Goal: Information Seeking & Learning: Learn about a topic

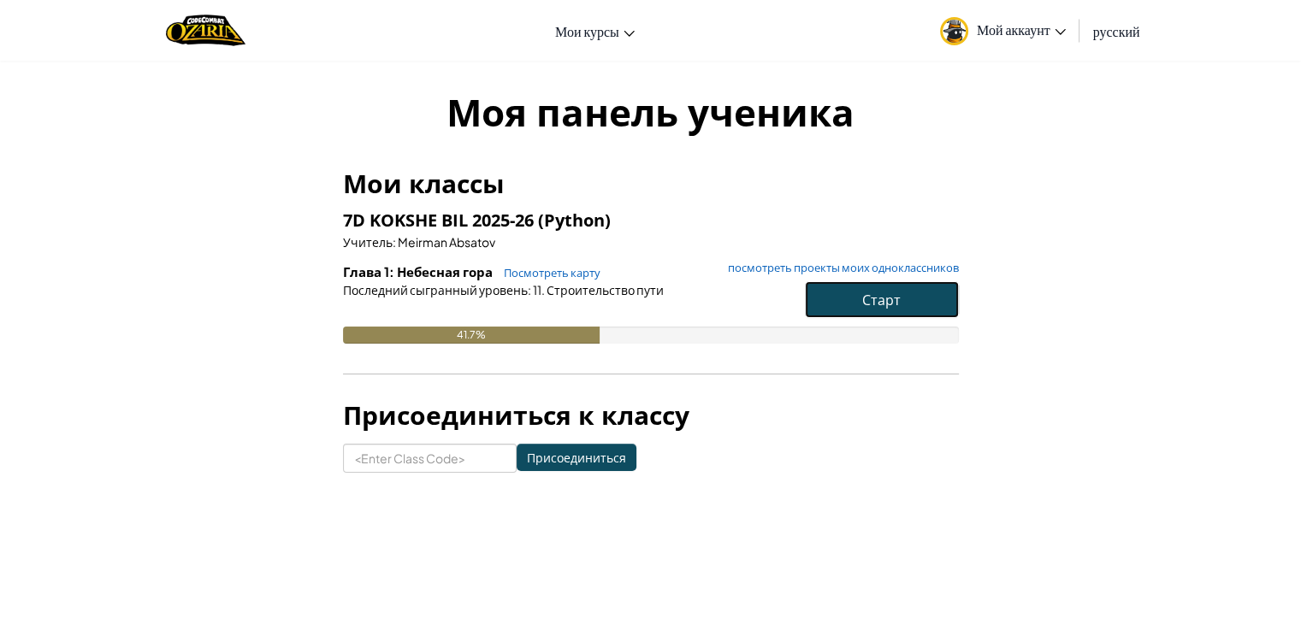
click at [913, 302] on button "Старт" at bounding box center [882, 299] width 154 height 37
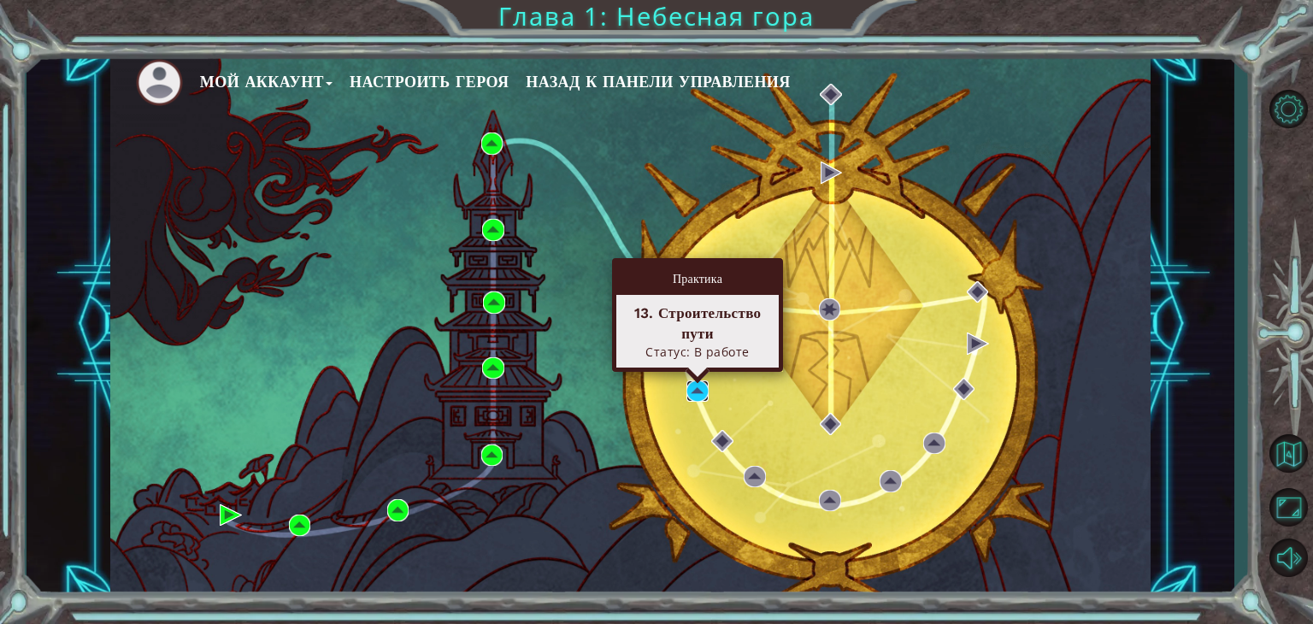
click at [701, 394] on img at bounding box center [698, 392] width 22 height 22
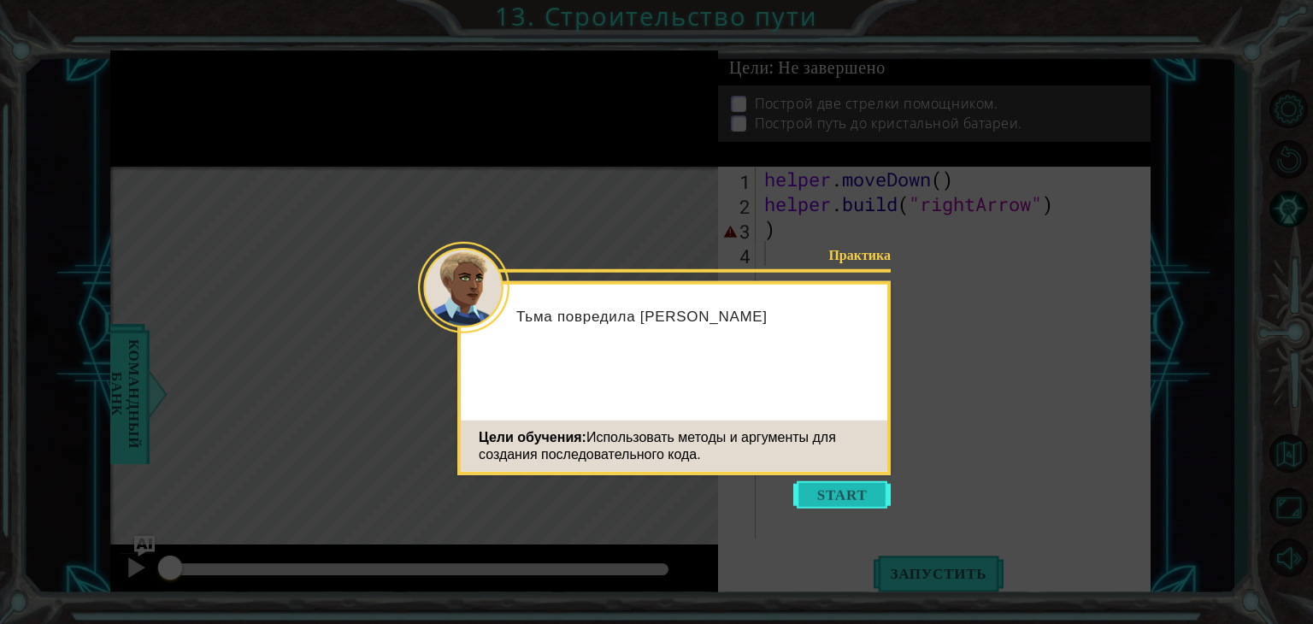
click at [840, 507] on button "Start" at bounding box center [842, 494] width 97 height 27
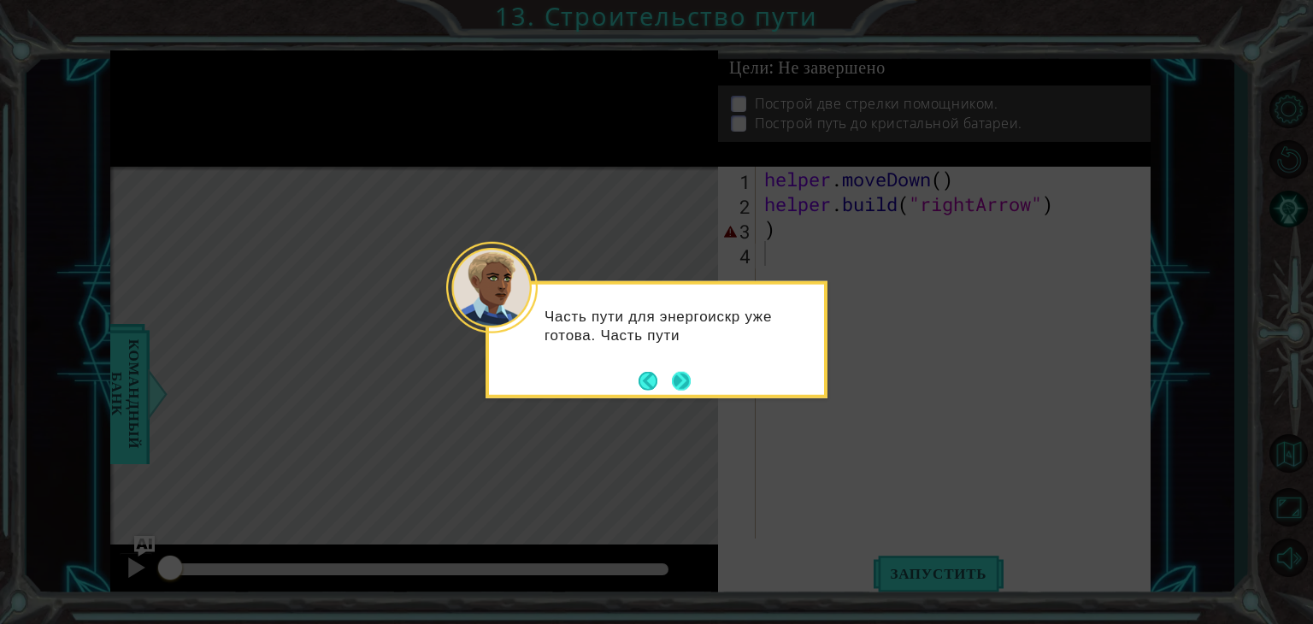
click at [688, 380] on button "Next" at bounding box center [682, 381] width 20 height 20
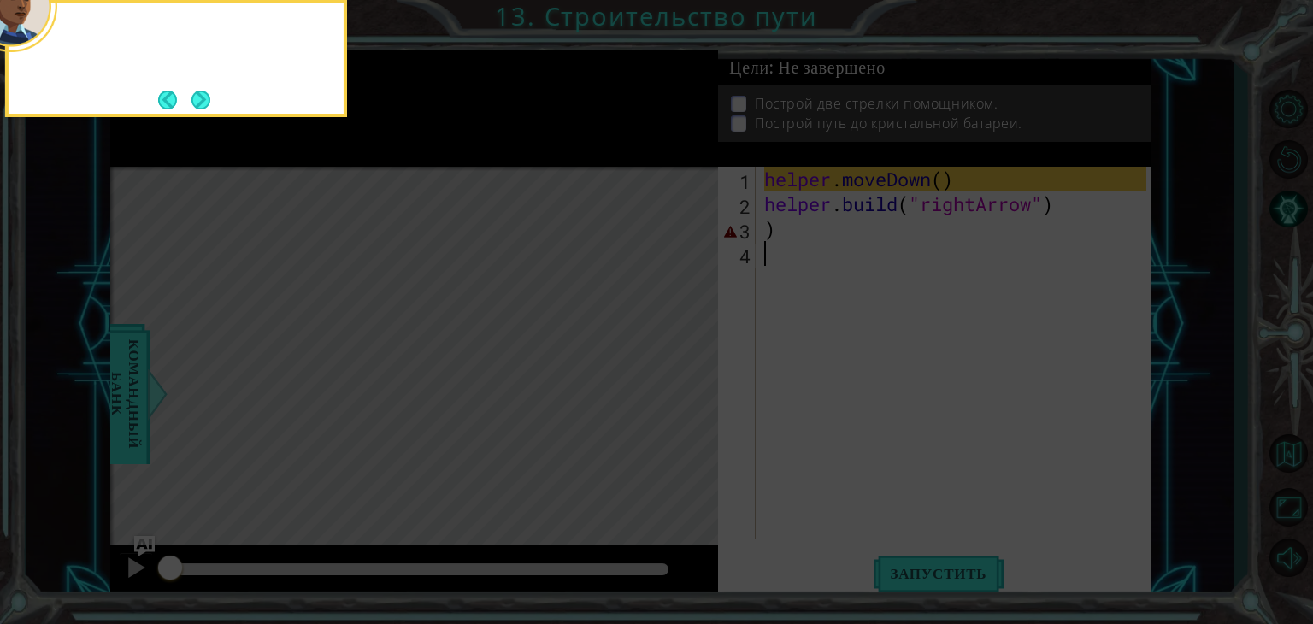
click at [688, 380] on icon at bounding box center [656, 93] width 1313 height 1061
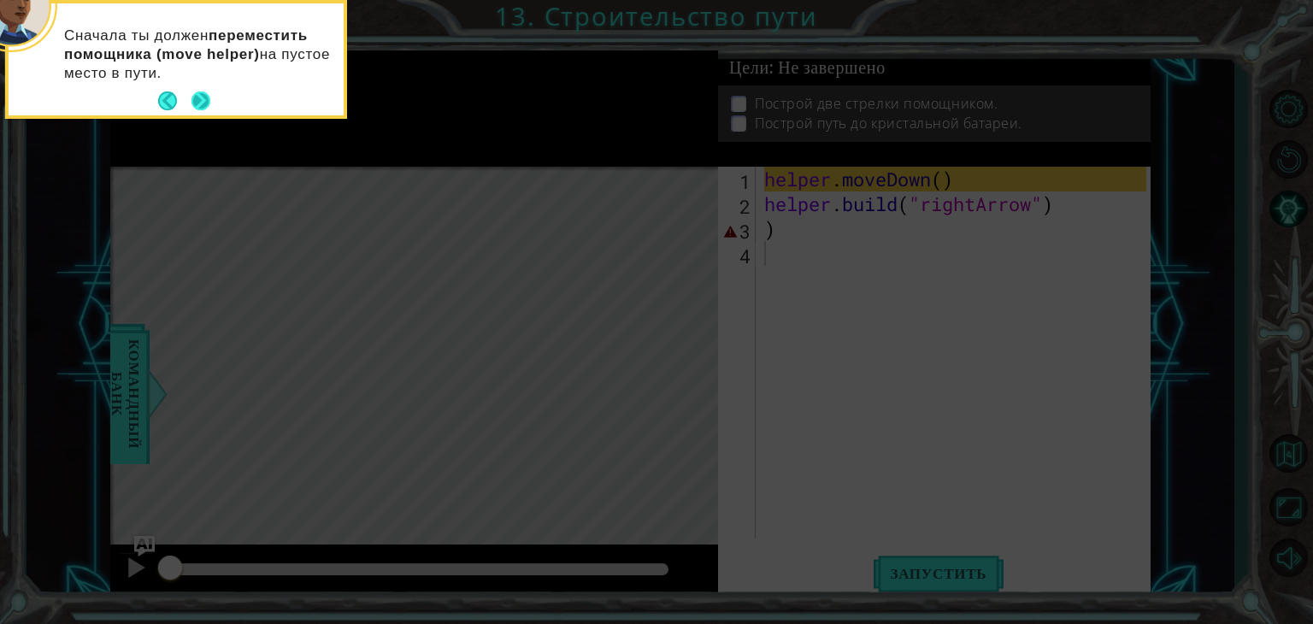
click at [203, 97] on button "Next" at bounding box center [201, 101] width 21 height 21
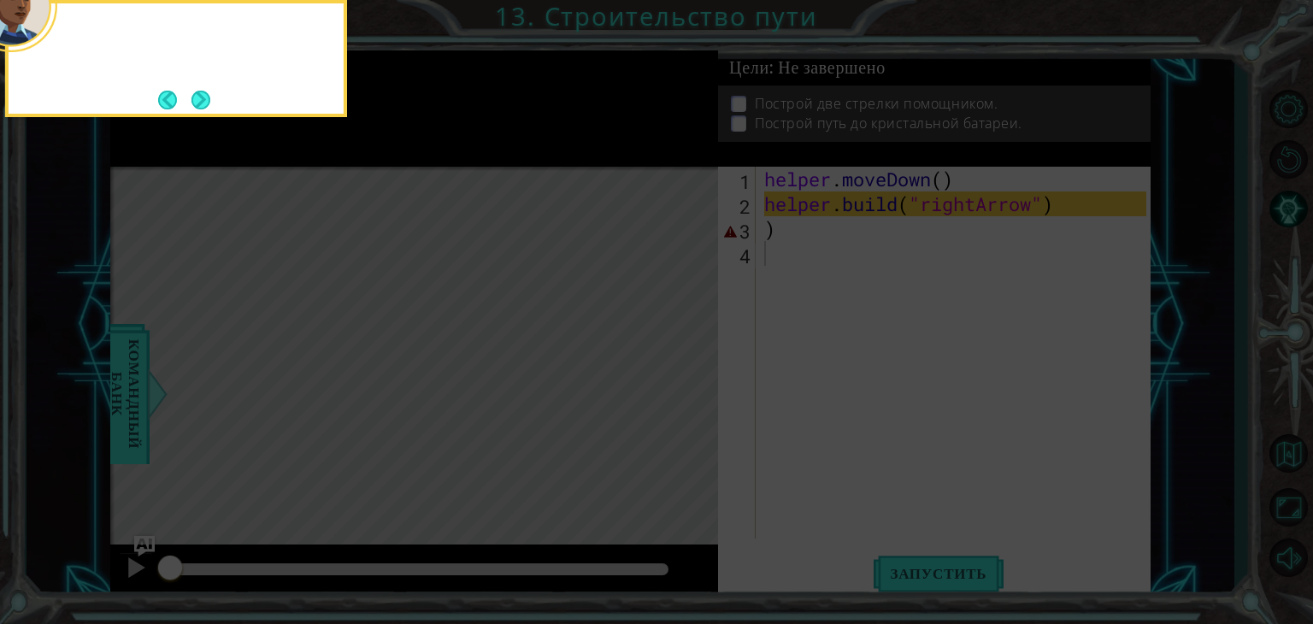
click at [203, 97] on button "Next" at bounding box center [201, 100] width 30 height 30
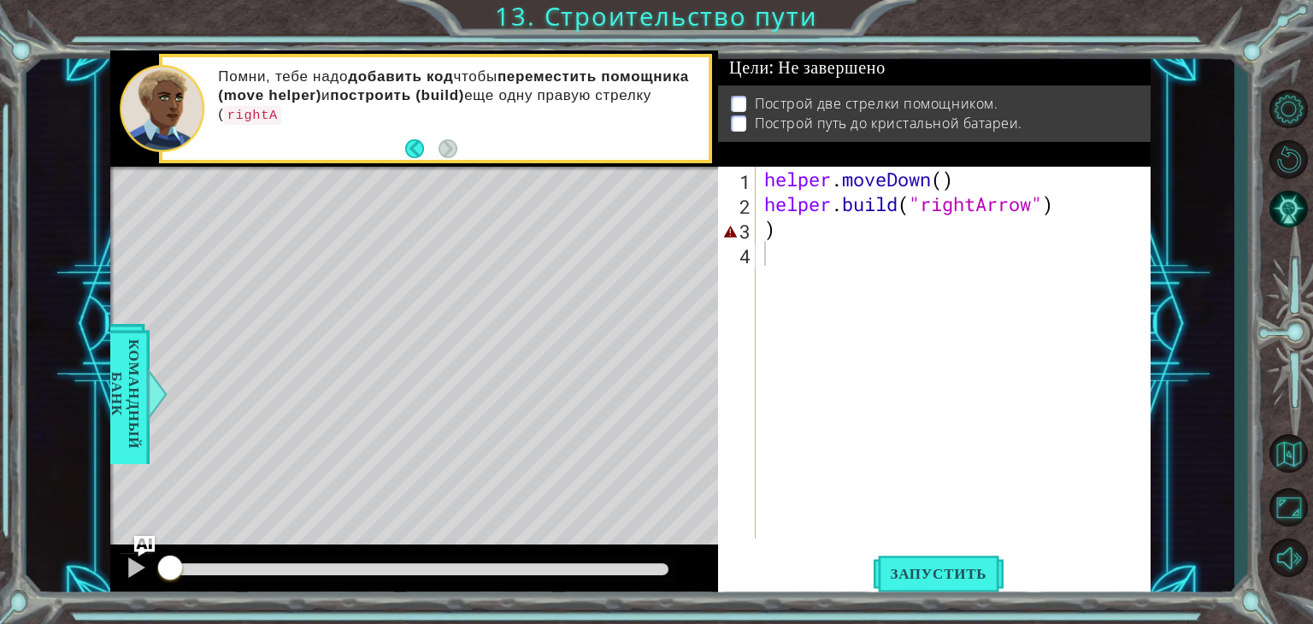
type textarea ")"
click at [780, 233] on div "helper . moveDown ( ) helper . build ( "rightArrow" ) )" at bounding box center [958, 378] width 394 height 422
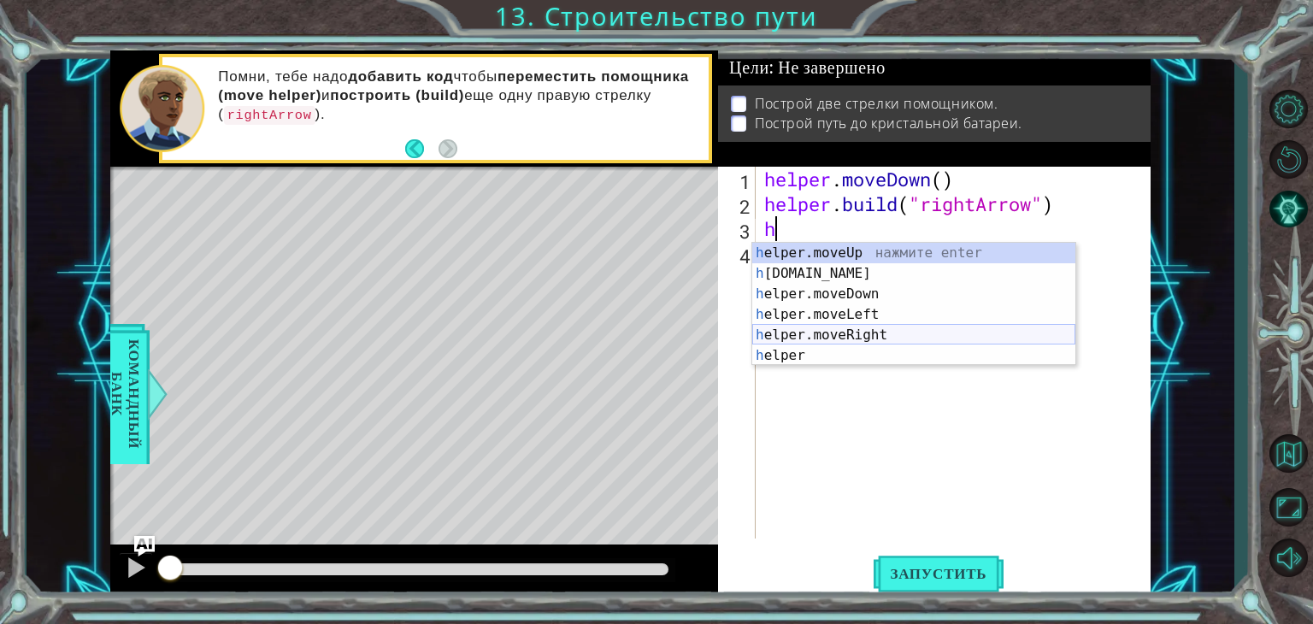
click at [882, 330] on div "h elper.moveUp нажмите enter h [DOMAIN_NAME] нажмите enter h elper.moveDown наж…" at bounding box center [913, 325] width 323 height 164
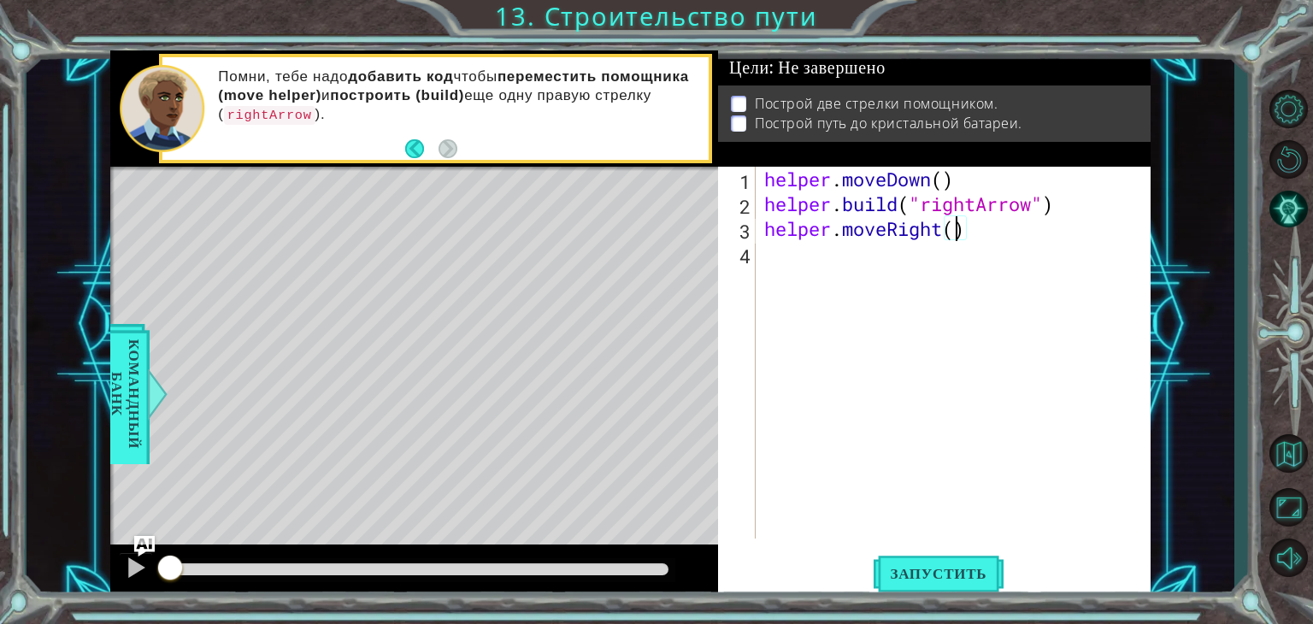
scroll to position [0, 9]
type textarea "helper.moveRight(3)"
click at [923, 566] on span "Запустить" at bounding box center [939, 573] width 131 height 17
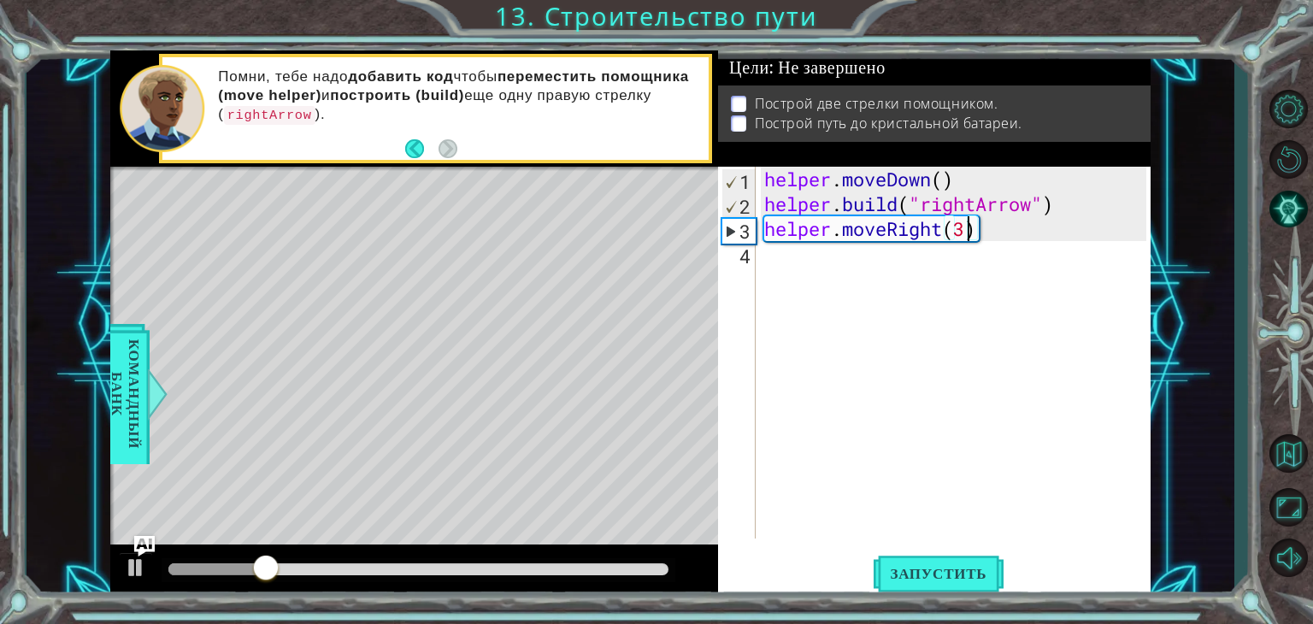
click at [769, 267] on div "helper . moveDown ( ) helper . build ( "rightArrow" ) helper . moveRight ( 3 )" at bounding box center [958, 378] width 394 height 422
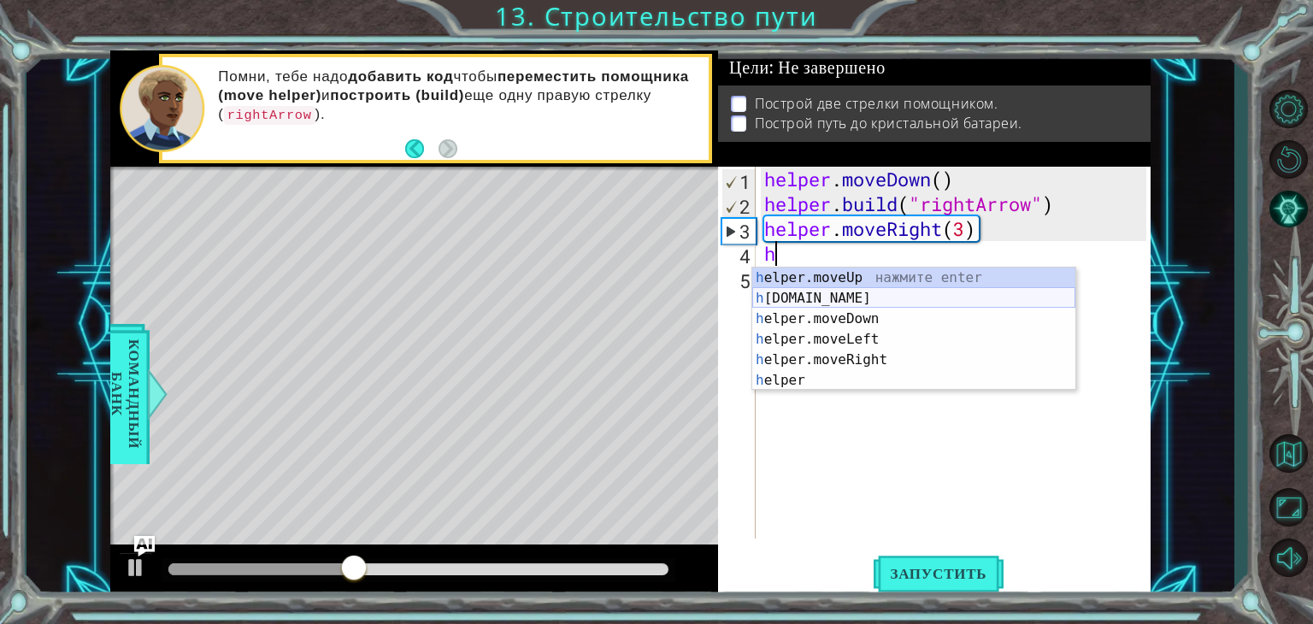
click at [845, 292] on div "h elper.moveUp нажмите enter h [DOMAIN_NAME] нажмите enter h elper.moveDown наж…" at bounding box center [913, 350] width 323 height 164
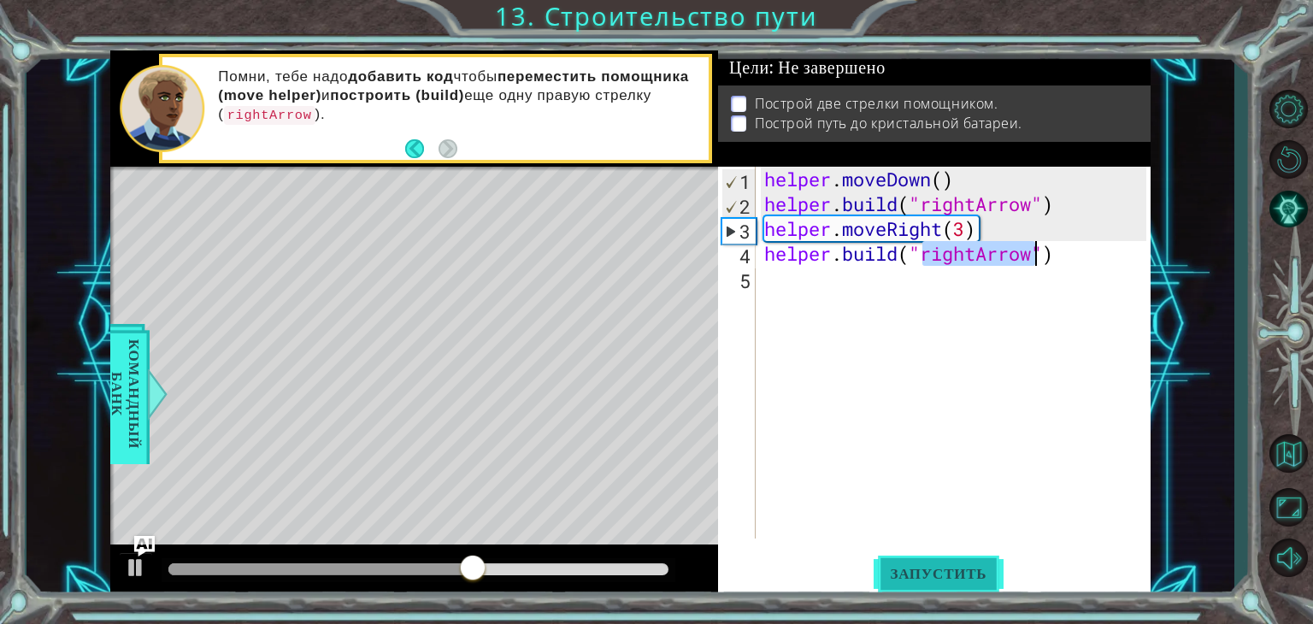
type textarea "[DOMAIN_NAME]("rightArrow")"
click at [926, 582] on button "Запустить" at bounding box center [939, 574] width 131 height 44
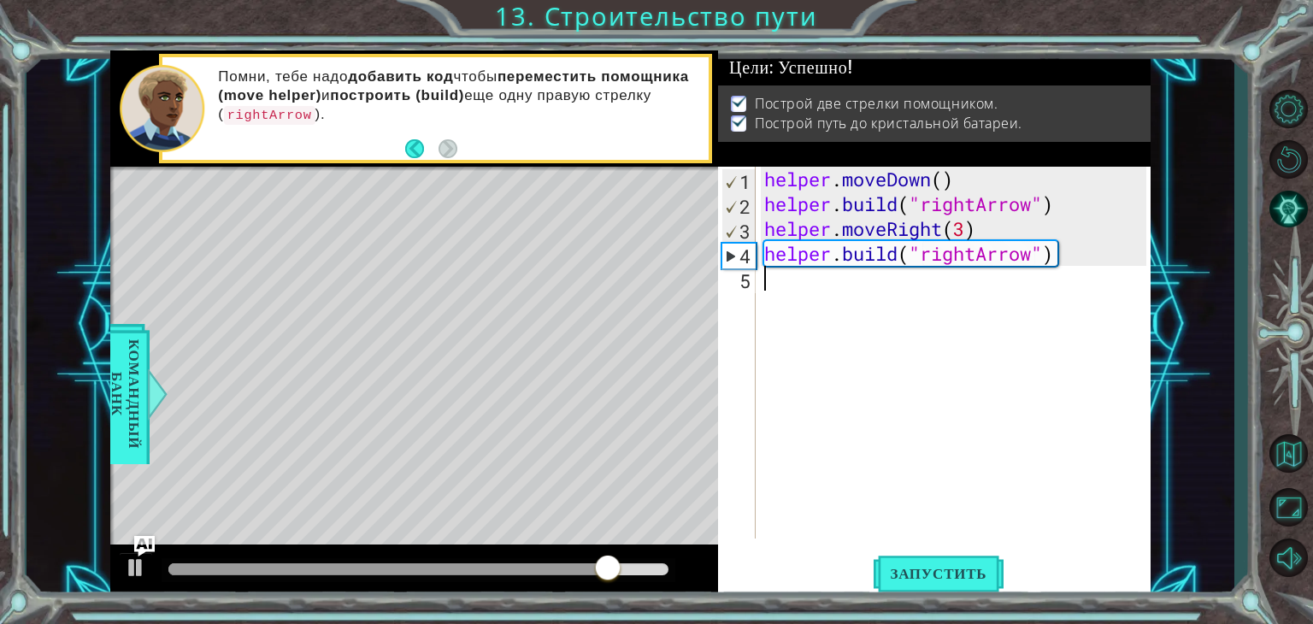
click at [775, 298] on div "helper . moveDown ( ) helper . build ( "rightArrow" ) helper . moveRight ( 3 ) …" at bounding box center [958, 378] width 394 height 422
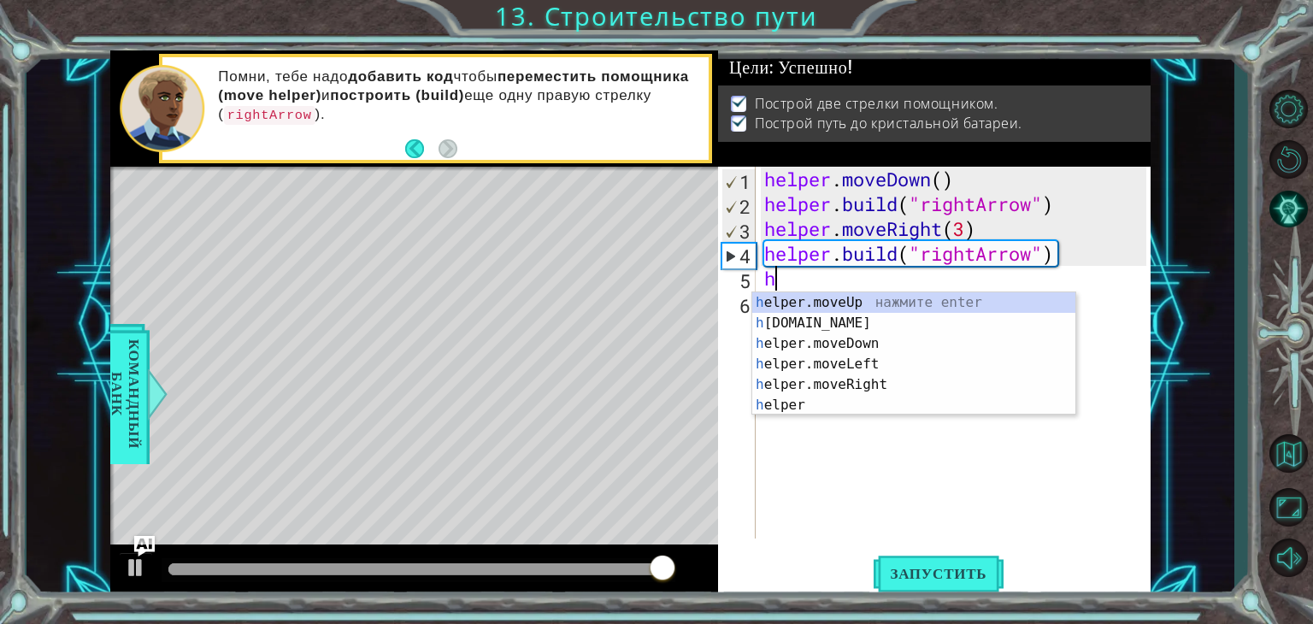
type textarea "h"
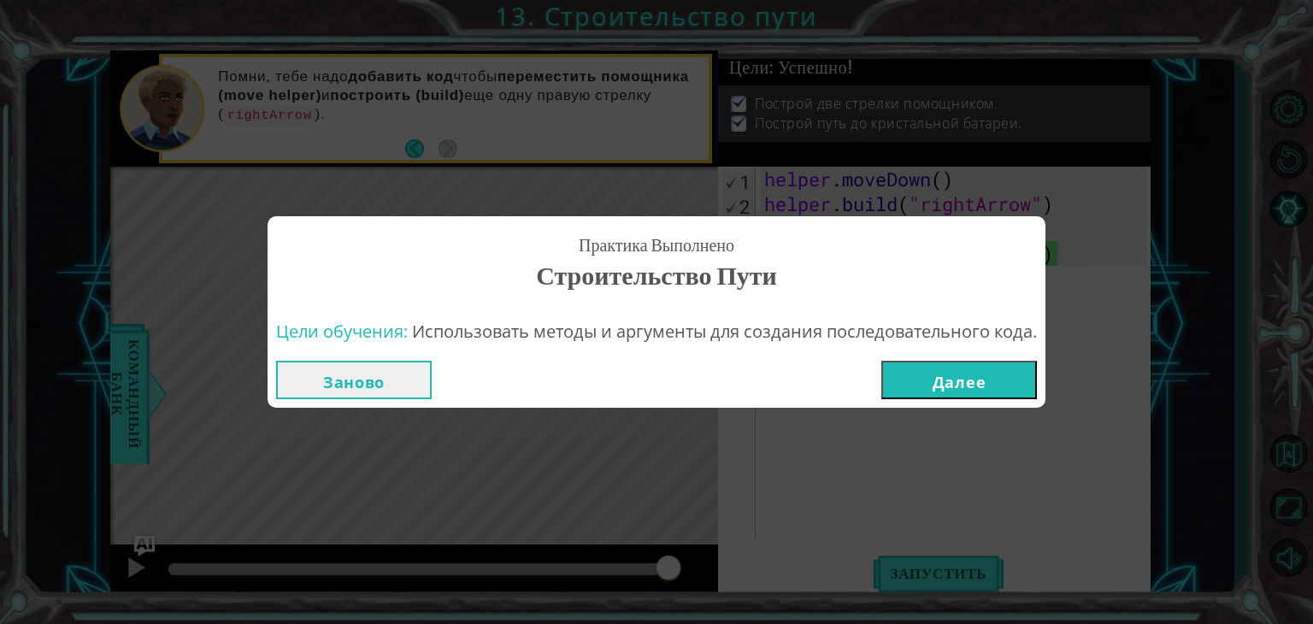
click at [951, 386] on button "Далее" at bounding box center [960, 380] width 156 height 38
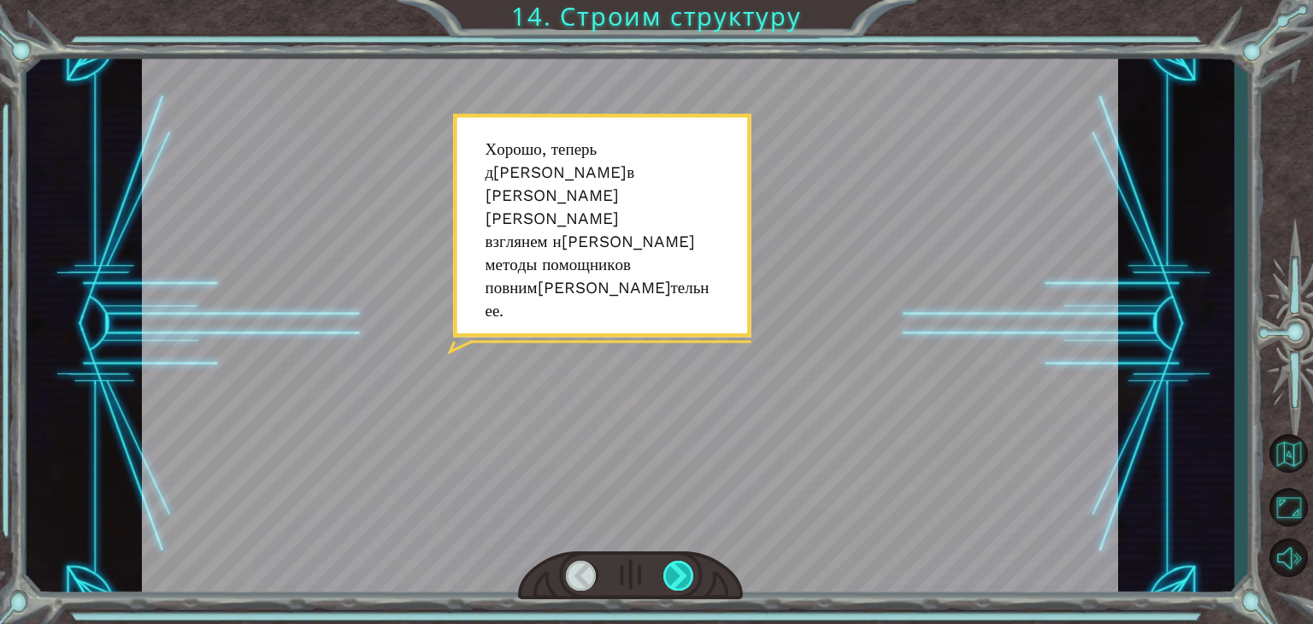
click at [674, 575] on div at bounding box center [679, 576] width 31 height 30
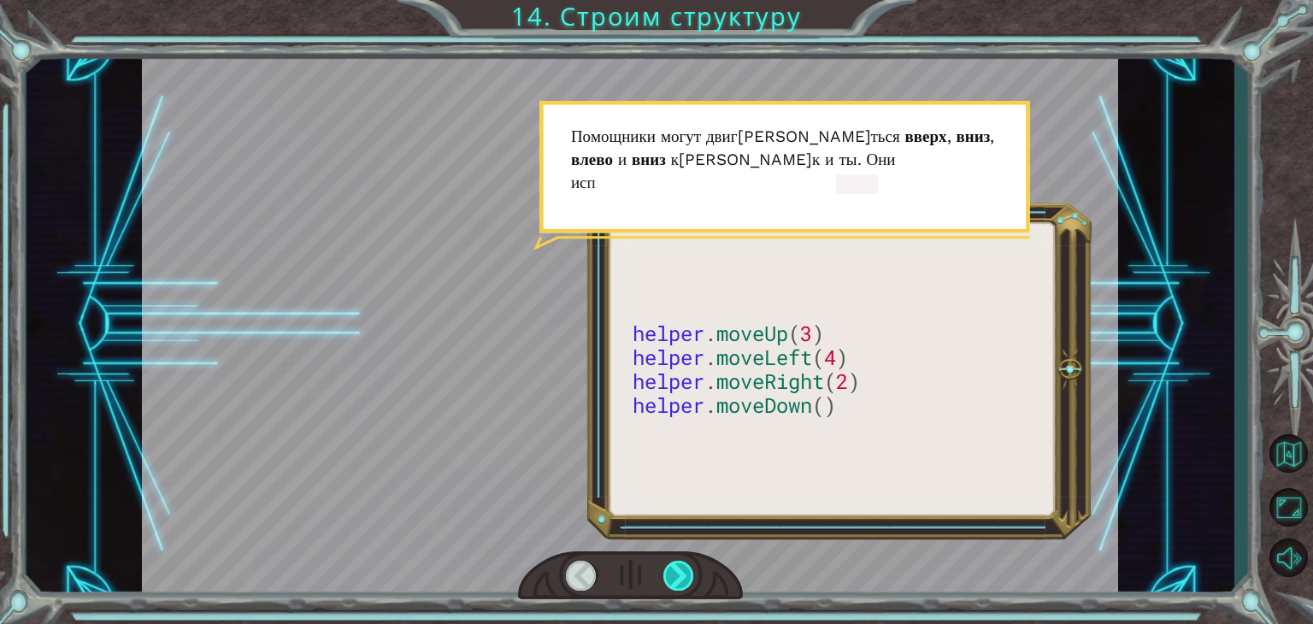
click at [674, 575] on div at bounding box center [679, 576] width 31 height 30
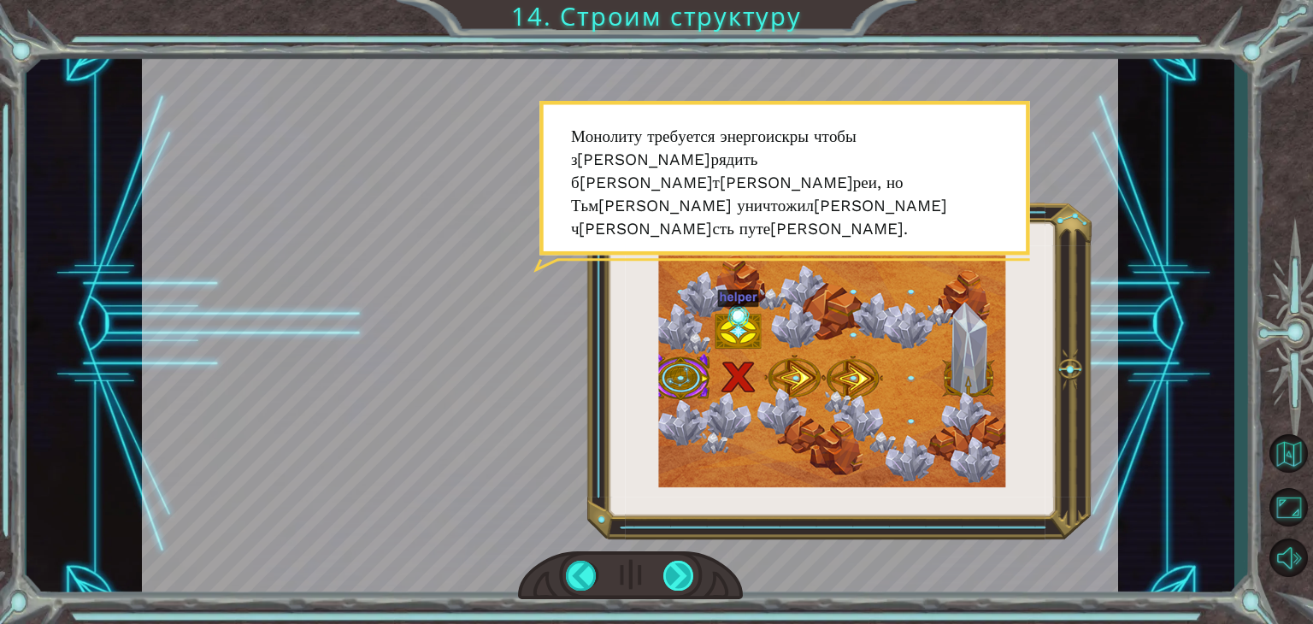
click at [674, 575] on div at bounding box center [679, 576] width 31 height 30
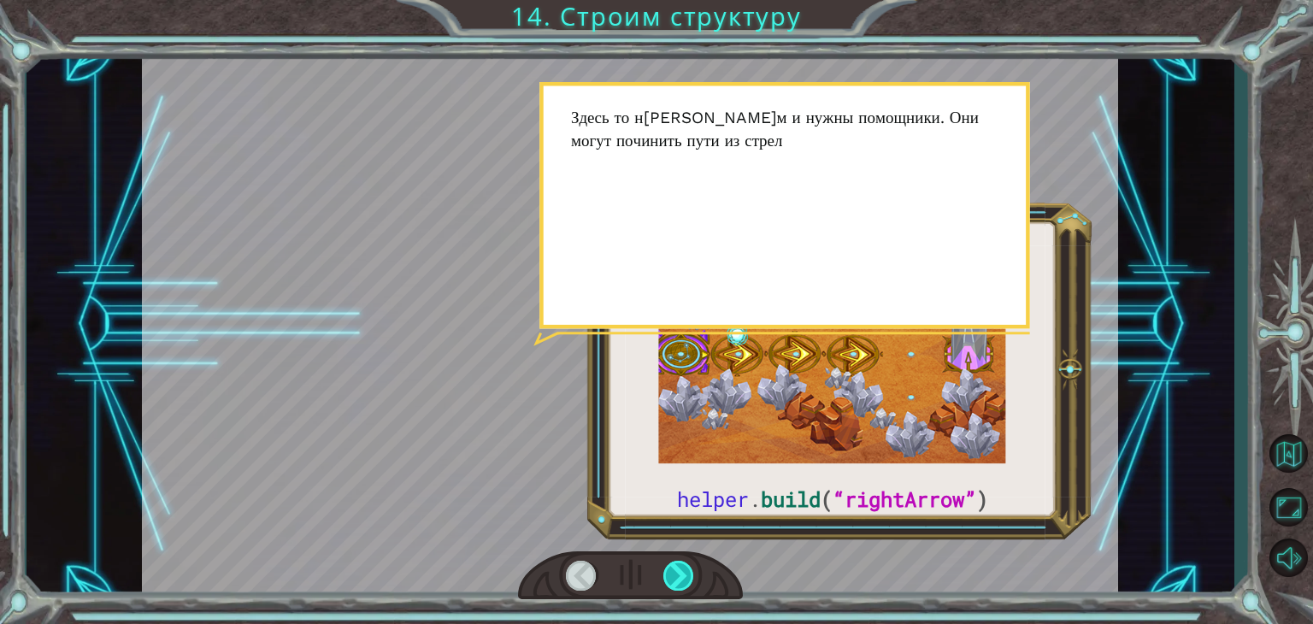
click at [674, 575] on div at bounding box center [679, 576] width 31 height 30
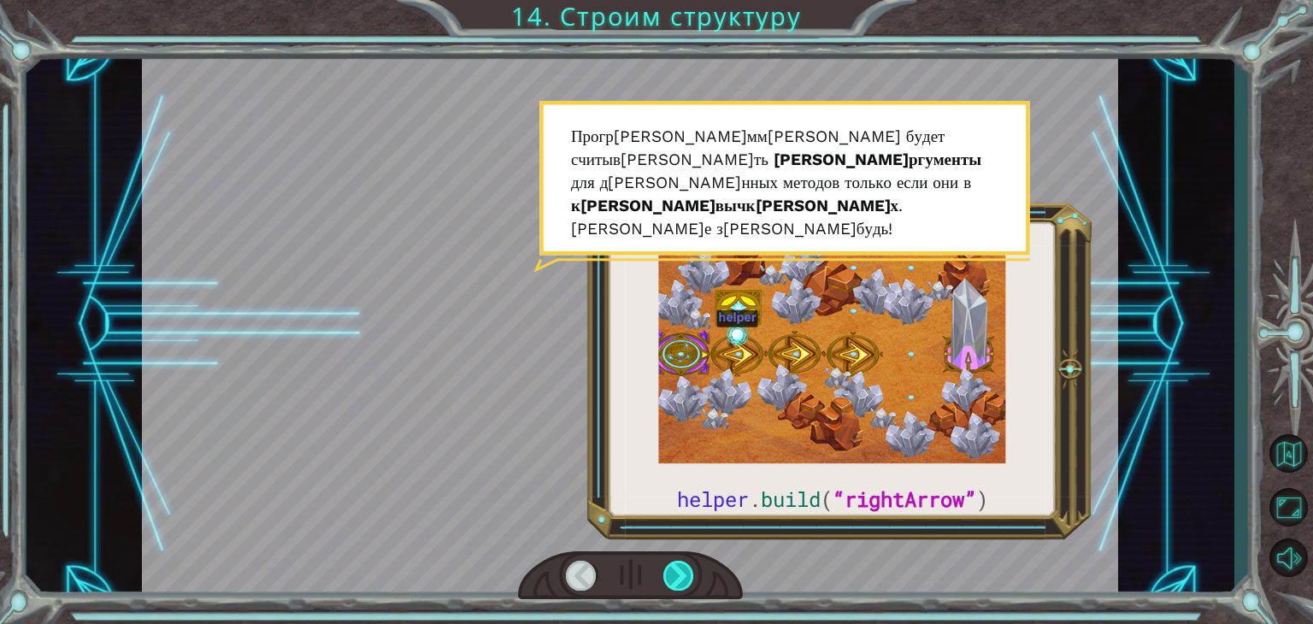
click at [674, 575] on div at bounding box center [679, 576] width 31 height 30
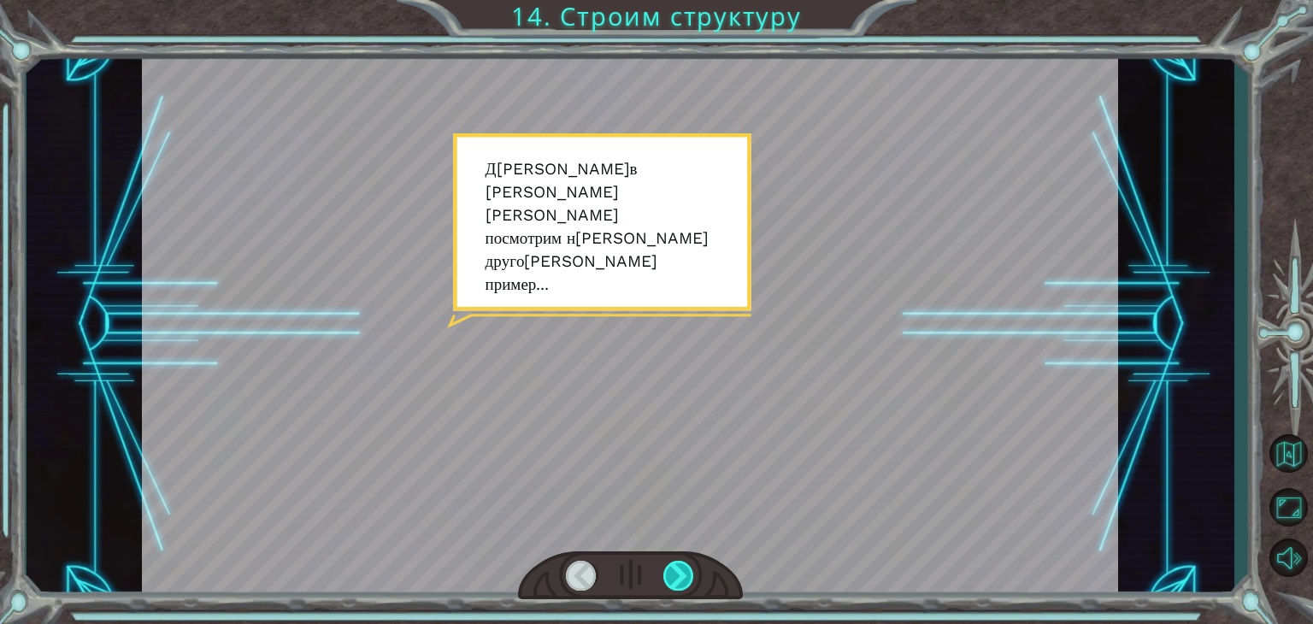
click at [674, 575] on div at bounding box center [679, 576] width 31 height 30
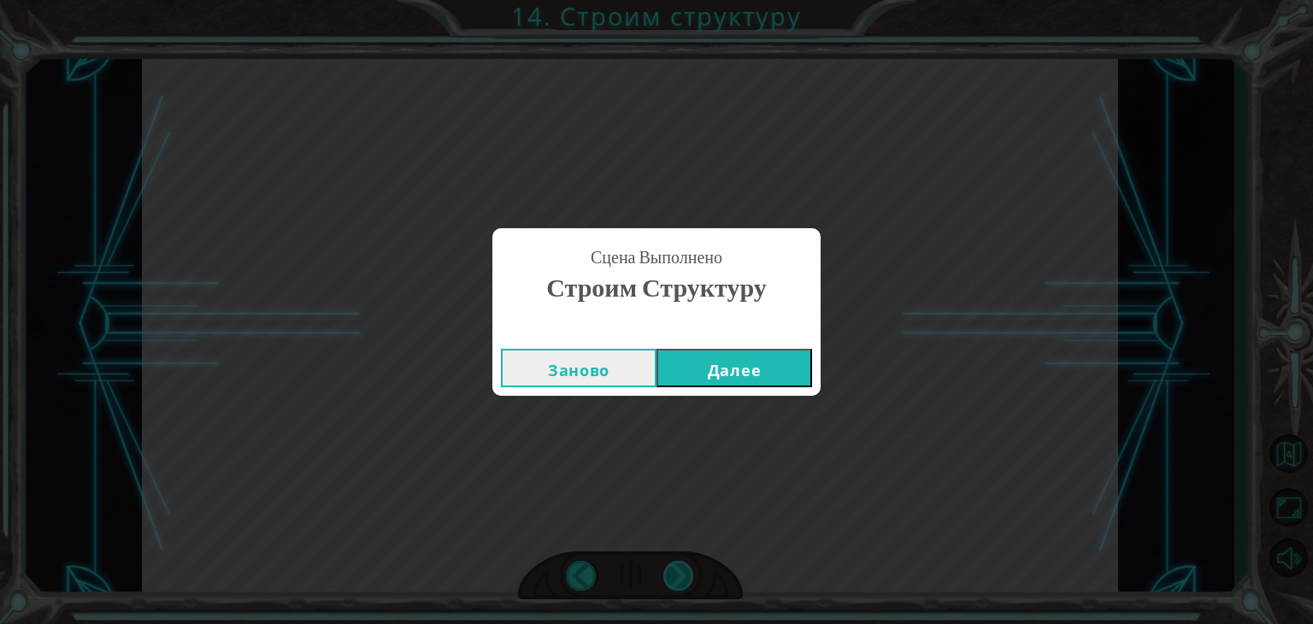
click at [674, 575] on div "Сцена Выполнено Строим структуру Заново Далее" at bounding box center [656, 312] width 1313 height 624
drag, startPoint x: 731, startPoint y: 326, endPoint x: 722, endPoint y: 380, distance: 54.7
click at [725, 360] on div "Сцена Выполнено Строим структуру Заново Далее" at bounding box center [657, 312] width 328 height 168
click at [722, 380] on button "Далее" at bounding box center [735, 368] width 156 height 38
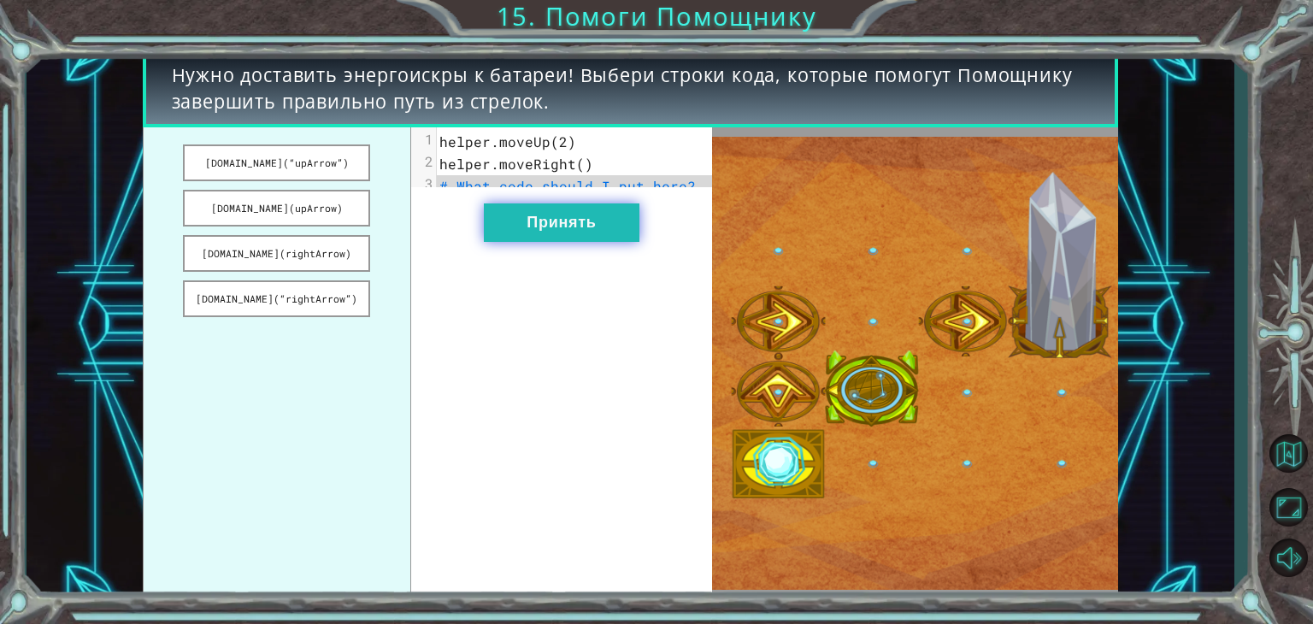
click at [557, 227] on button "Принять" at bounding box center [562, 223] width 156 height 38
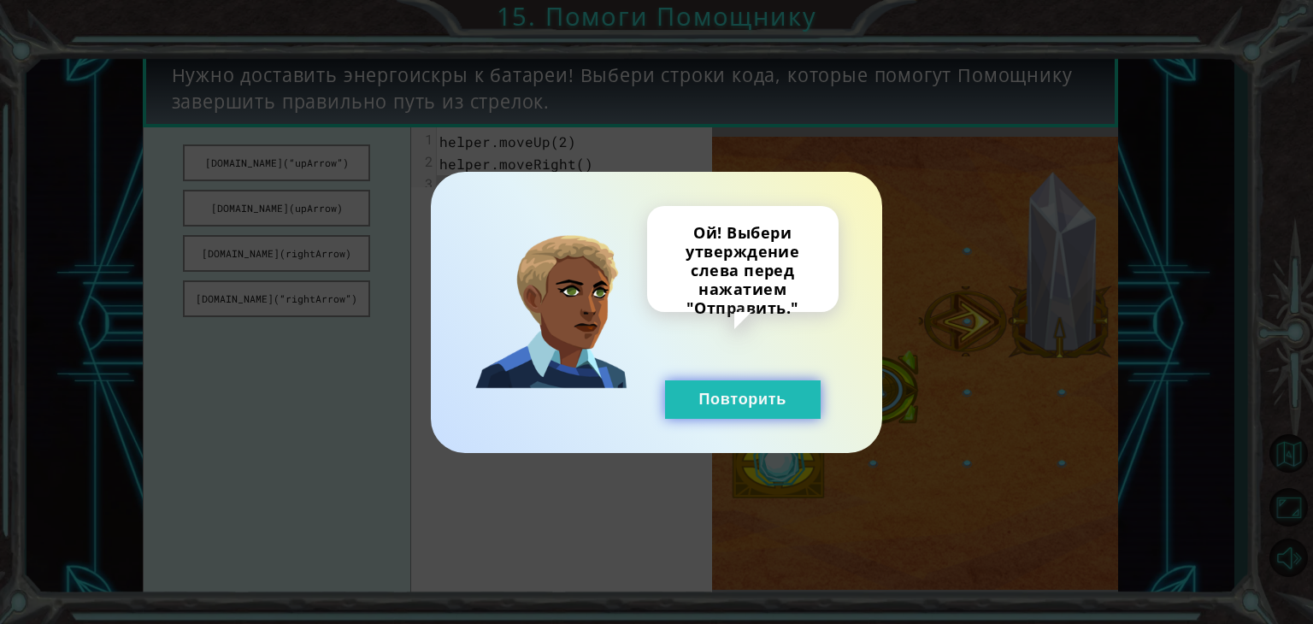
click at [756, 407] on button "Повторить" at bounding box center [743, 400] width 156 height 38
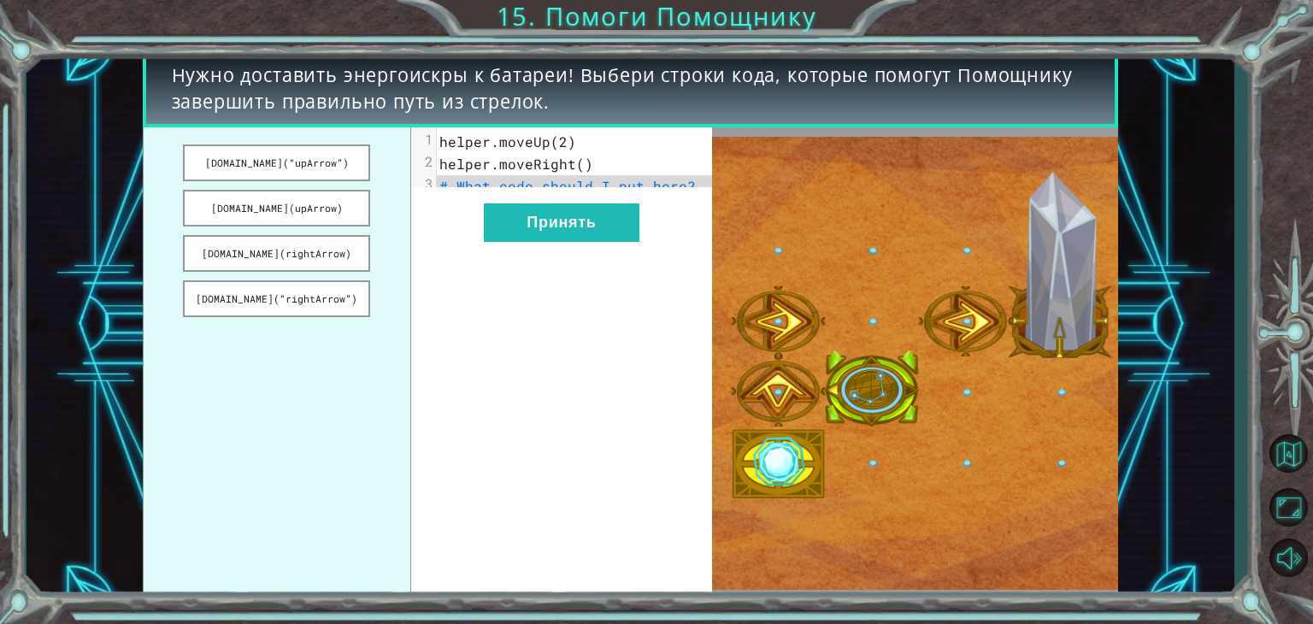
click at [687, 185] on pre "# What code should I put here?" at bounding box center [581, 186] width 289 height 22
click at [274, 252] on button "[DOMAIN_NAME](rightArrow)" at bounding box center [276, 253] width 187 height 37
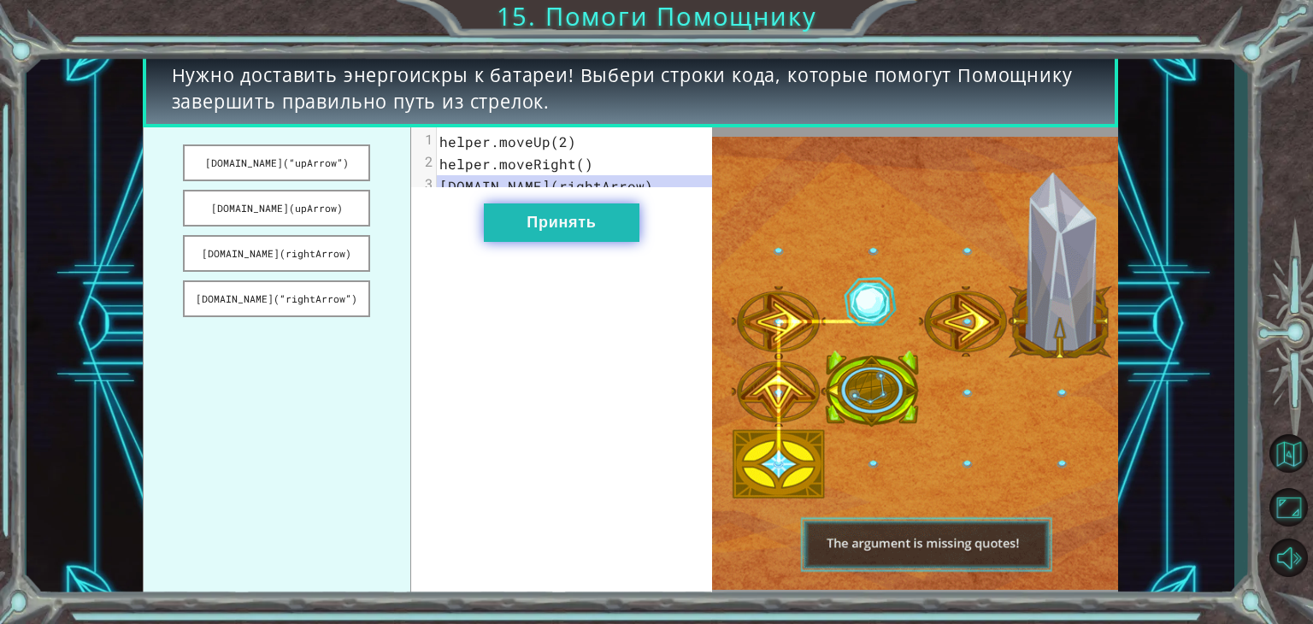
click at [516, 237] on button "Принять" at bounding box center [562, 223] width 156 height 38
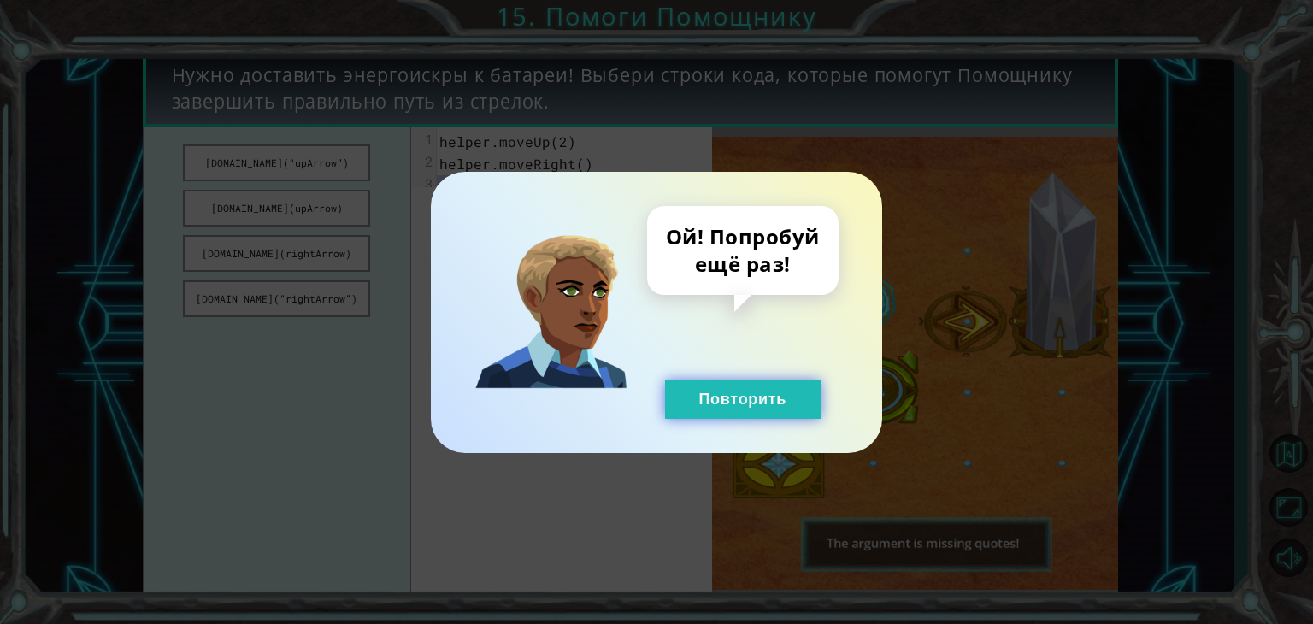
click at [738, 386] on button "Повторить" at bounding box center [743, 400] width 156 height 38
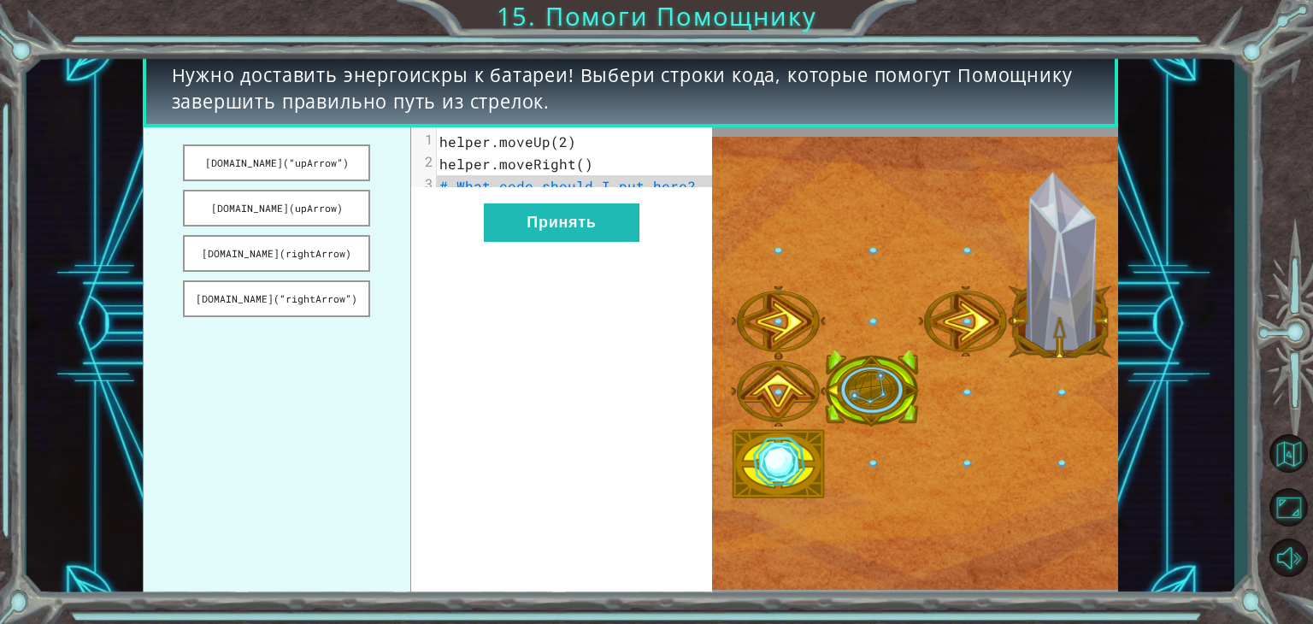
drag, startPoint x: 315, startPoint y: 257, endPoint x: 544, endPoint y: 193, distance: 237.7
click at [544, 193] on div "[DOMAIN_NAME](“upArrow”) [DOMAIN_NAME](upArrow) [DOMAIN_NAME](rightArrow) [DOMA…" at bounding box center [428, 363] width 570 height 472
click at [333, 246] on button "[DOMAIN_NAME](rightArrow)" at bounding box center [276, 253] width 187 height 37
click at [453, 210] on div "xxxxxxxxxx 3 1 helper.moveUp(2) 2 helper.moveRight() 3 [DOMAIN_NAME](rightArrow…" at bounding box center [561, 363] width 301 height 472
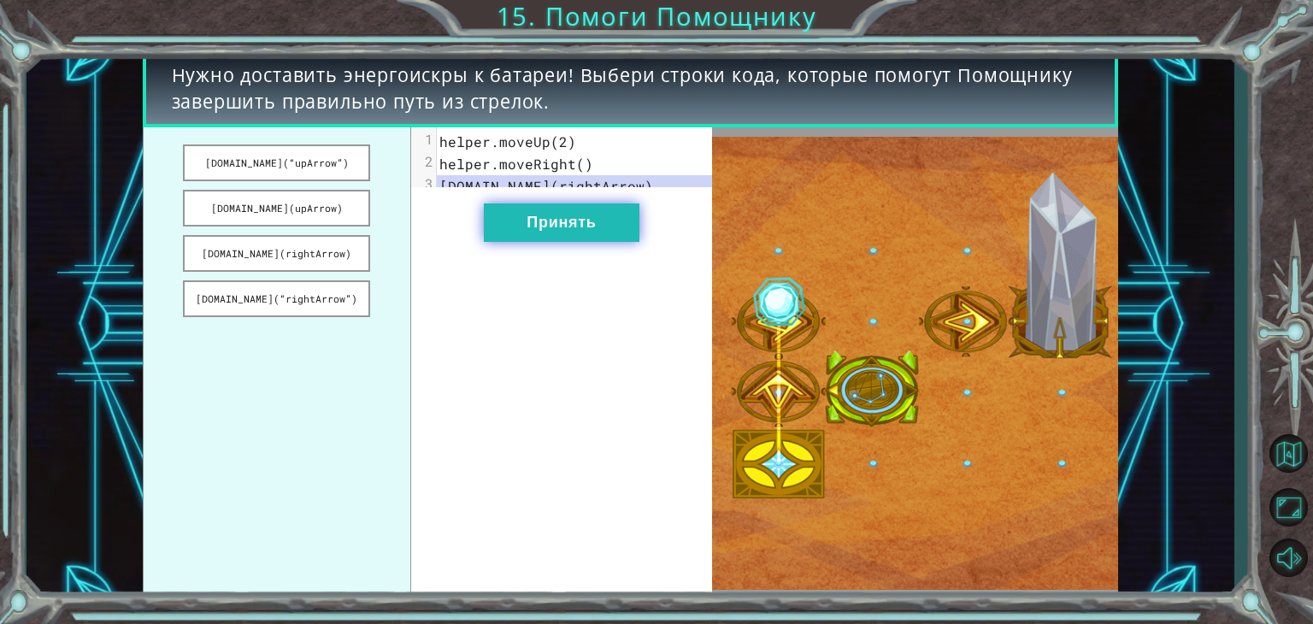
click at [542, 235] on button "Принять" at bounding box center [562, 223] width 156 height 38
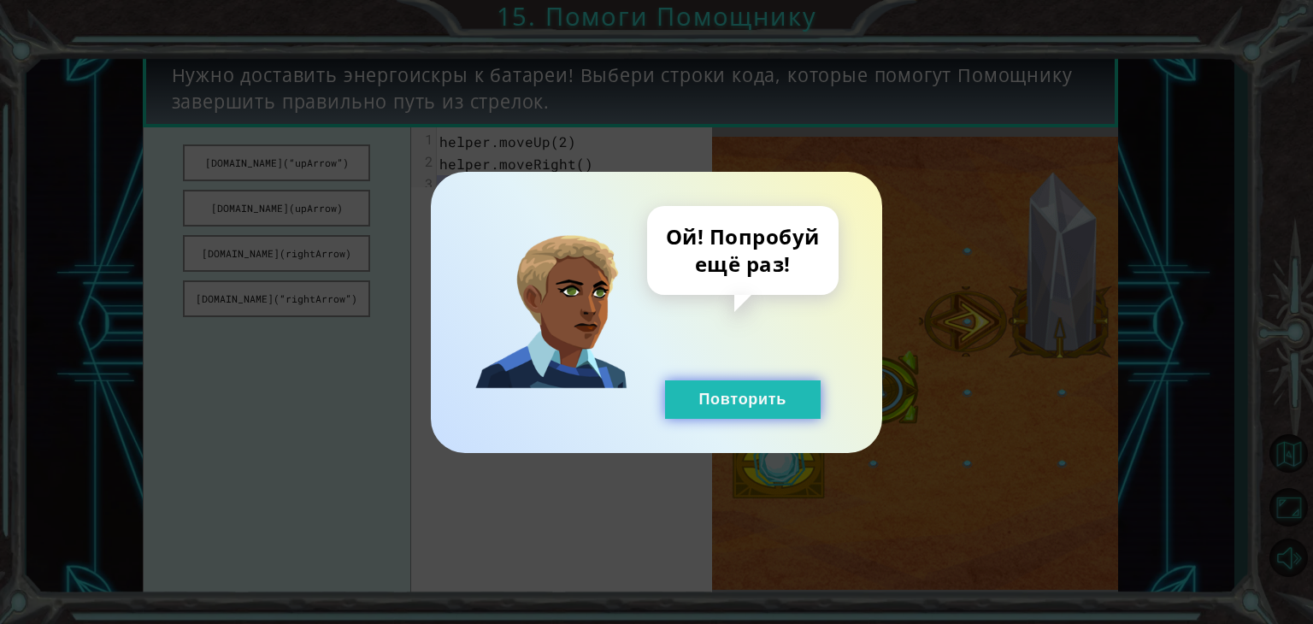
click at [698, 406] on button "Повторить" at bounding box center [743, 400] width 156 height 38
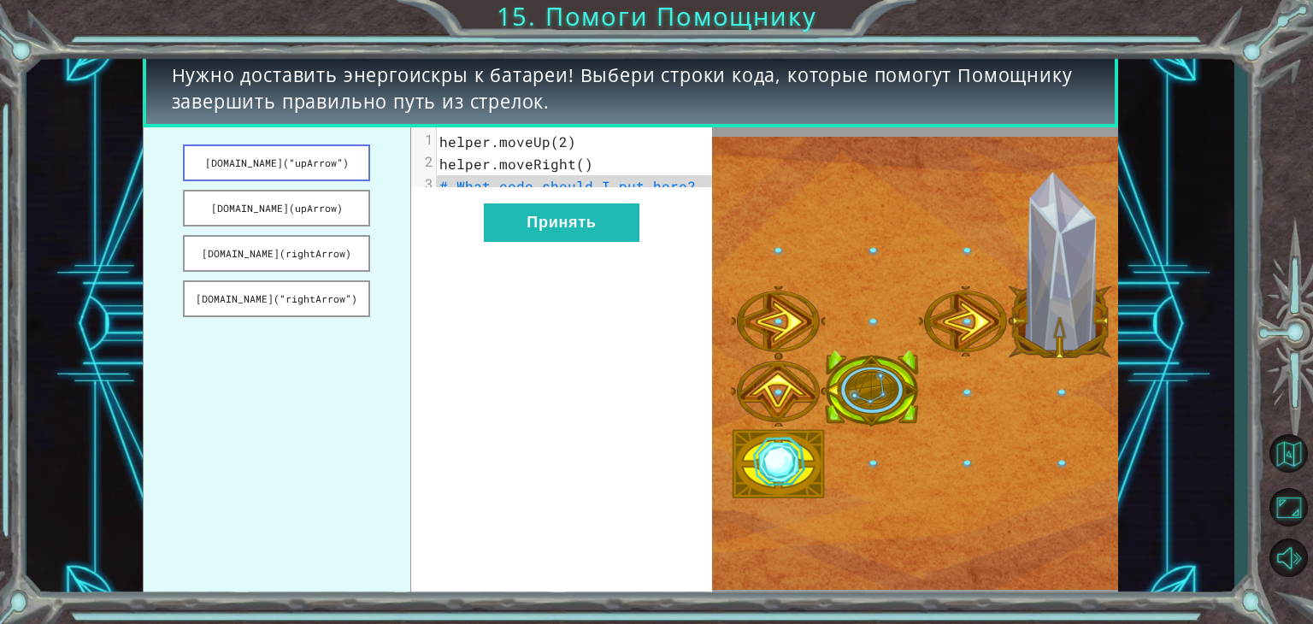
click at [310, 152] on button "[DOMAIN_NAME](“upArrow”)" at bounding box center [276, 163] width 187 height 37
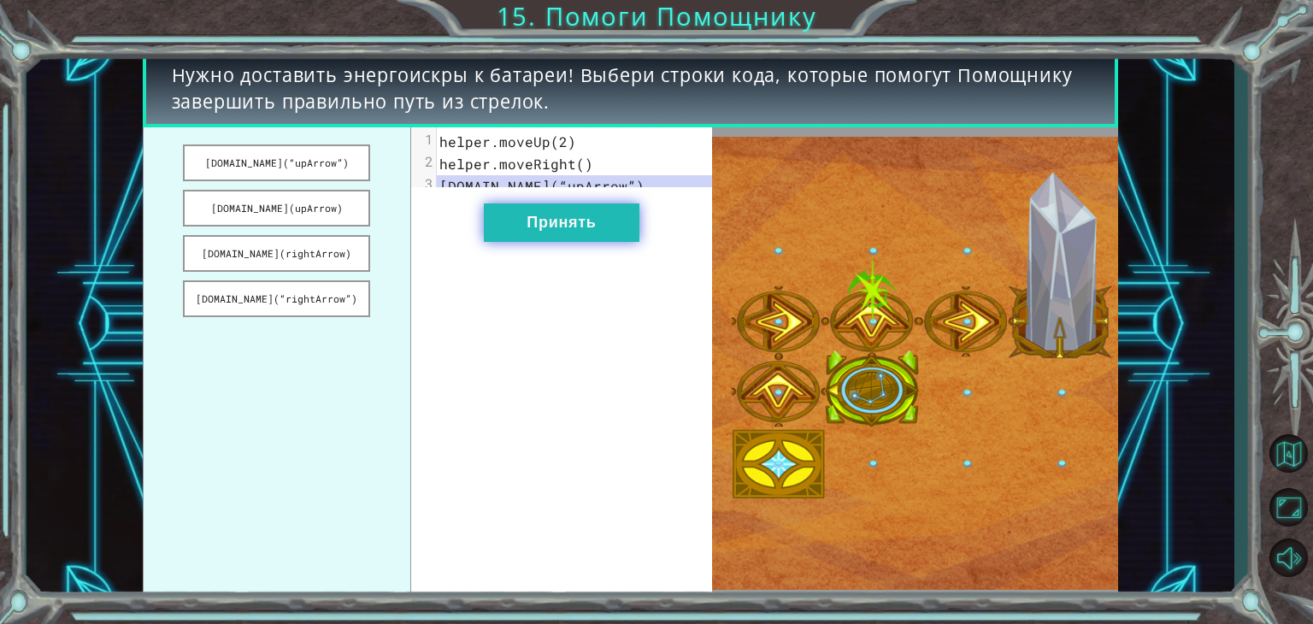
click at [619, 239] on button "Принять" at bounding box center [562, 223] width 156 height 38
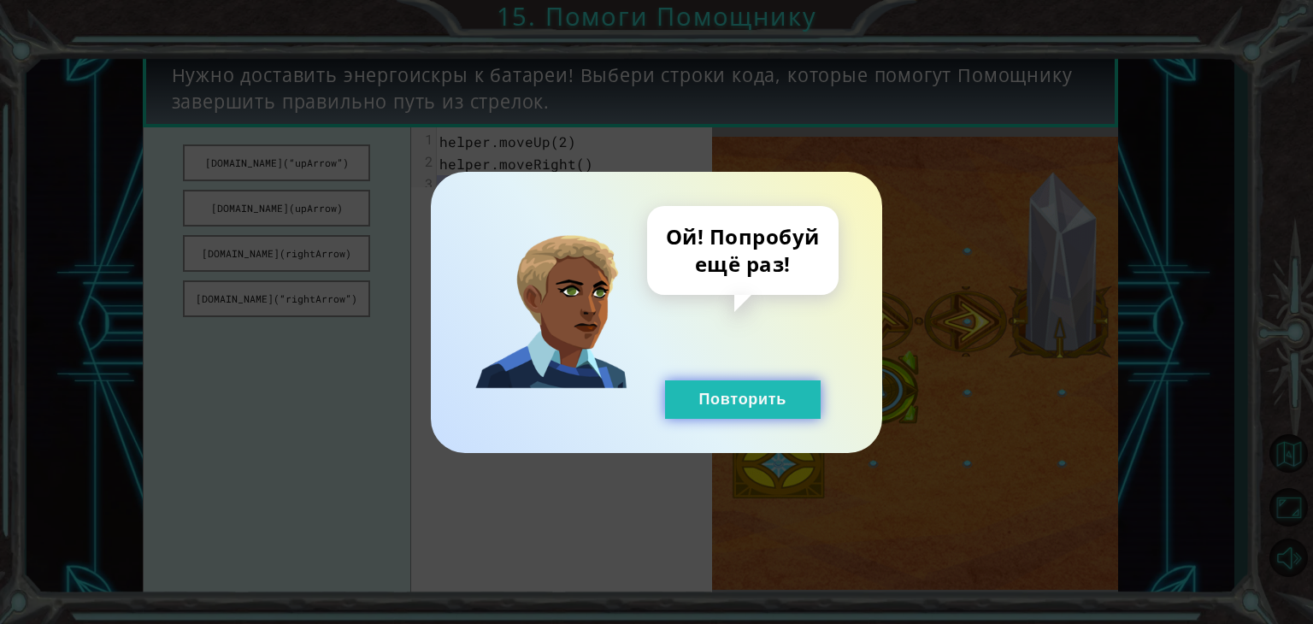
click at [722, 398] on button "Повторить" at bounding box center [743, 400] width 156 height 38
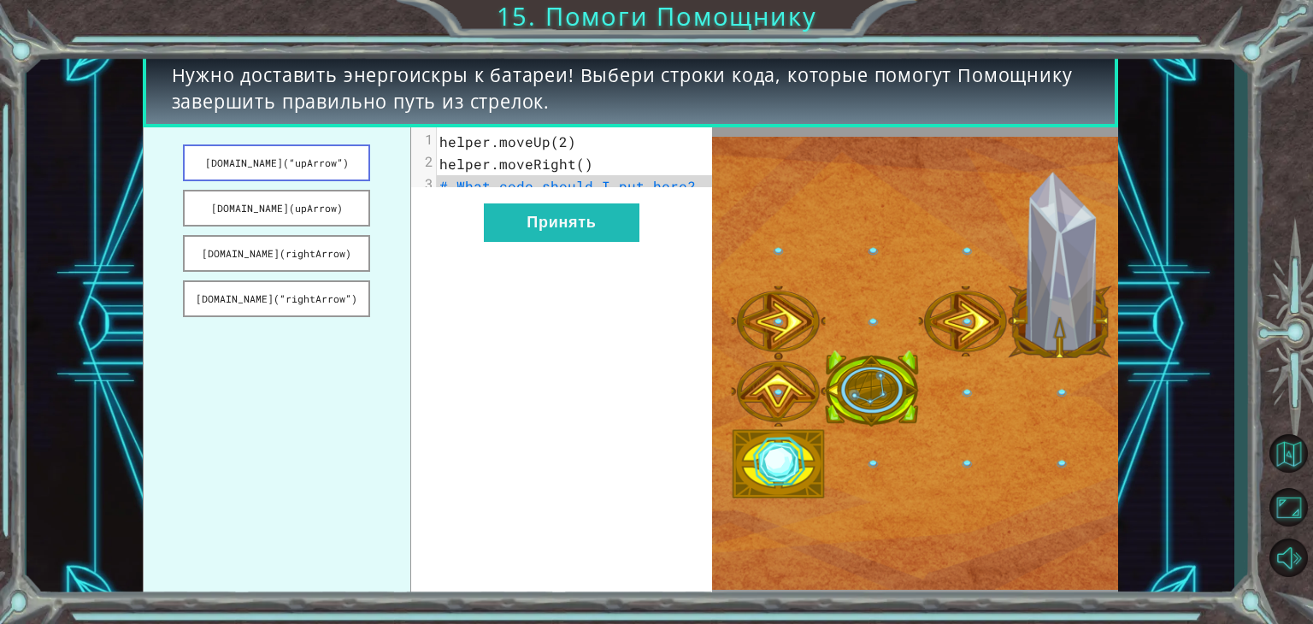
click at [329, 167] on button "[DOMAIN_NAME](“upArrow”)" at bounding box center [276, 163] width 187 height 37
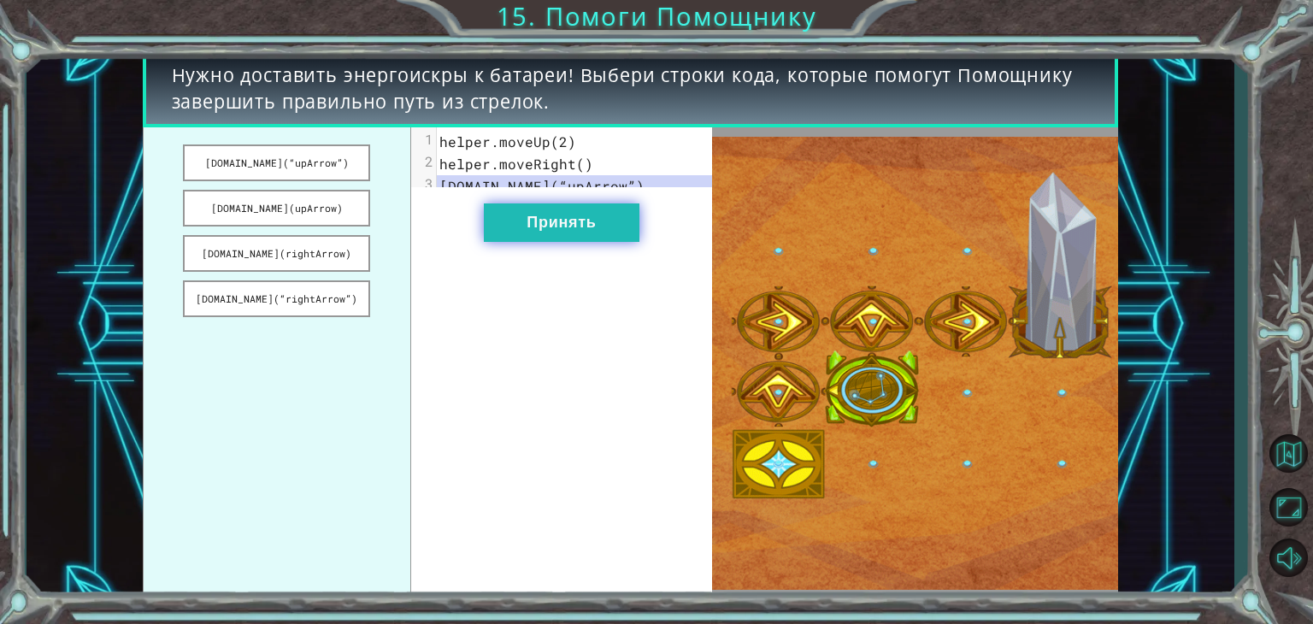
click at [565, 242] on button "Принять" at bounding box center [562, 223] width 156 height 38
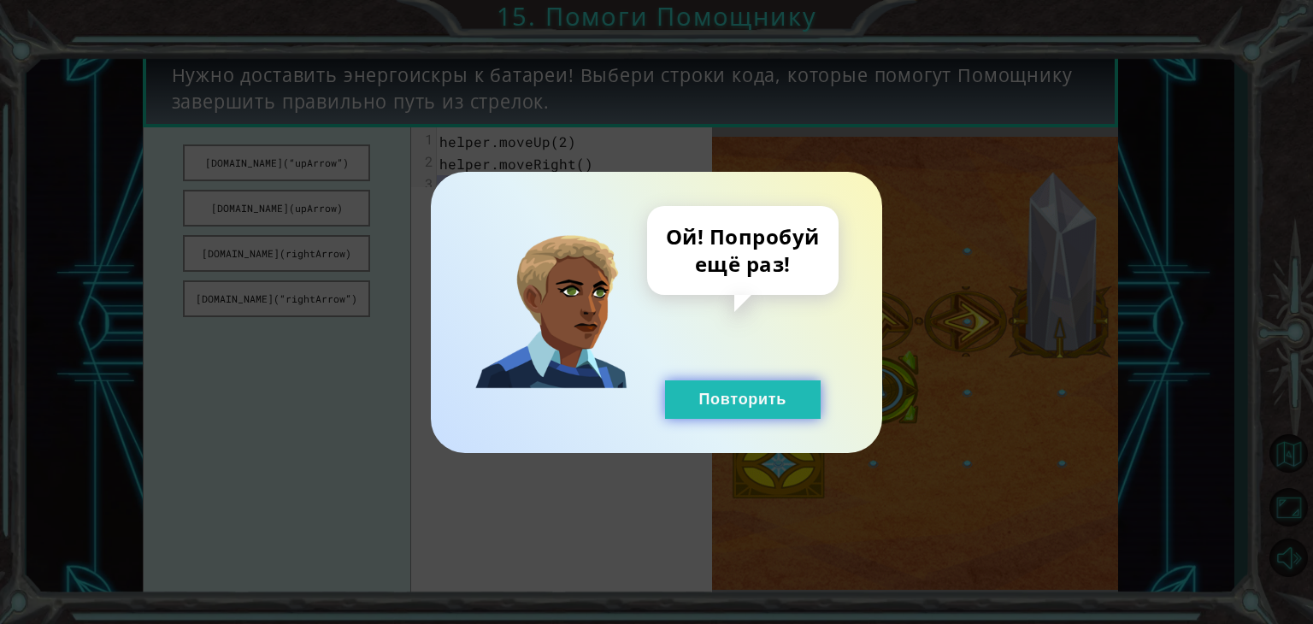
click at [719, 393] on button "Повторить" at bounding box center [743, 400] width 156 height 38
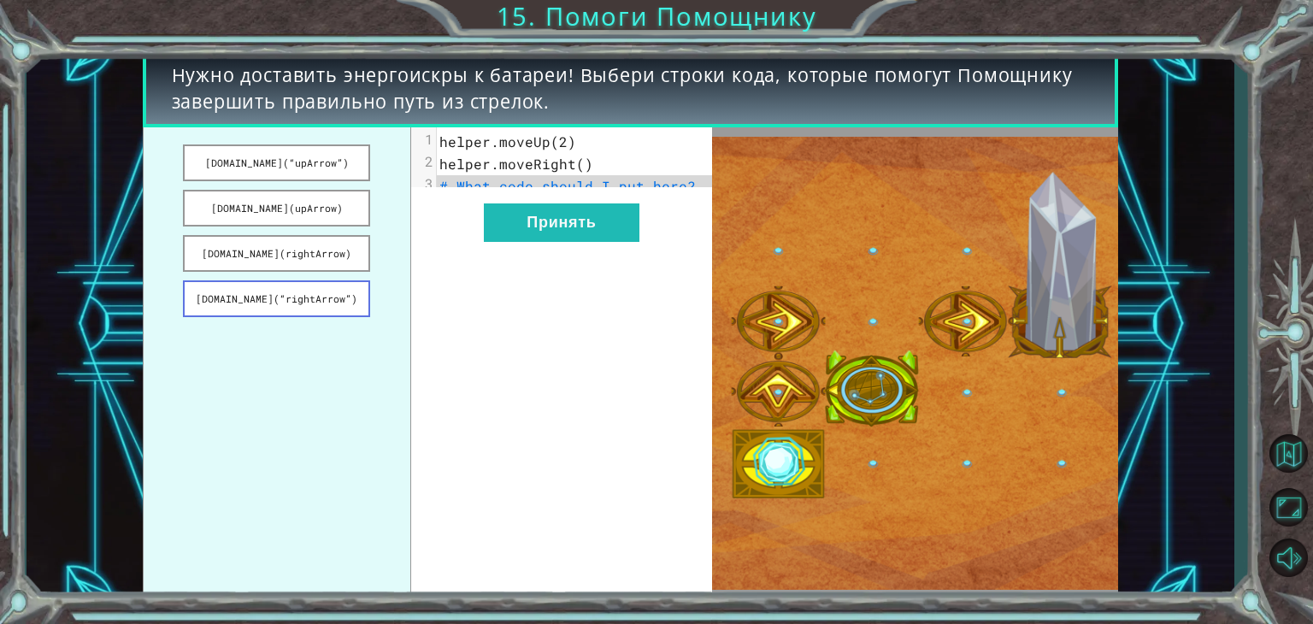
click at [315, 309] on button "[DOMAIN_NAME](“rightArrow”)" at bounding box center [276, 298] width 187 height 37
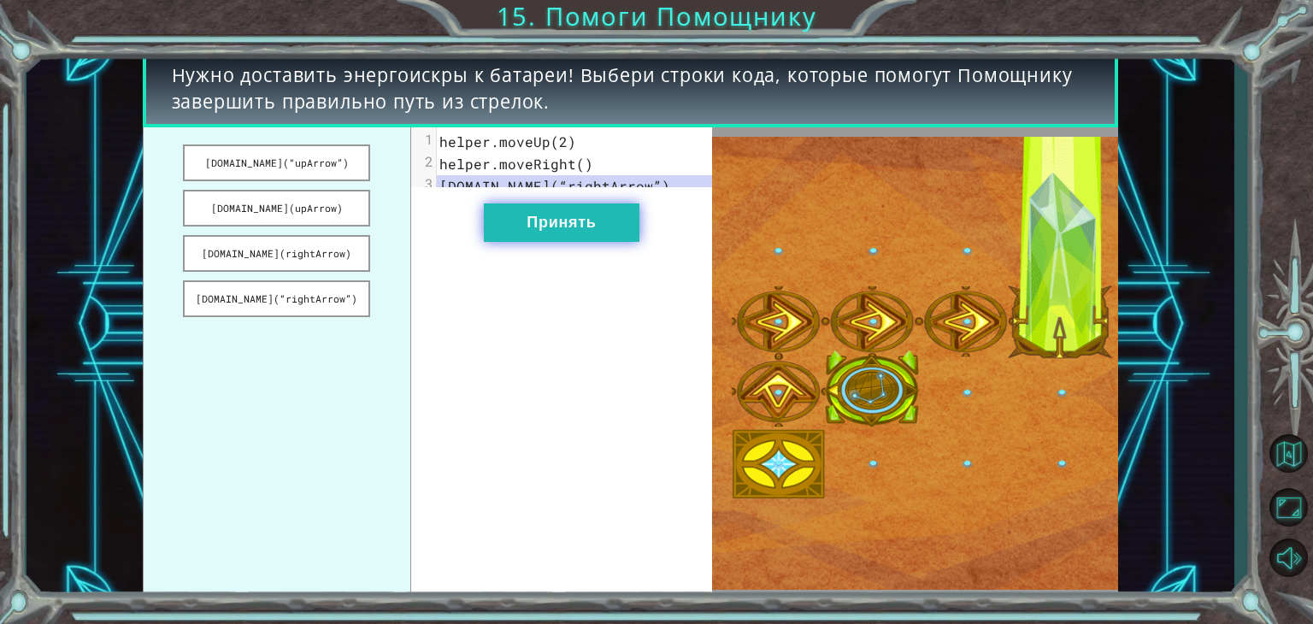
click at [612, 240] on button "Принять" at bounding box center [562, 223] width 156 height 38
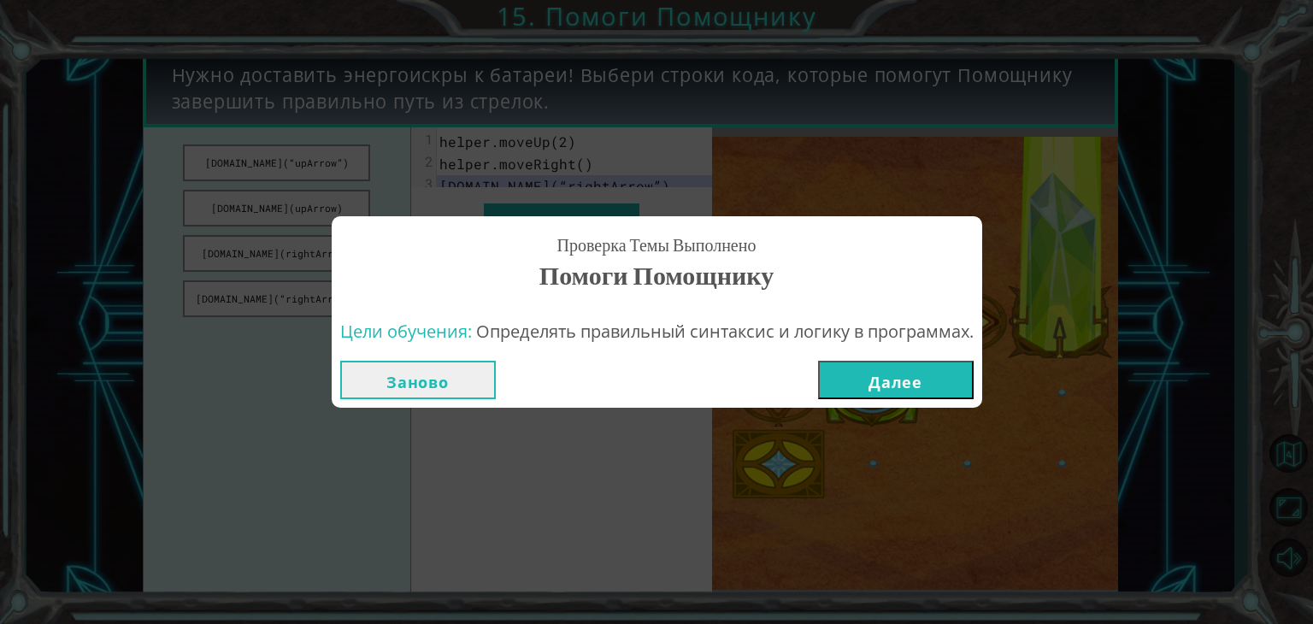
click at [889, 384] on button "Далее" at bounding box center [896, 380] width 156 height 38
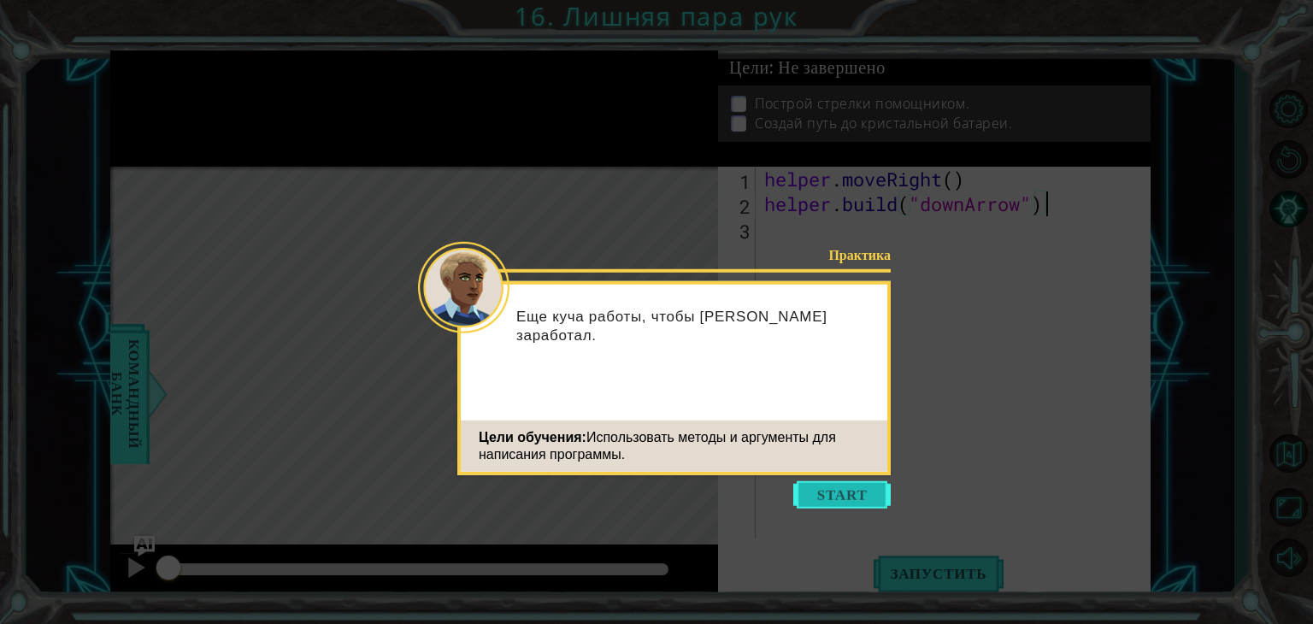
click at [853, 497] on button "Start" at bounding box center [842, 494] width 97 height 27
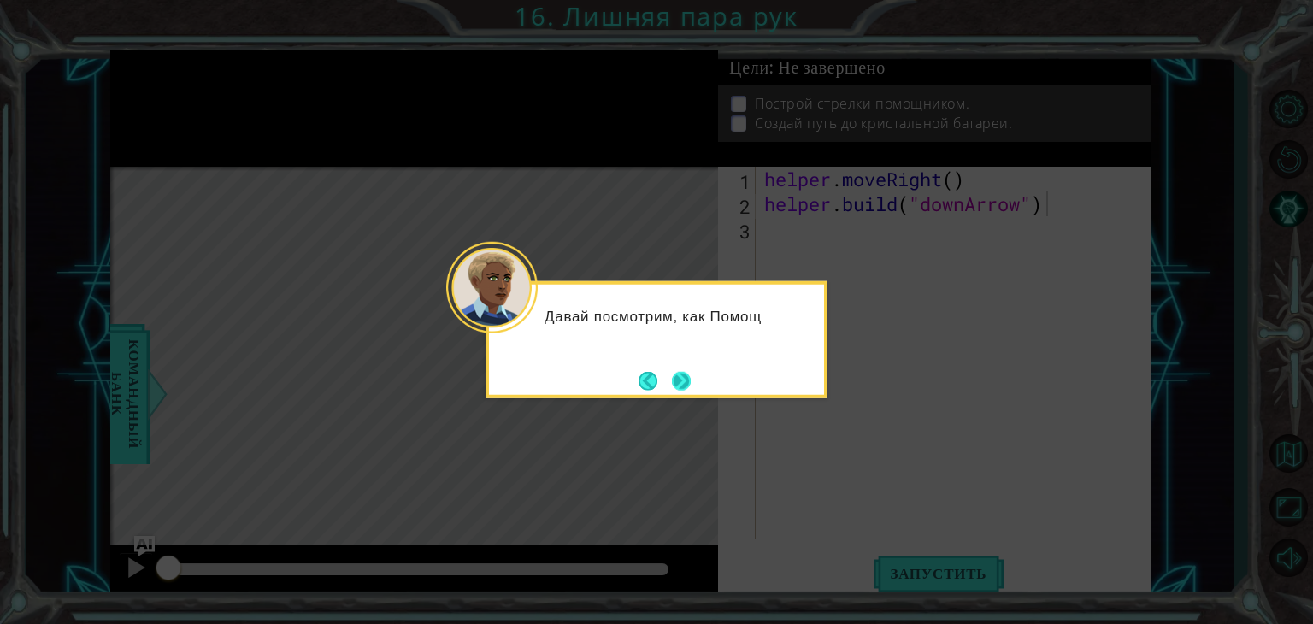
click at [687, 376] on button "Next" at bounding box center [681, 380] width 23 height 23
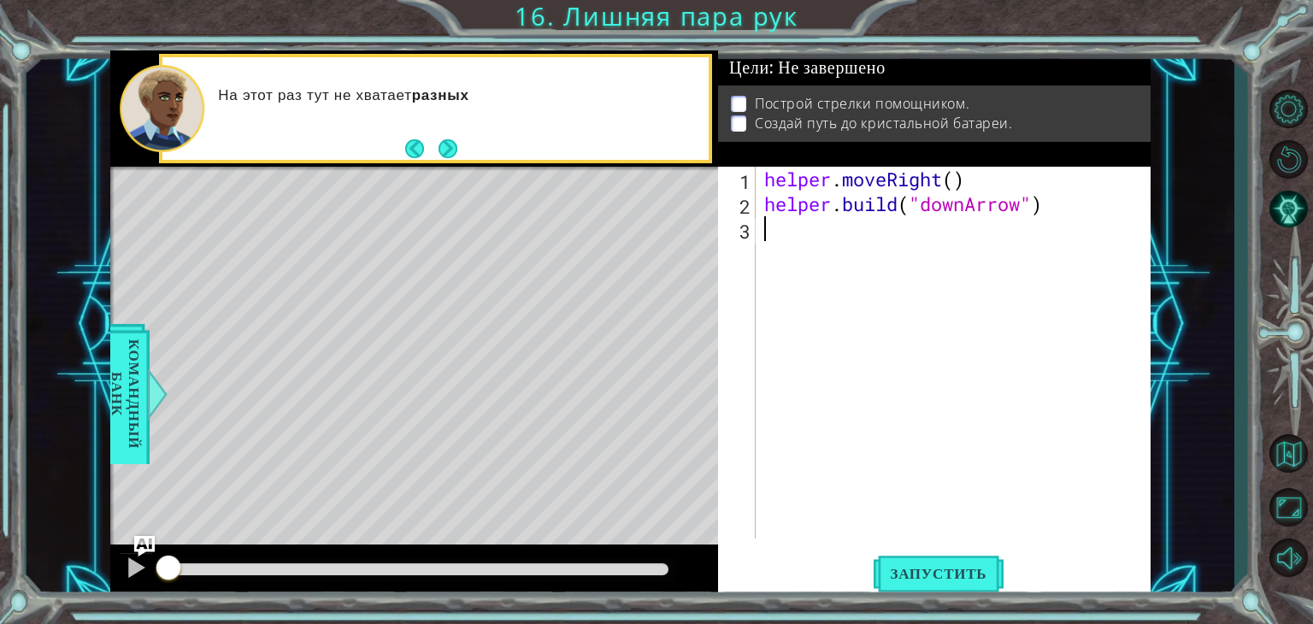
click at [788, 229] on div "helper . moveRight ( ) helper . build ( "downArrow" )" at bounding box center [958, 378] width 394 height 422
click at [914, 564] on button "Запустить" at bounding box center [939, 574] width 131 height 44
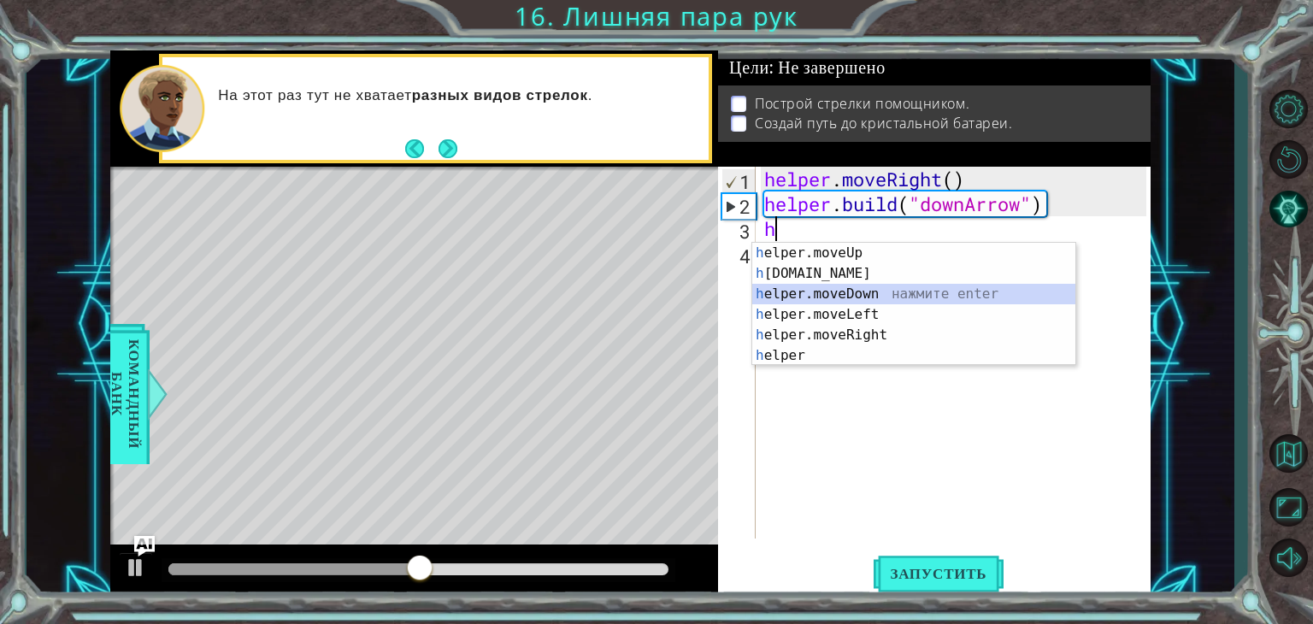
click at [851, 290] on div "h elper.moveUp нажмите enter h [DOMAIN_NAME] нажмите enter h elper.moveDown наж…" at bounding box center [913, 325] width 323 height 164
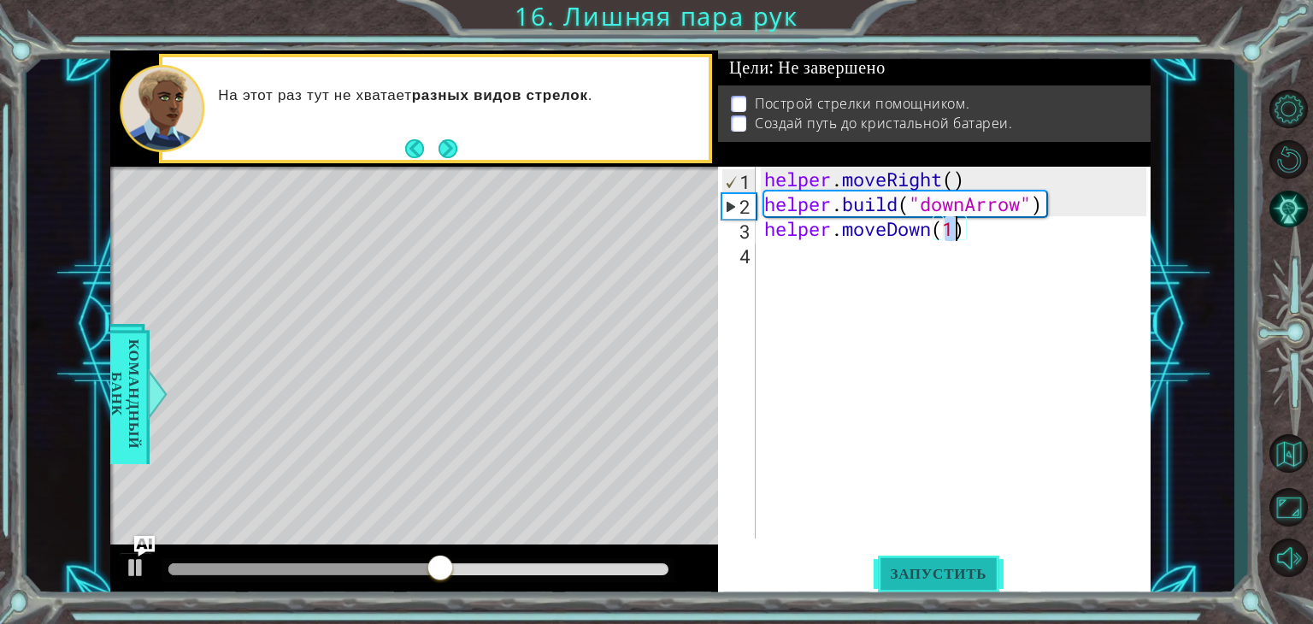
type textarea "helper.moveDown(1)"
click at [934, 581] on span "Запустить" at bounding box center [939, 573] width 131 height 17
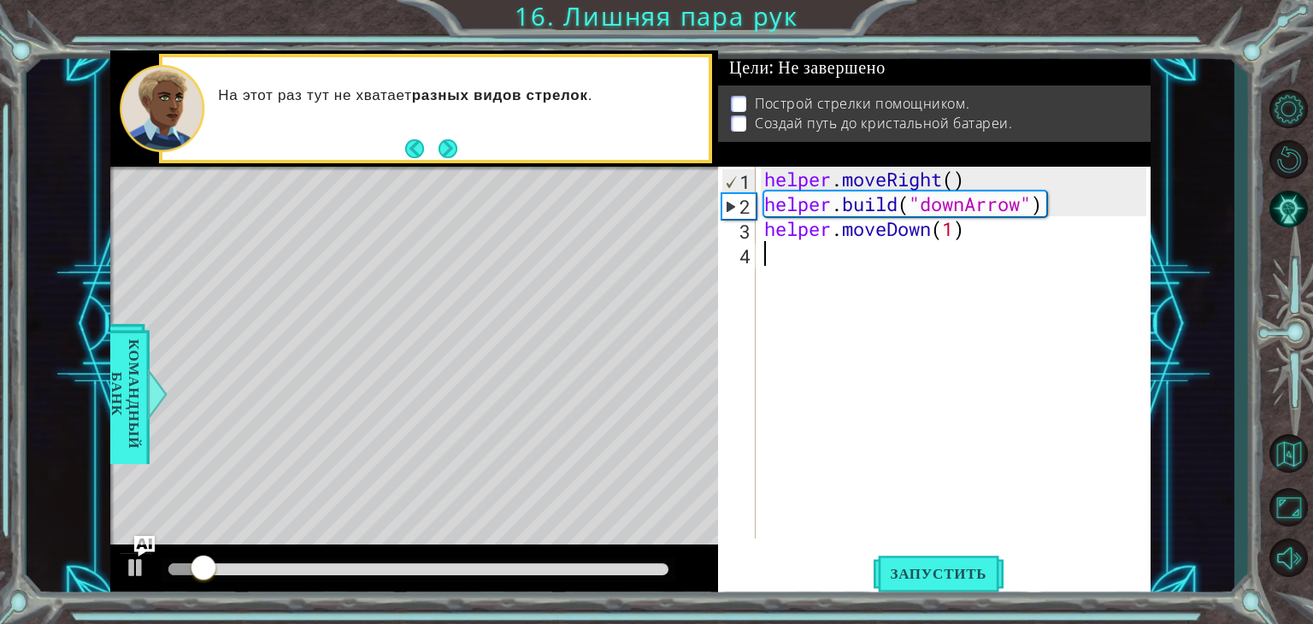
click at [817, 274] on div "helper . moveRight ( ) helper . build ( "downArrow" ) helper . moveDown ( 1 )" at bounding box center [958, 378] width 394 height 422
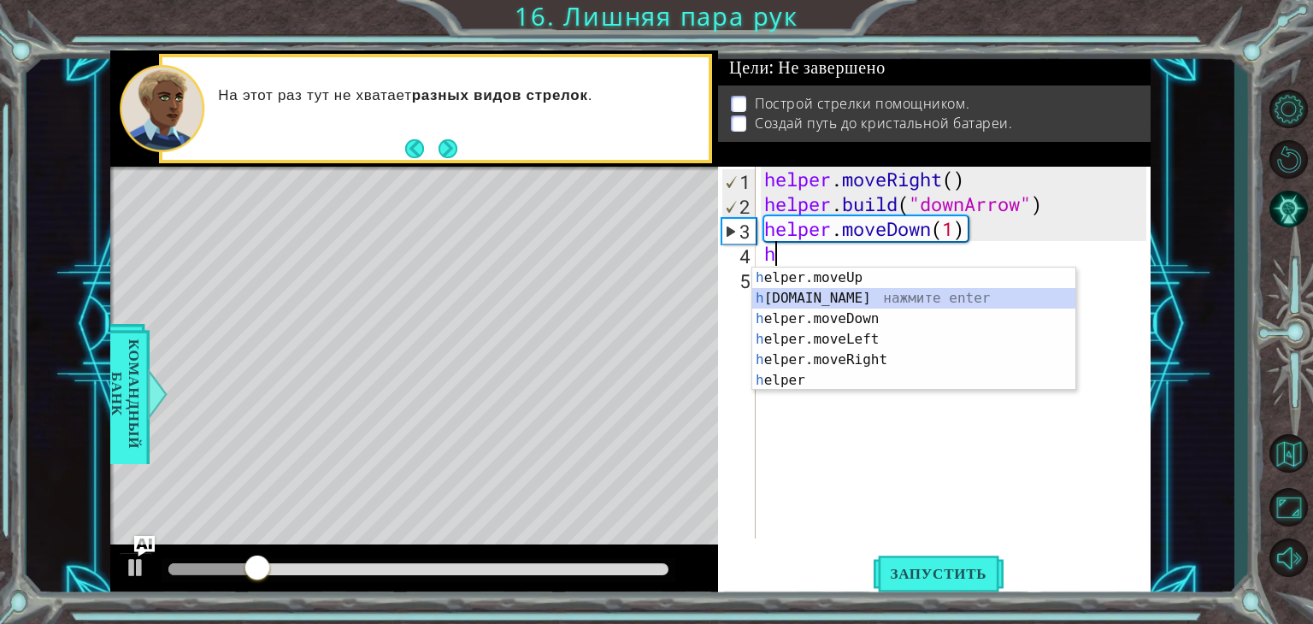
click at [817, 288] on div "h elper.moveUp нажмите enter h [DOMAIN_NAME] нажмите enter h elper.moveDown наж…" at bounding box center [913, 350] width 323 height 164
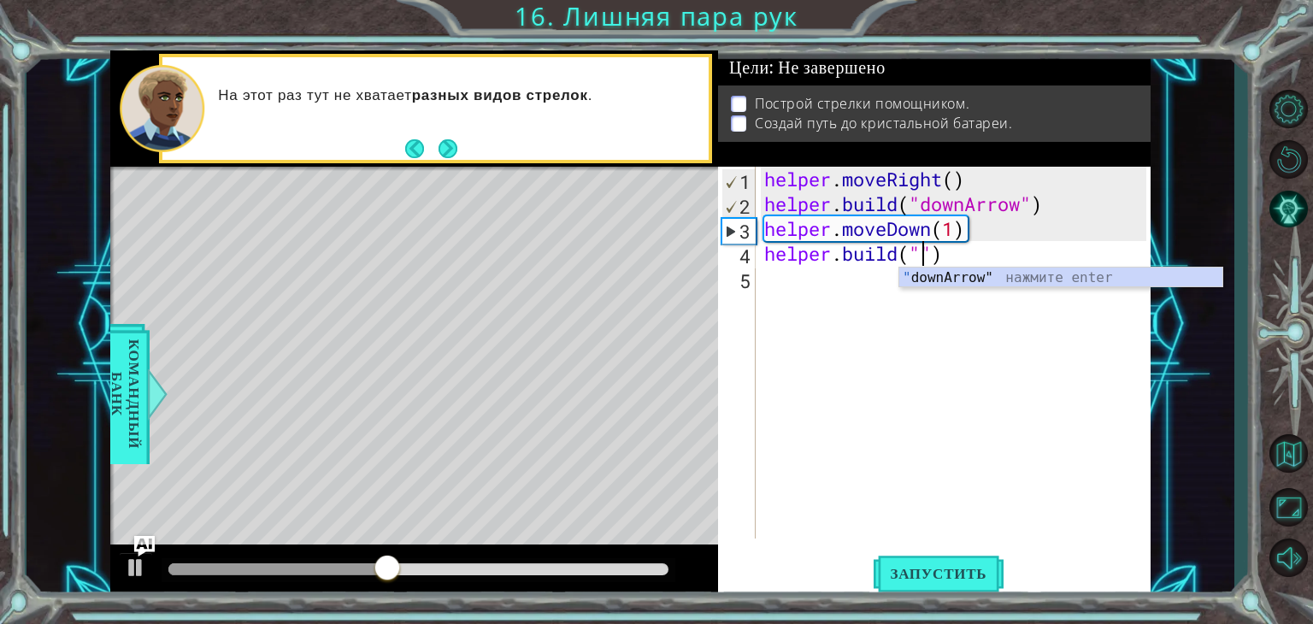
click at [1088, 274] on div "" downArrow" нажмите enter" at bounding box center [1061, 299] width 323 height 62
type textarea "[DOMAIN_NAME]("downArrow")"
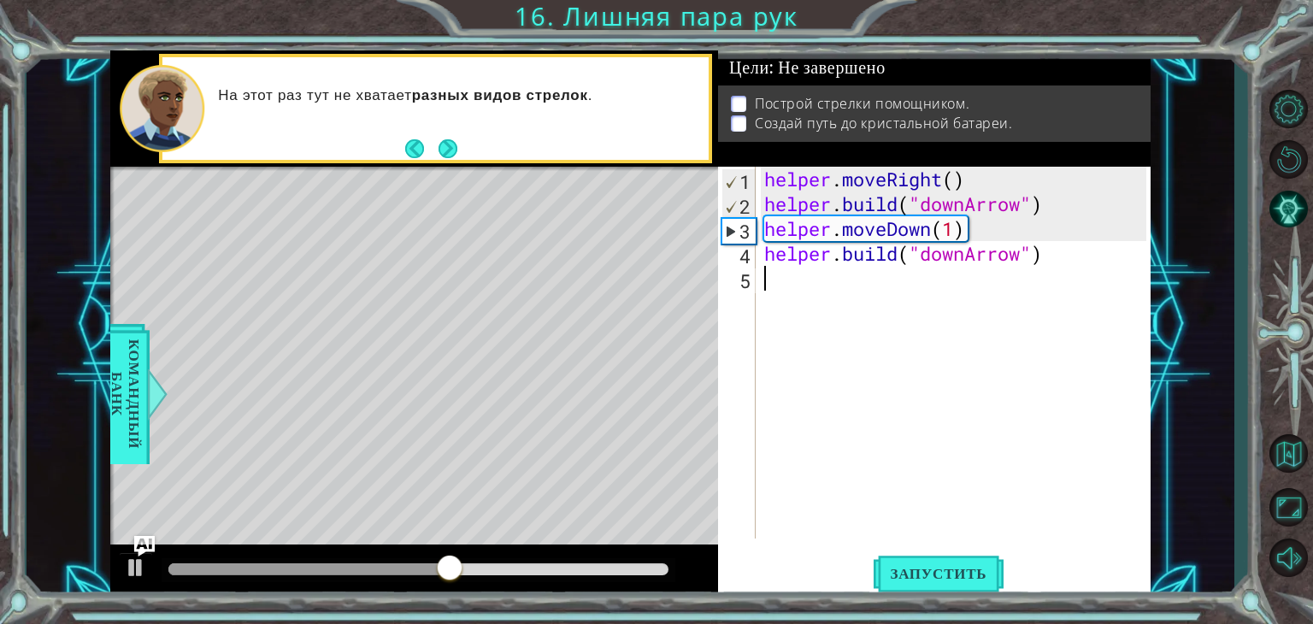
click at [773, 286] on div "helper . moveRight ( ) helper . build ( "downArrow" ) helper . moveDown ( 1 ) h…" at bounding box center [958, 378] width 394 height 422
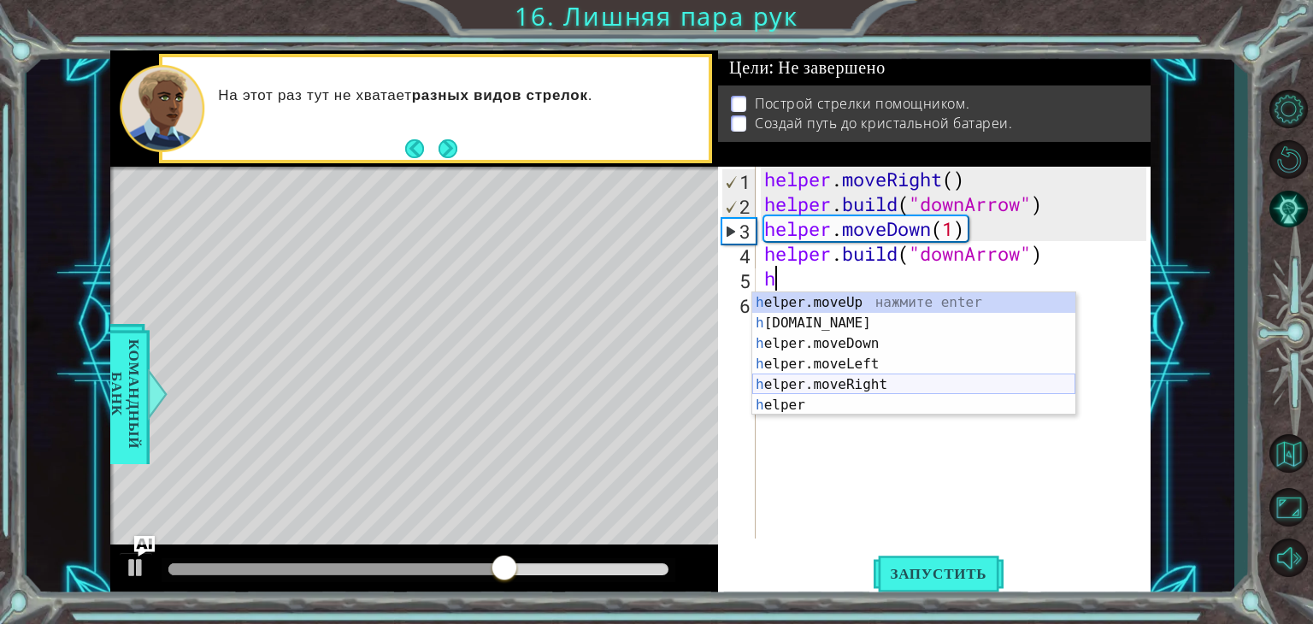
click at [836, 381] on div "h elper.moveUp нажмите enter h [DOMAIN_NAME] нажмите enter h elper.moveDown наж…" at bounding box center [913, 374] width 323 height 164
type textarea "helper.moveRight(1)"
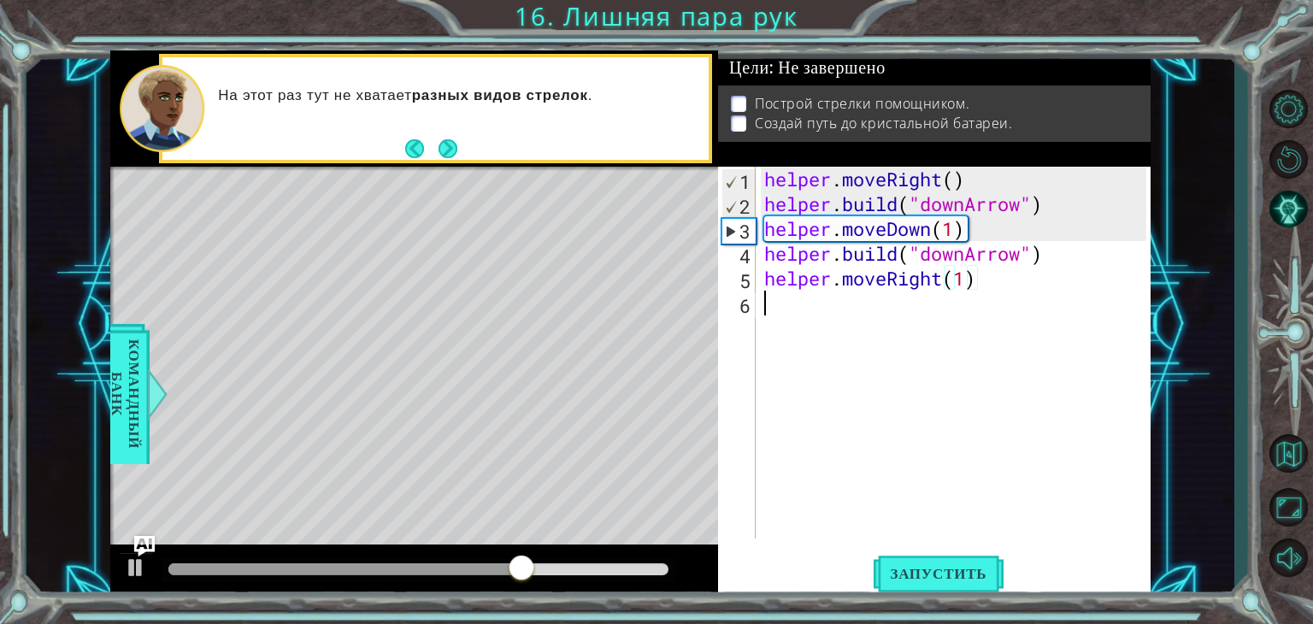
click at [785, 305] on div "helper . moveRight ( ) helper . build ( "downArrow" ) helper . moveDown ( 1 ) h…" at bounding box center [958, 378] width 394 height 422
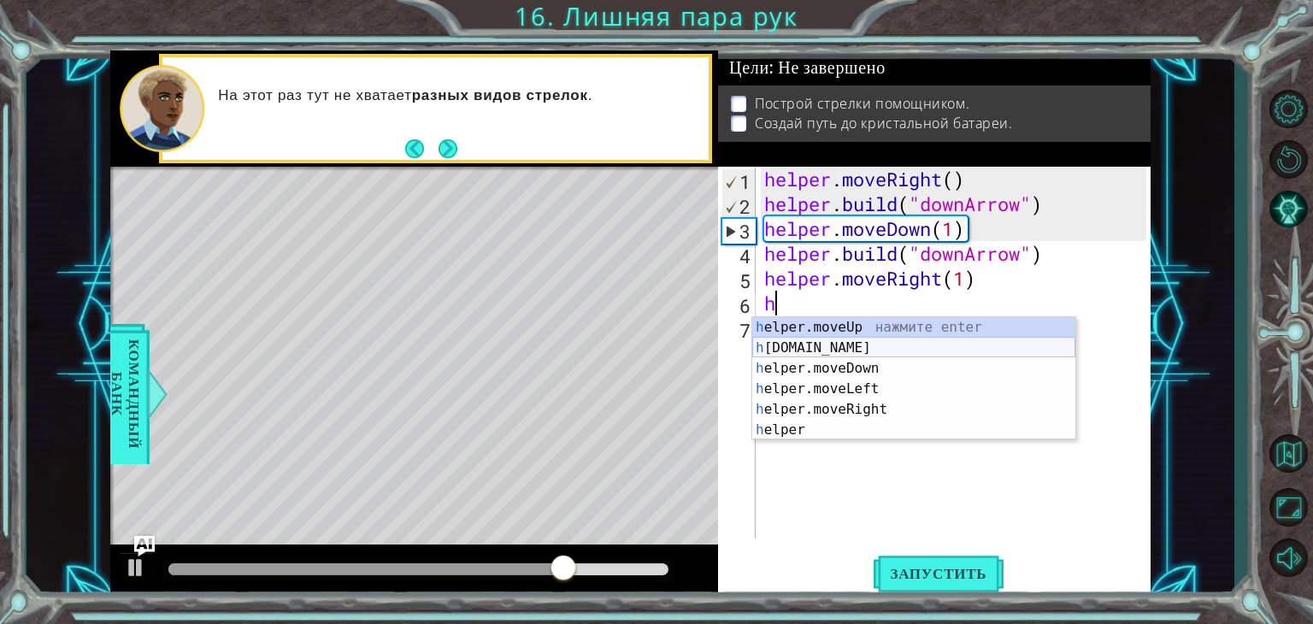
click at [827, 350] on div "h elper.moveUp нажмите enter h [DOMAIN_NAME] нажмите enter h elper.moveDown наж…" at bounding box center [913, 399] width 323 height 164
type textarea "[DOMAIN_NAME]("rightArrow")"
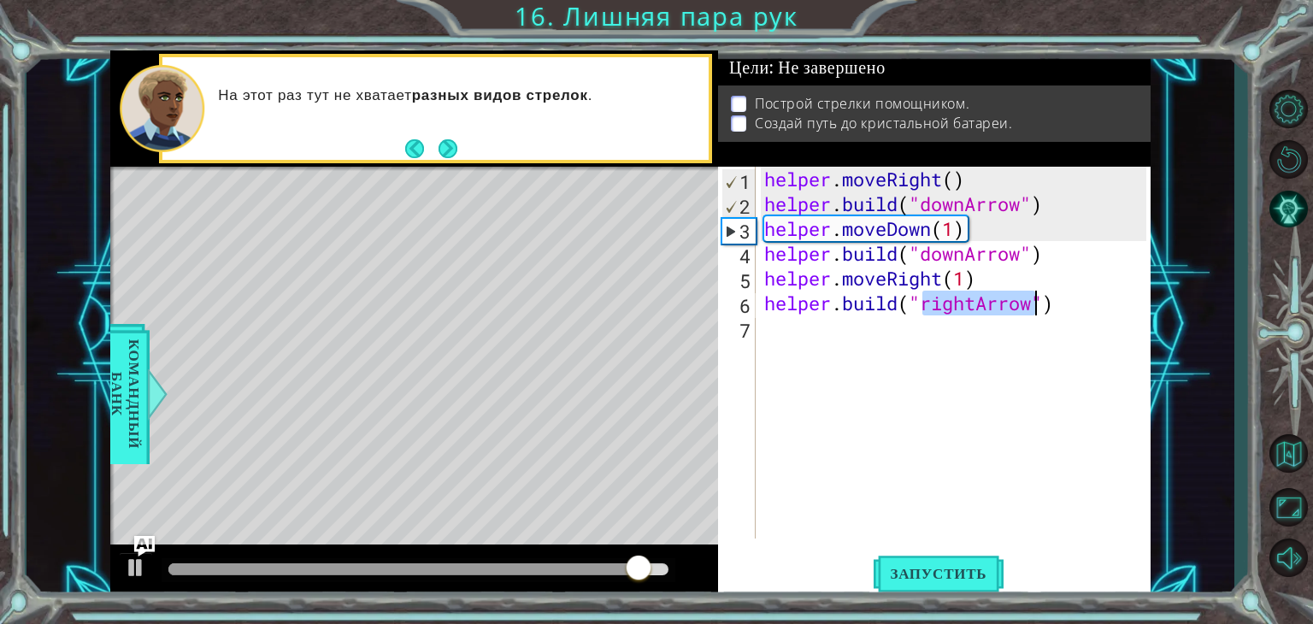
click at [764, 346] on div "helper . moveRight ( ) helper . build ( "downArrow" ) helper . moveDown ( 1 ) h…" at bounding box center [958, 378] width 394 height 422
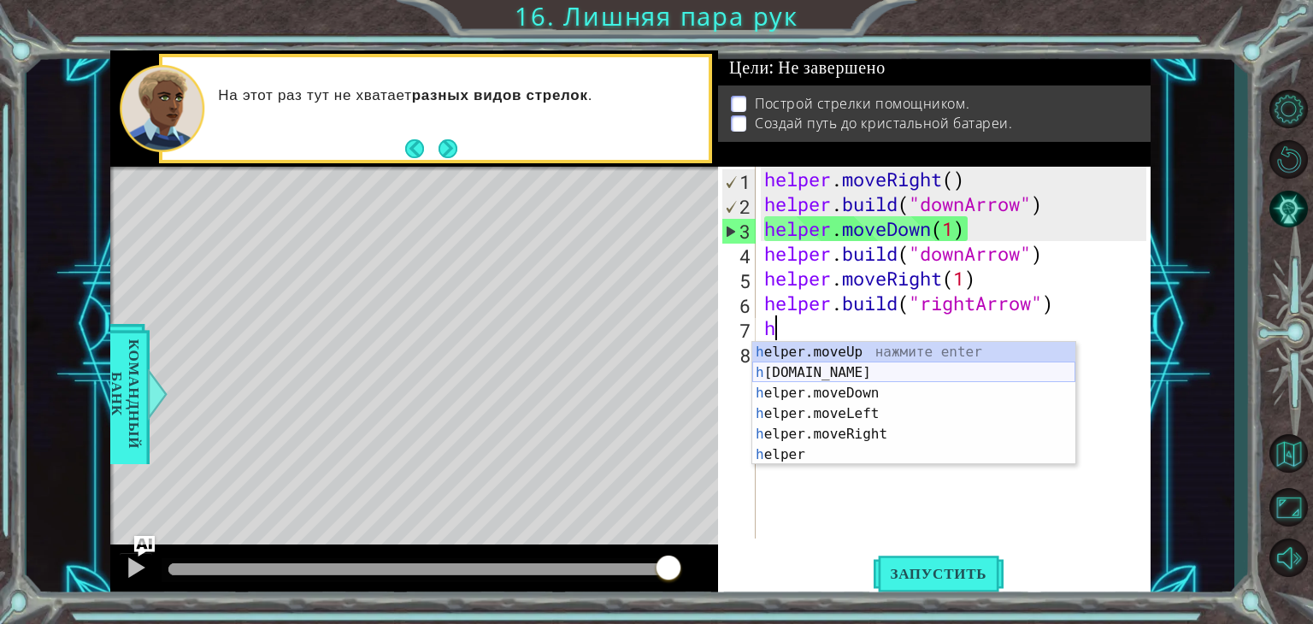
click at [859, 382] on div "h elper.moveUp нажмите enter h [DOMAIN_NAME] нажмите enter h elper.moveDown наж…" at bounding box center [913, 424] width 323 height 164
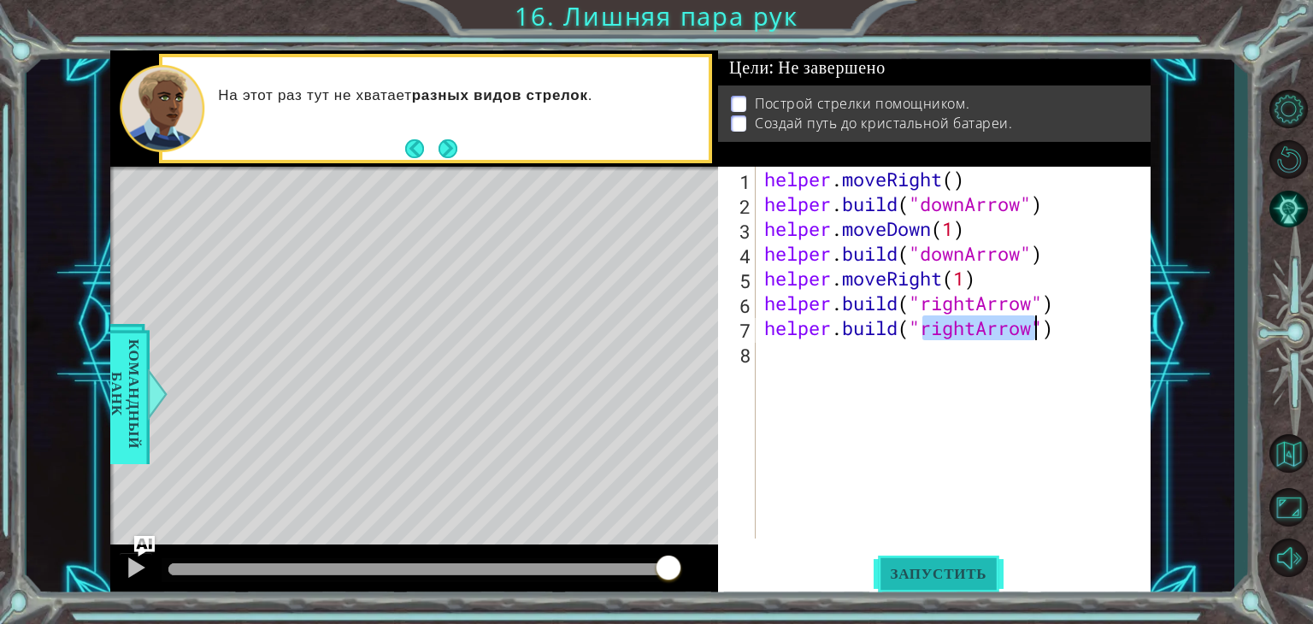
type textarea "[DOMAIN_NAME]("rightArrow")"
click at [941, 572] on span "Запустить" at bounding box center [939, 573] width 131 height 17
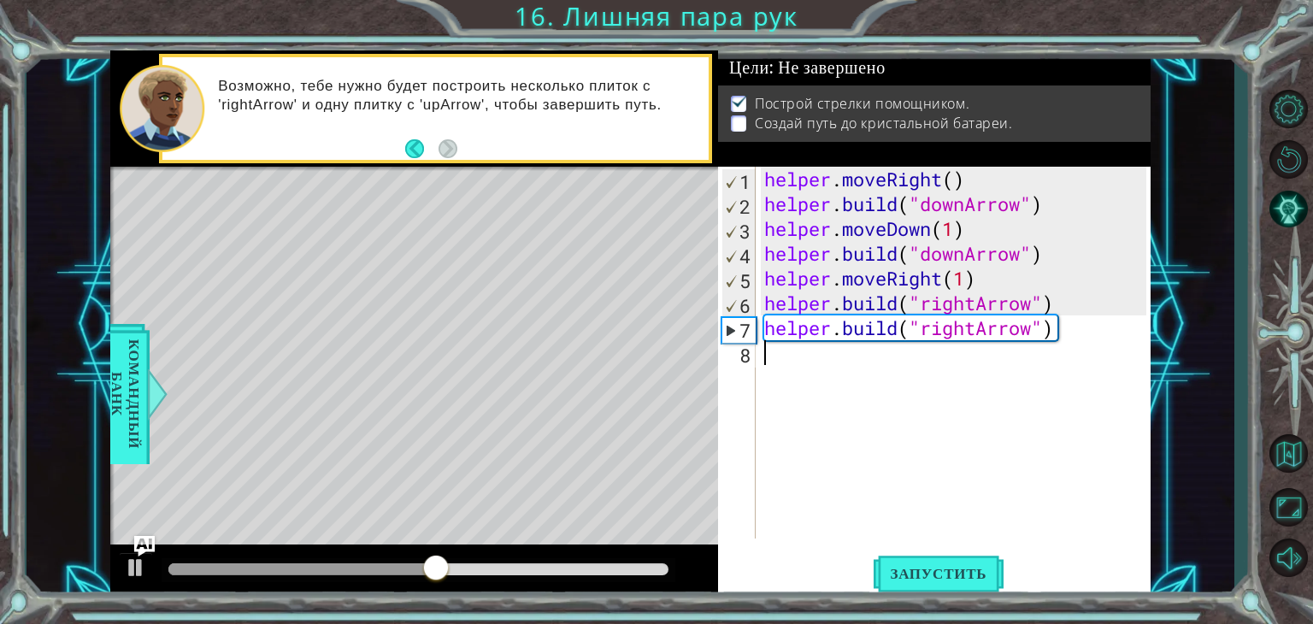
click at [794, 362] on div "helper . moveRight ( ) helper . build ( "downArrow" ) helper . moveDown ( 1 ) h…" at bounding box center [958, 378] width 394 height 422
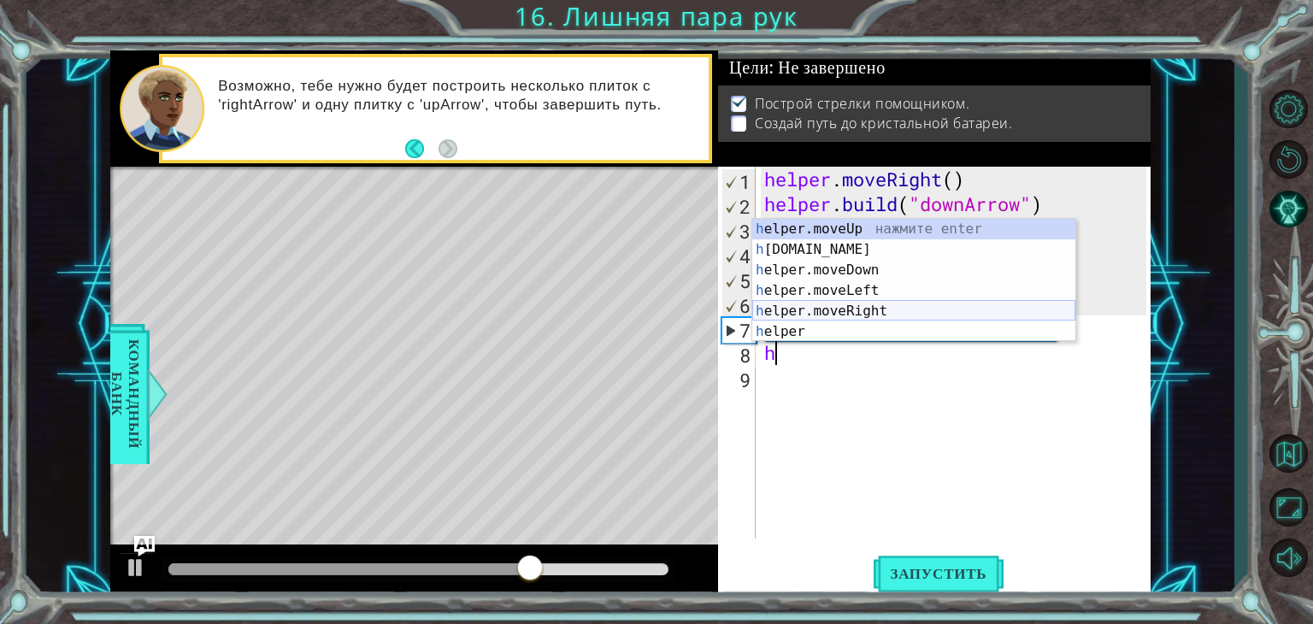
click at [842, 316] on div "h elper.moveUp нажмите enter h [DOMAIN_NAME] нажмите enter h elper.moveDown наж…" at bounding box center [913, 301] width 323 height 164
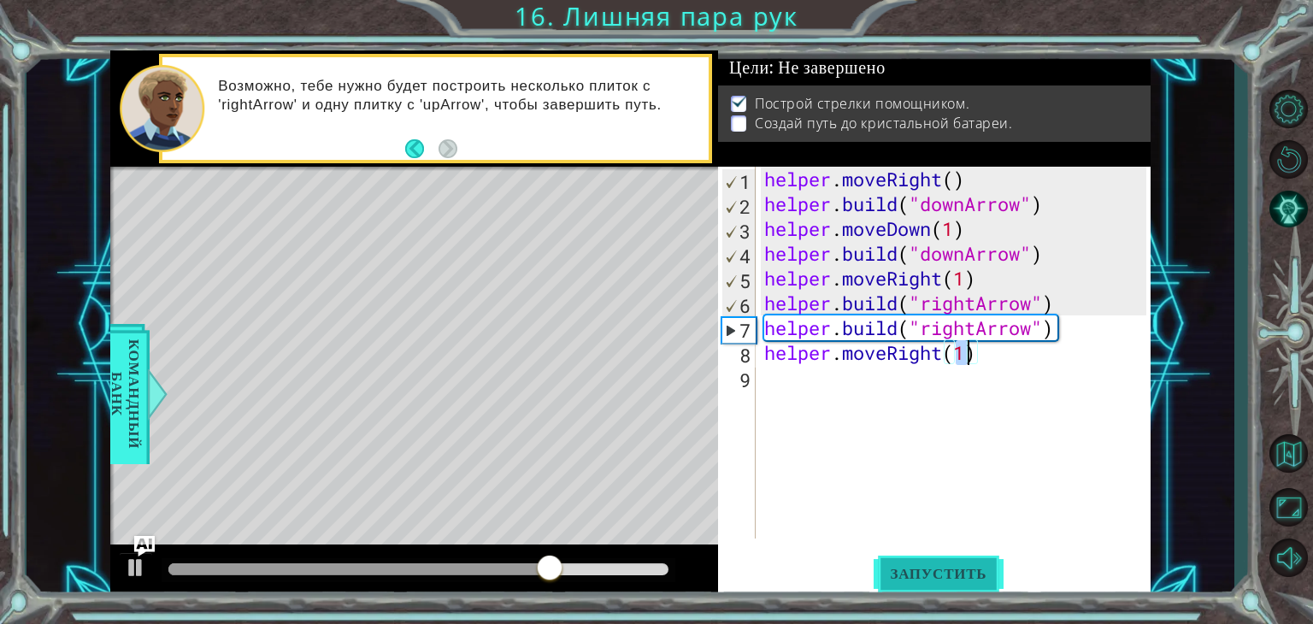
click at [913, 586] on button "Запустить" at bounding box center [939, 574] width 131 height 44
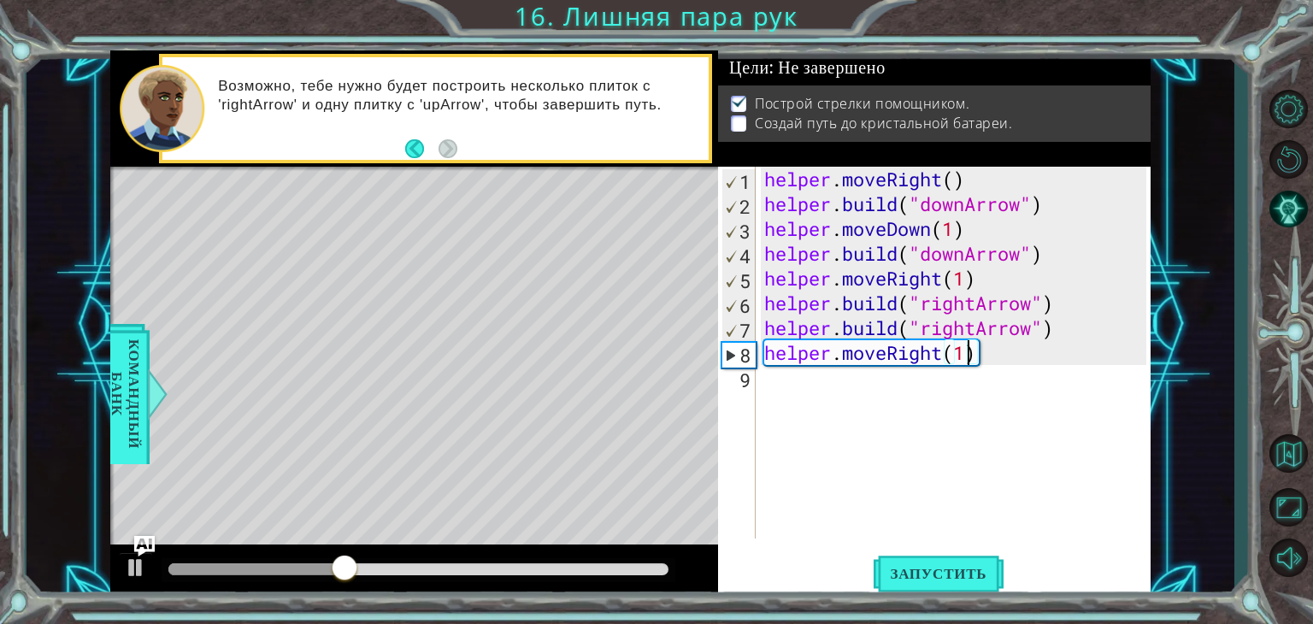
click at [983, 359] on div "helper . moveRight ( ) helper . build ( "downArrow" ) helper . moveDown ( 1 ) h…" at bounding box center [958, 378] width 394 height 422
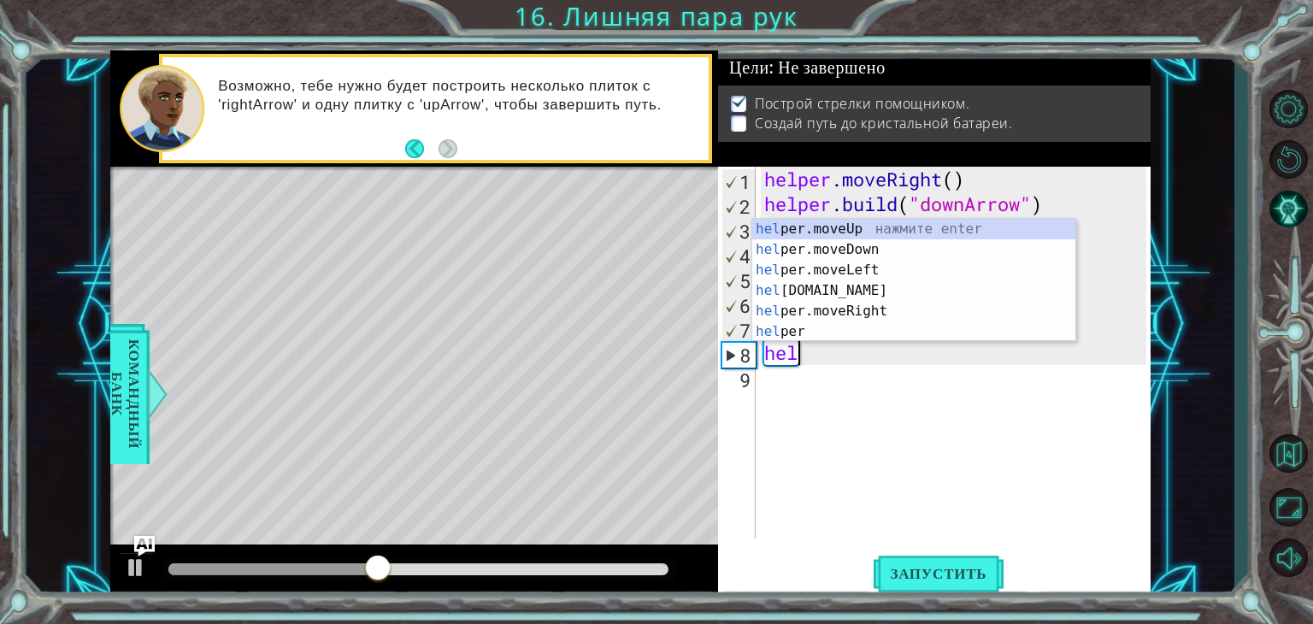
type textarea "h"
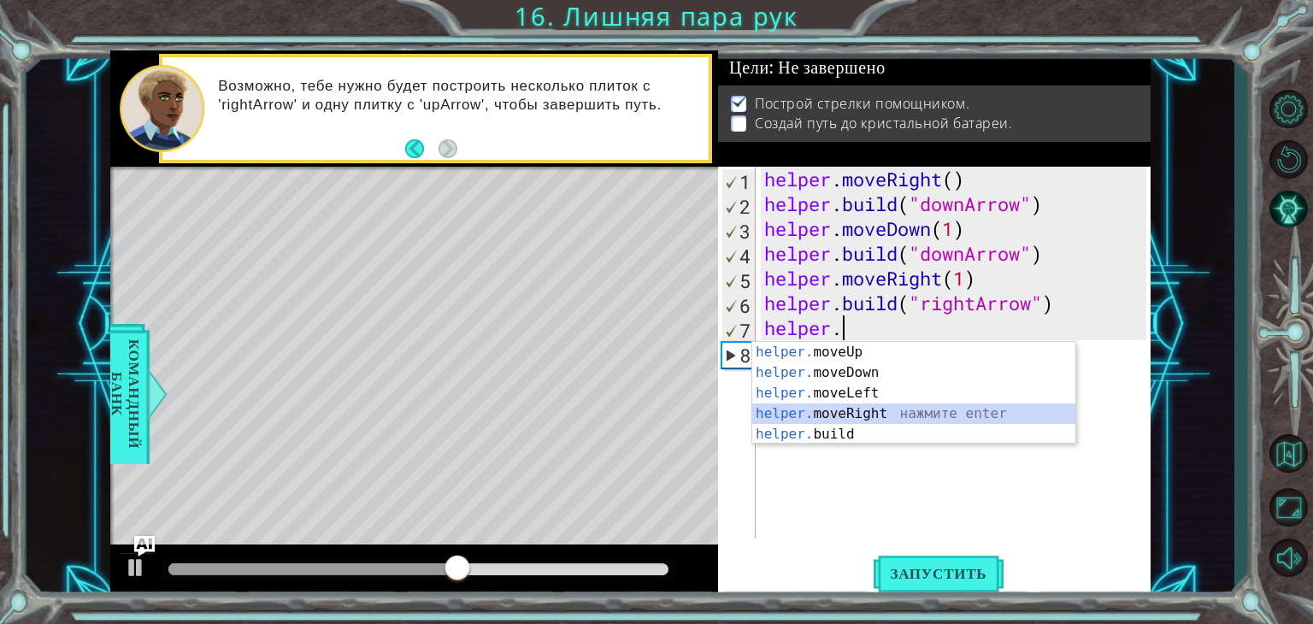
click at [899, 420] on div "helper. moveUp нажмите enter helper. moveDown нажмите enter helper. moveLeft на…" at bounding box center [913, 414] width 323 height 144
type textarea "helper.moveRight(1)"
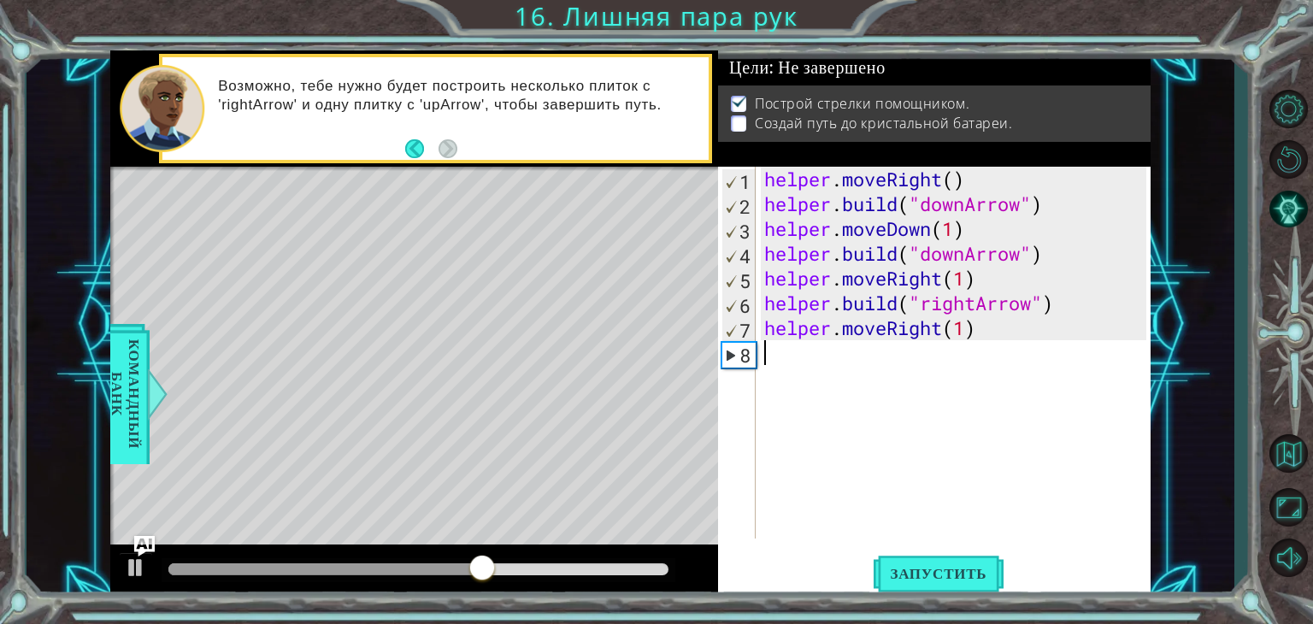
click at [804, 347] on div "helper . moveRight ( ) helper . build ( "downArrow" ) helper . moveDown ( 1 ) h…" at bounding box center [958, 378] width 394 height 422
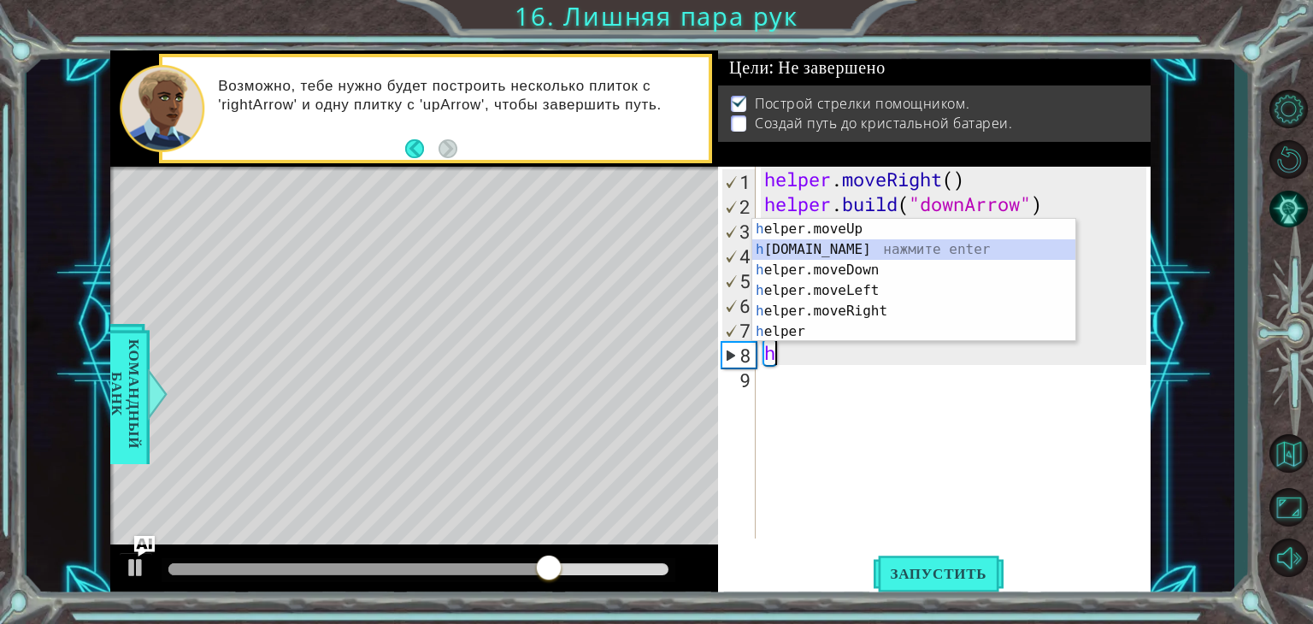
click at [829, 246] on div "h elper.moveUp нажмите enter h [DOMAIN_NAME] нажмите enter h elper.moveDown наж…" at bounding box center [913, 301] width 323 height 164
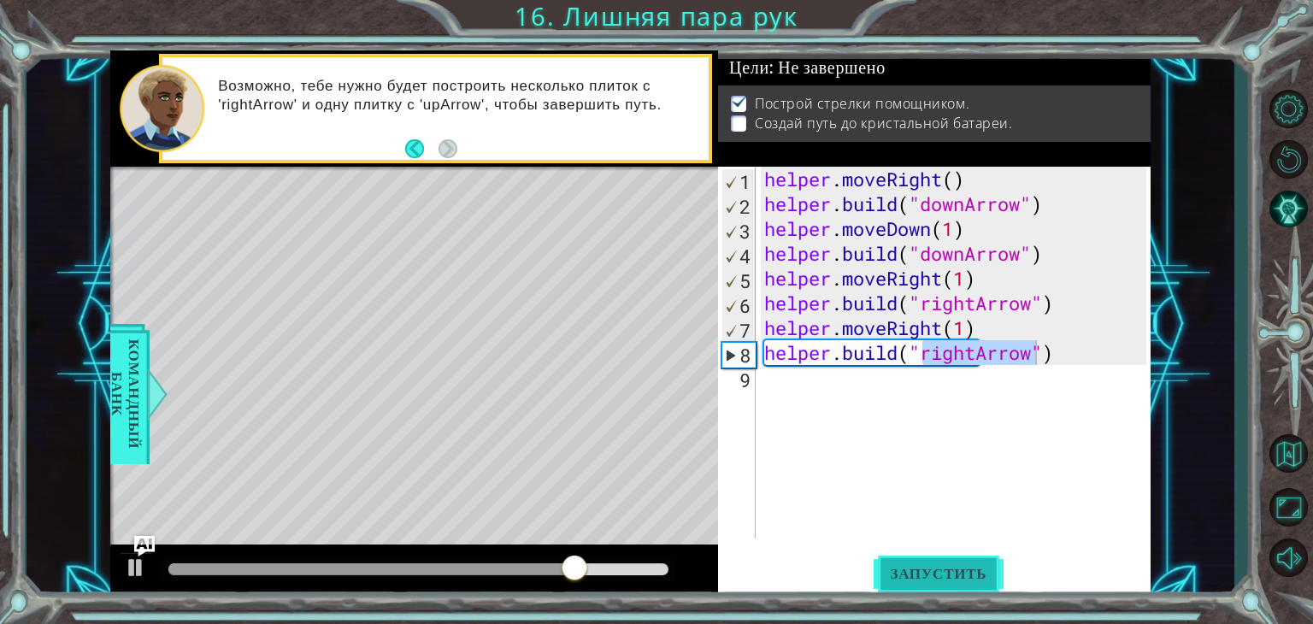
click at [975, 578] on span "Запустить" at bounding box center [939, 573] width 131 height 17
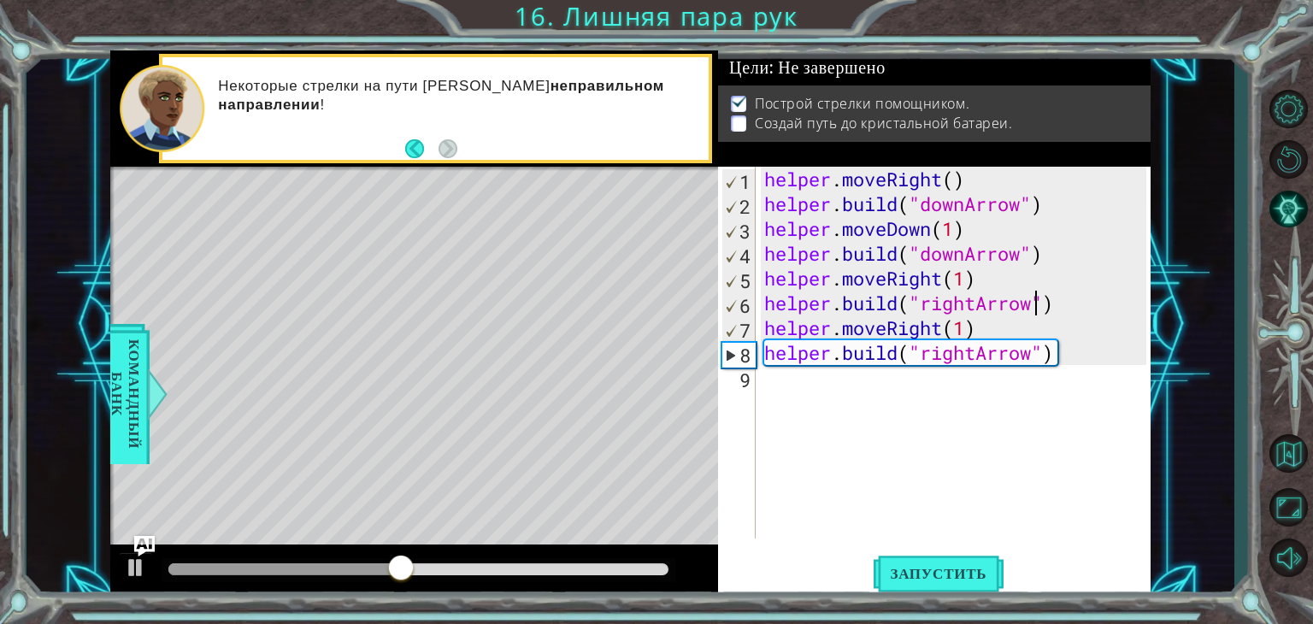
click at [1040, 316] on div "helper . moveRight ( ) helper . build ( "downArrow" ) helper . moveDown ( 1 ) h…" at bounding box center [958, 378] width 394 height 422
click at [1026, 262] on div "helper . moveRight ( ) helper . build ( "downArrow" ) helper . moveDown ( 1 ) h…" at bounding box center [958, 378] width 394 height 422
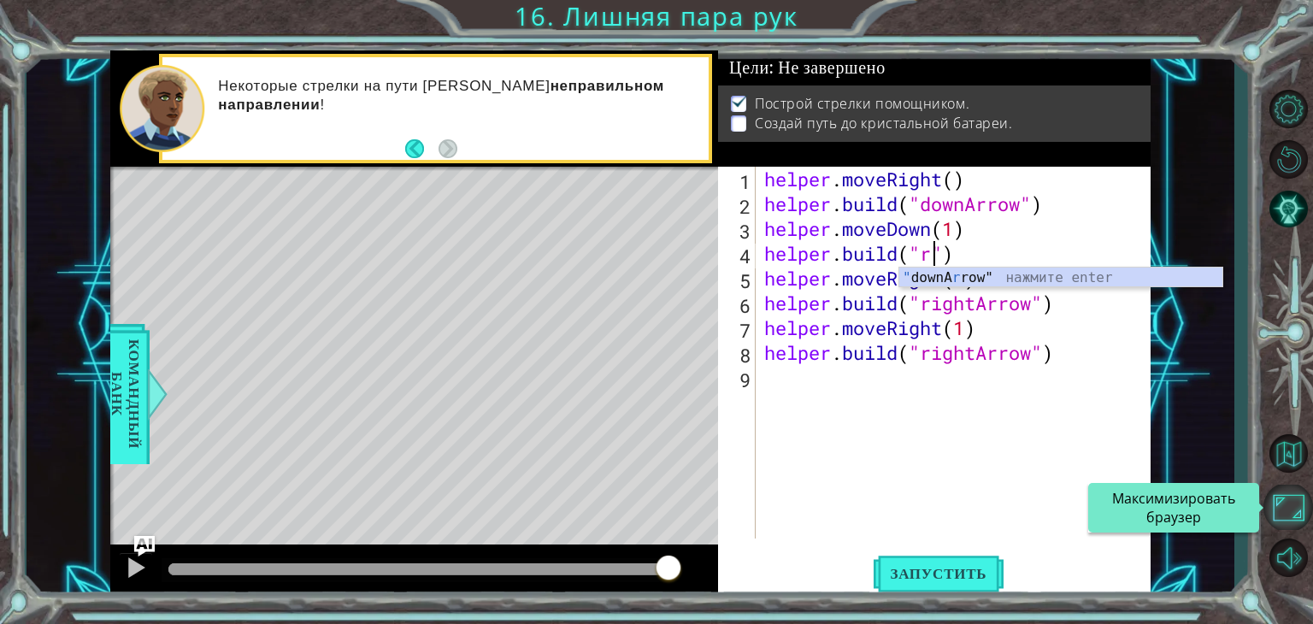
scroll to position [0, 7]
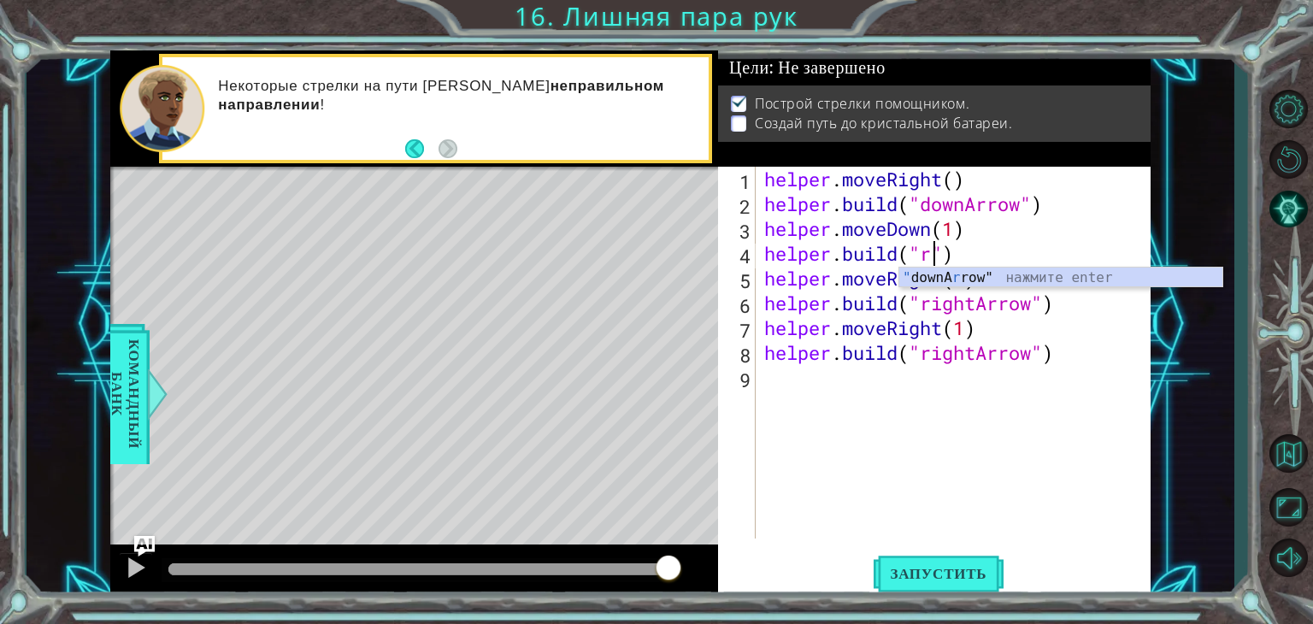
click at [978, 257] on div "helper . moveRight ( ) helper . build ( "downArrow" ) helper . moveDown ( 1 ) h…" at bounding box center [958, 378] width 394 height 422
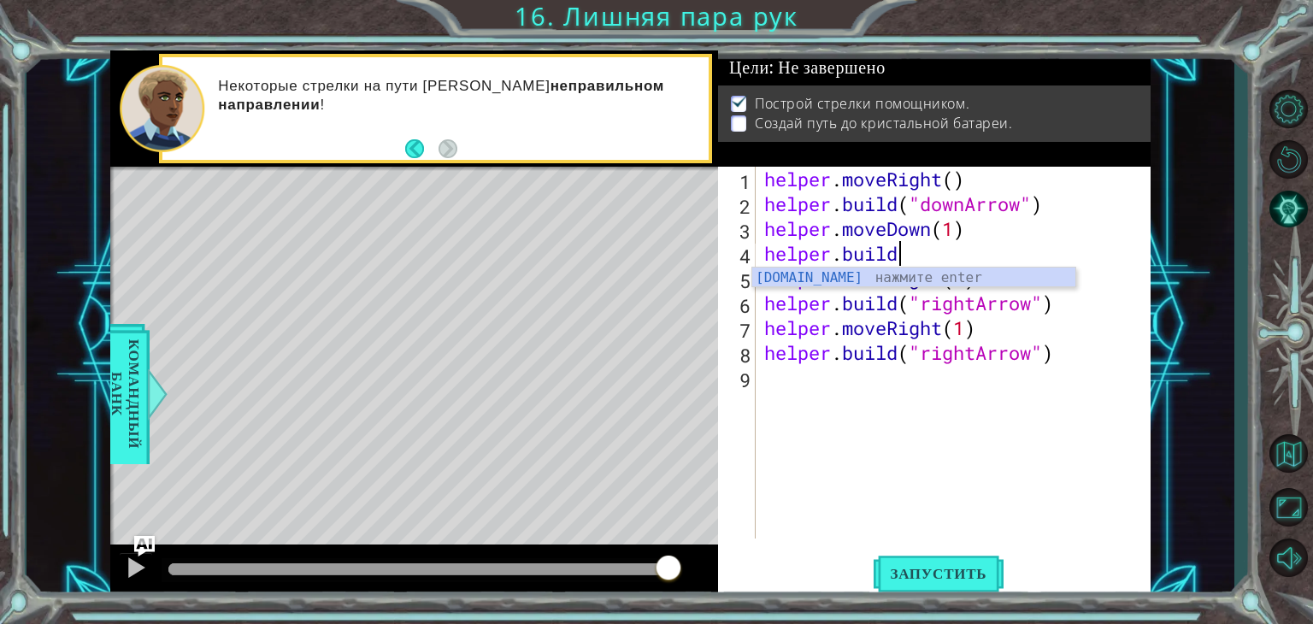
scroll to position [0, 4]
click at [983, 274] on div "[DOMAIN_NAME] нажмите enter" at bounding box center [913, 299] width 323 height 62
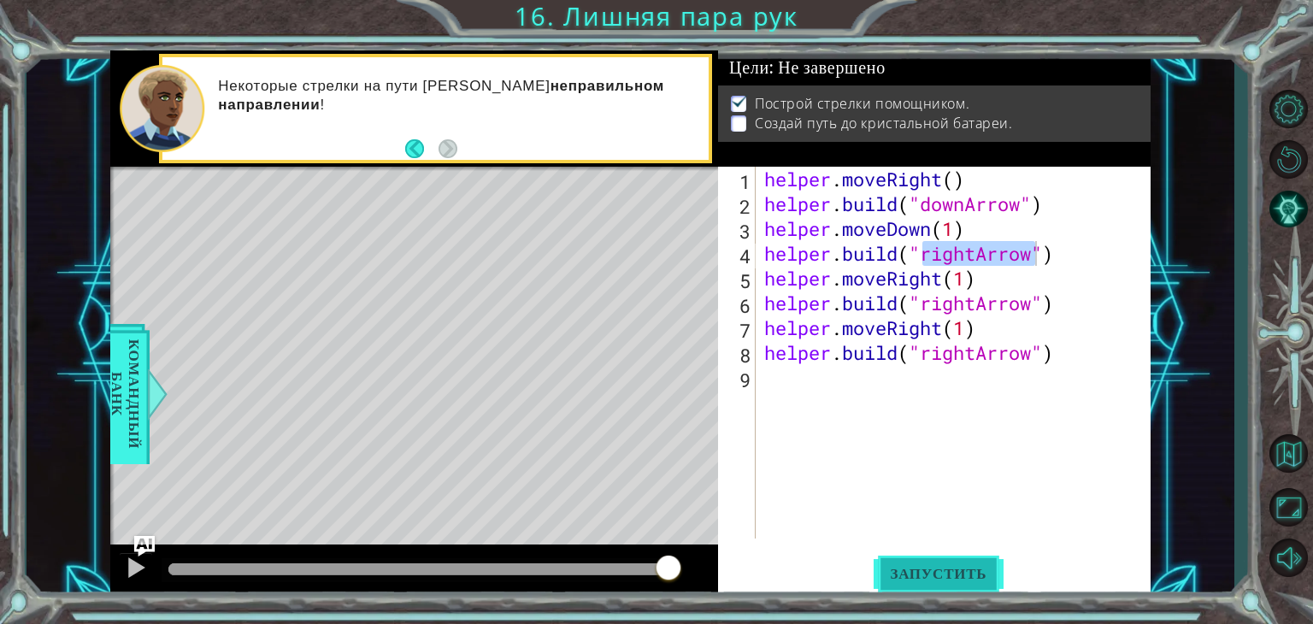
click at [929, 579] on span "Запустить" at bounding box center [939, 573] width 131 height 17
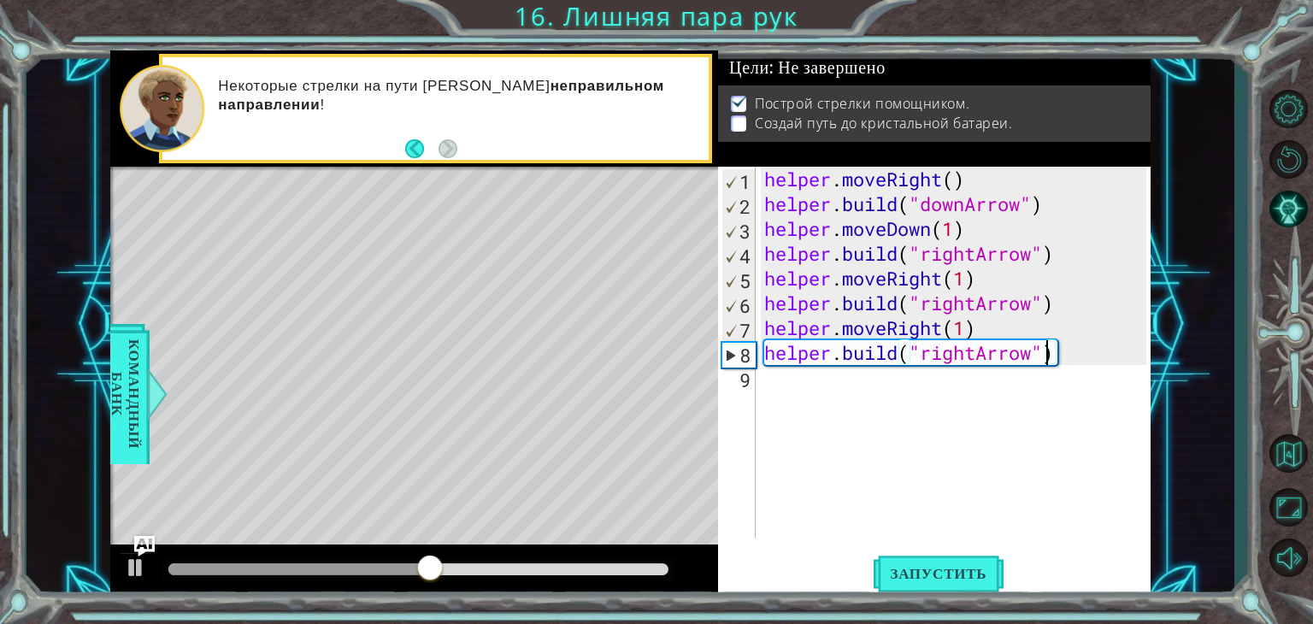
click at [1050, 357] on div "helper . moveRight ( ) helper . build ( "downArrow" ) helper . moveDown ( 1 ) h…" at bounding box center [958, 378] width 394 height 422
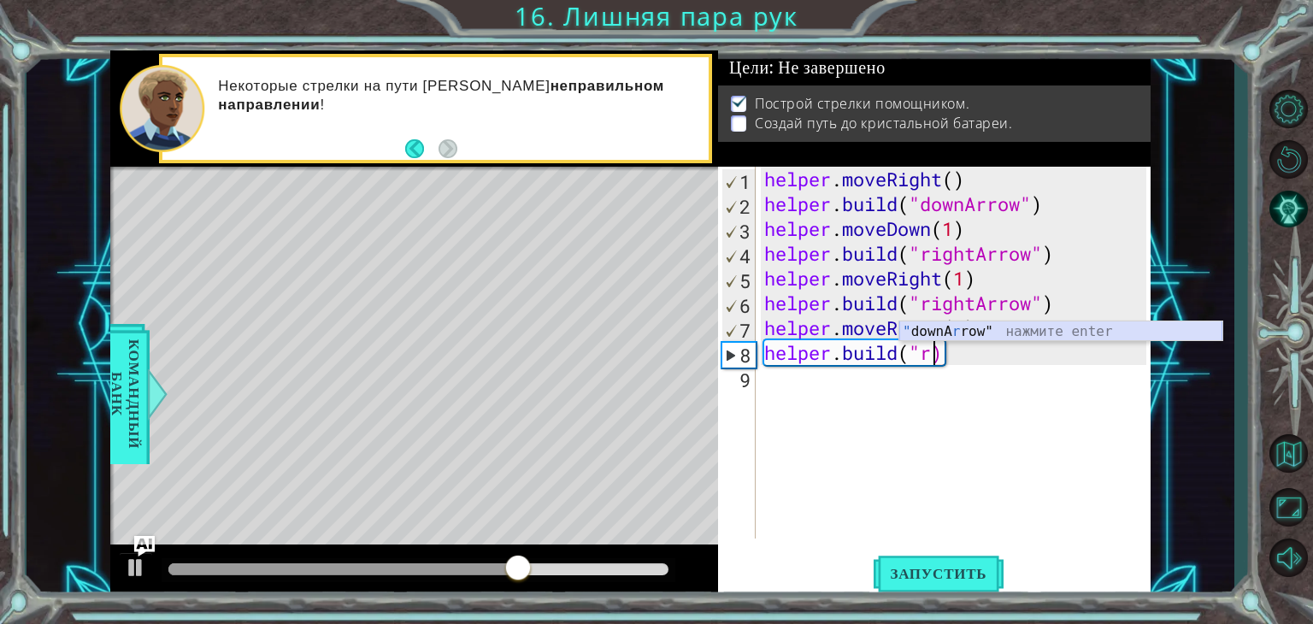
click at [1045, 329] on div "" downA r row" нажмите enter" at bounding box center [1061, 353] width 323 height 62
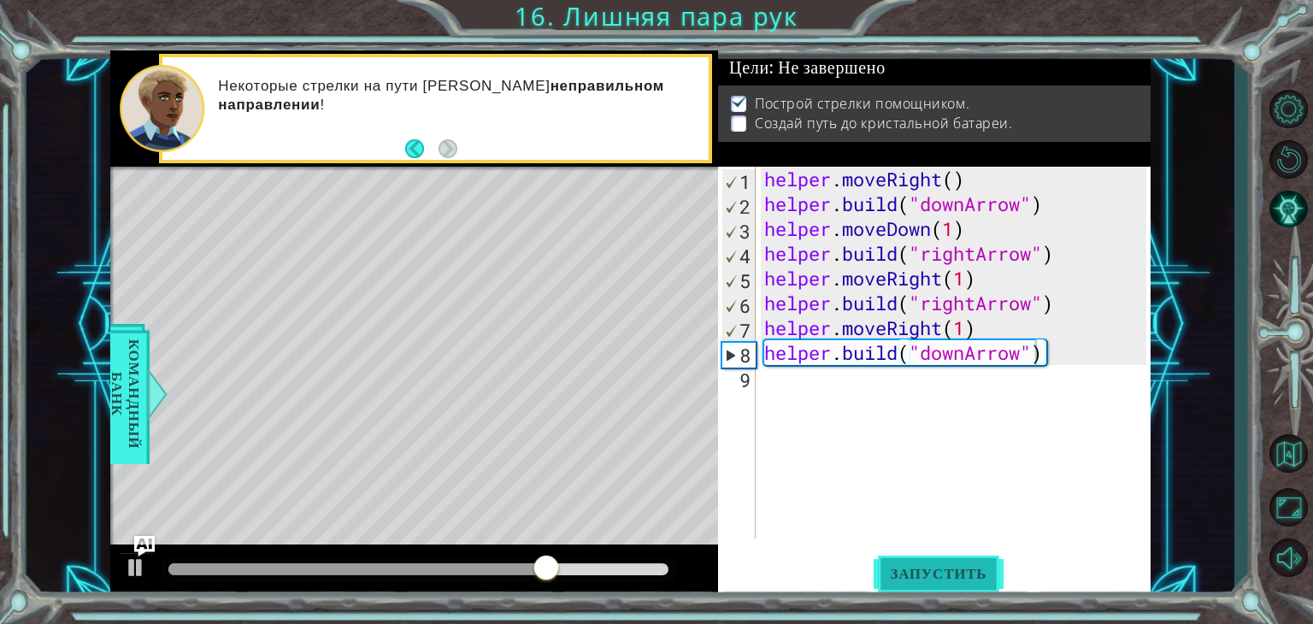
click at [957, 587] on button "Запустить" at bounding box center [939, 574] width 131 height 44
click at [968, 349] on div "helper . moveRight ( ) helper . build ( "downArrow" ) helper . moveDown ( 1 ) h…" at bounding box center [958, 378] width 394 height 422
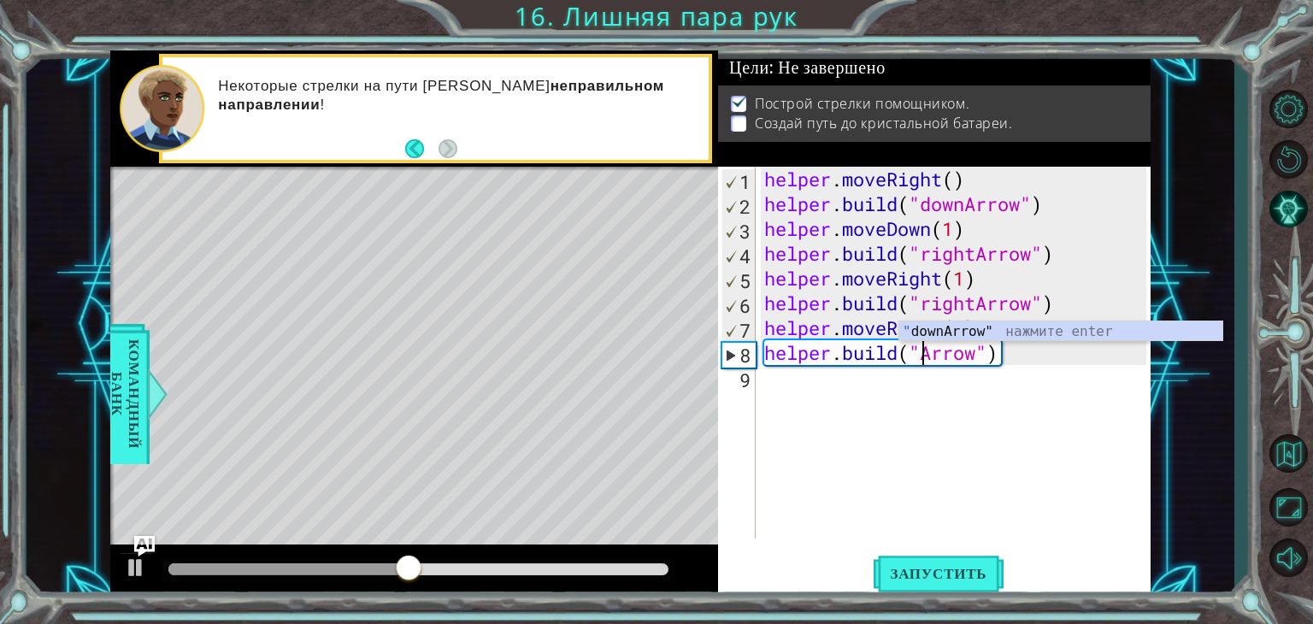
scroll to position [0, 7]
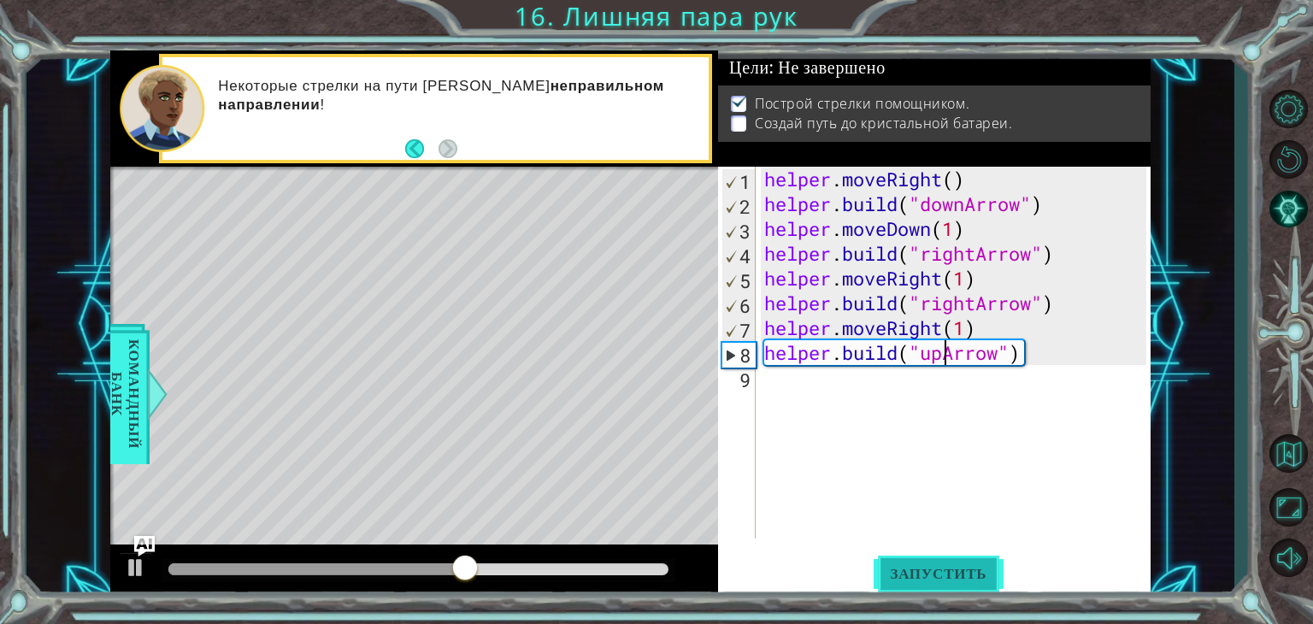
type textarea "[DOMAIN_NAME]("upArrow")"
click at [977, 577] on span "Запустить" at bounding box center [939, 573] width 131 height 17
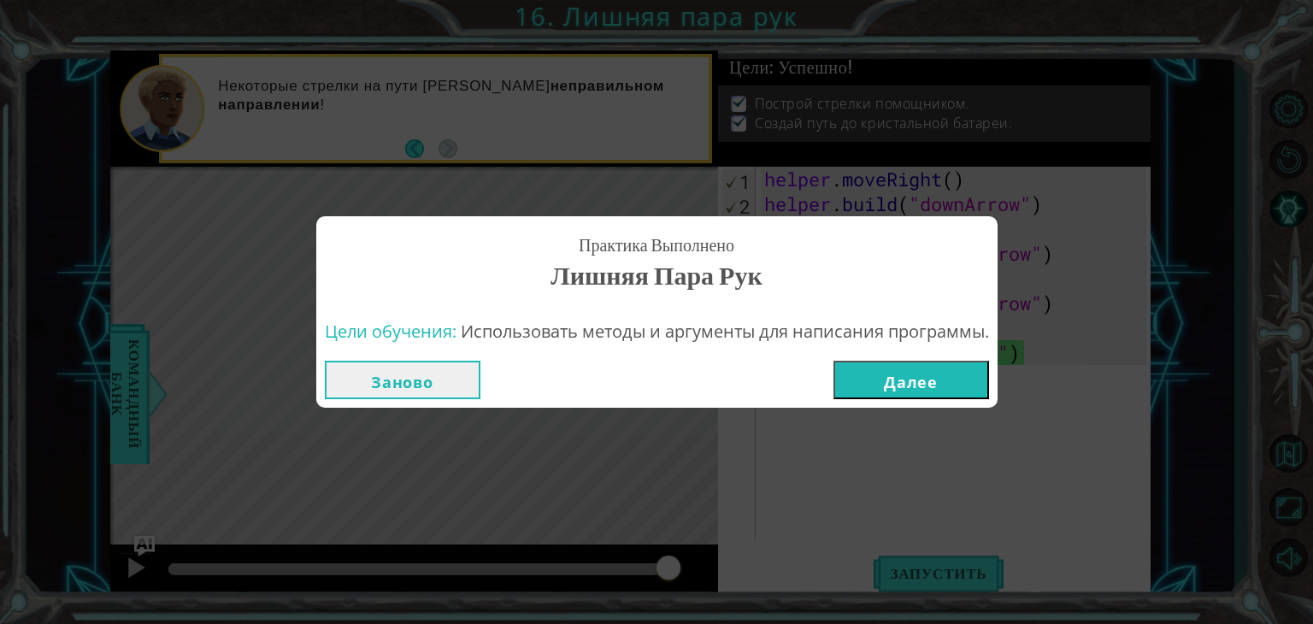
click at [928, 387] on button "Далее" at bounding box center [912, 380] width 156 height 38
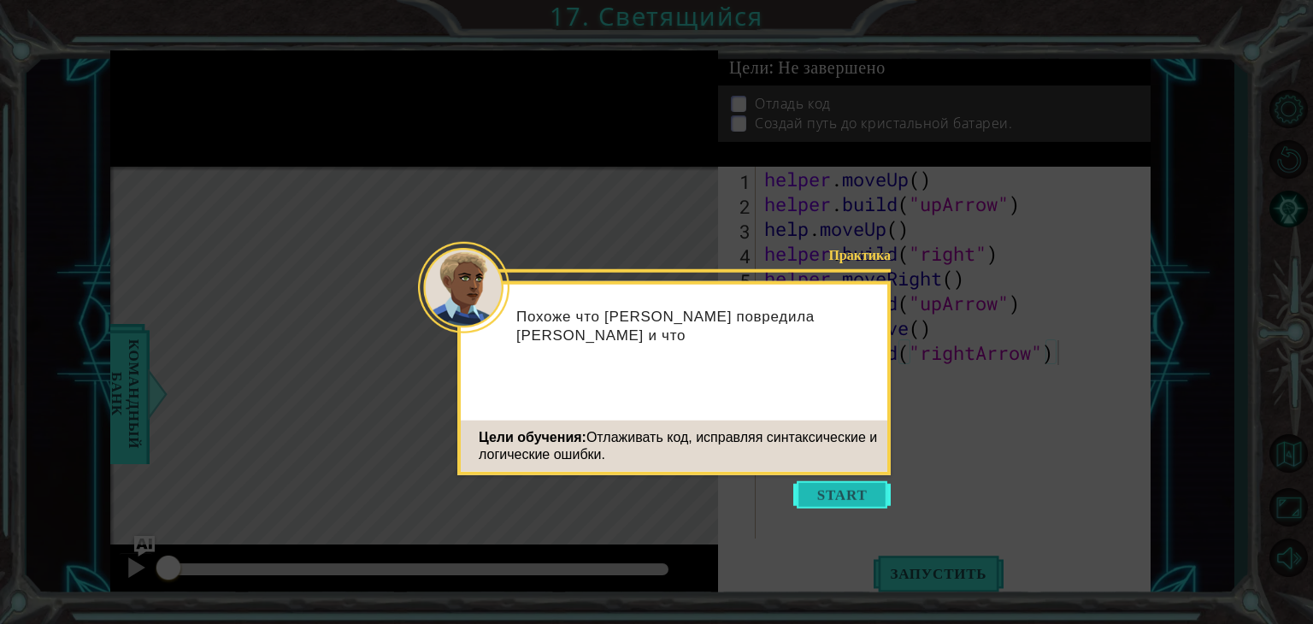
click at [860, 494] on button "Start" at bounding box center [842, 494] width 97 height 27
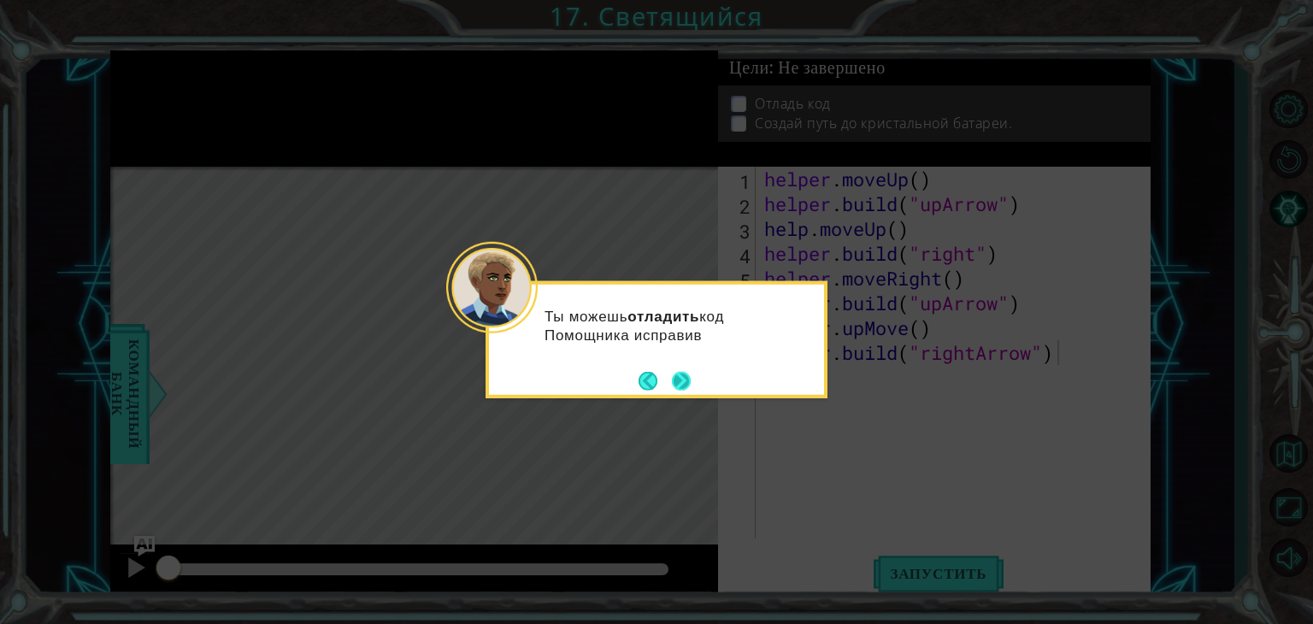
click at [687, 381] on button "Next" at bounding box center [681, 380] width 29 height 29
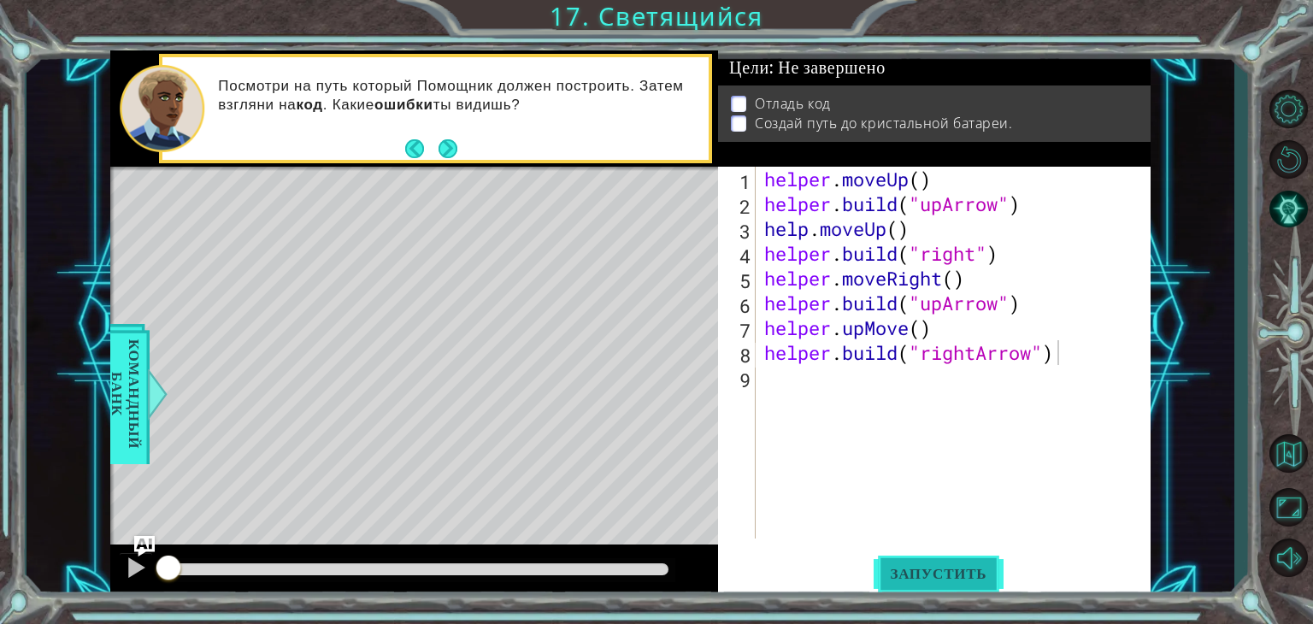
click at [918, 589] on button "Запустить" at bounding box center [939, 574] width 131 height 44
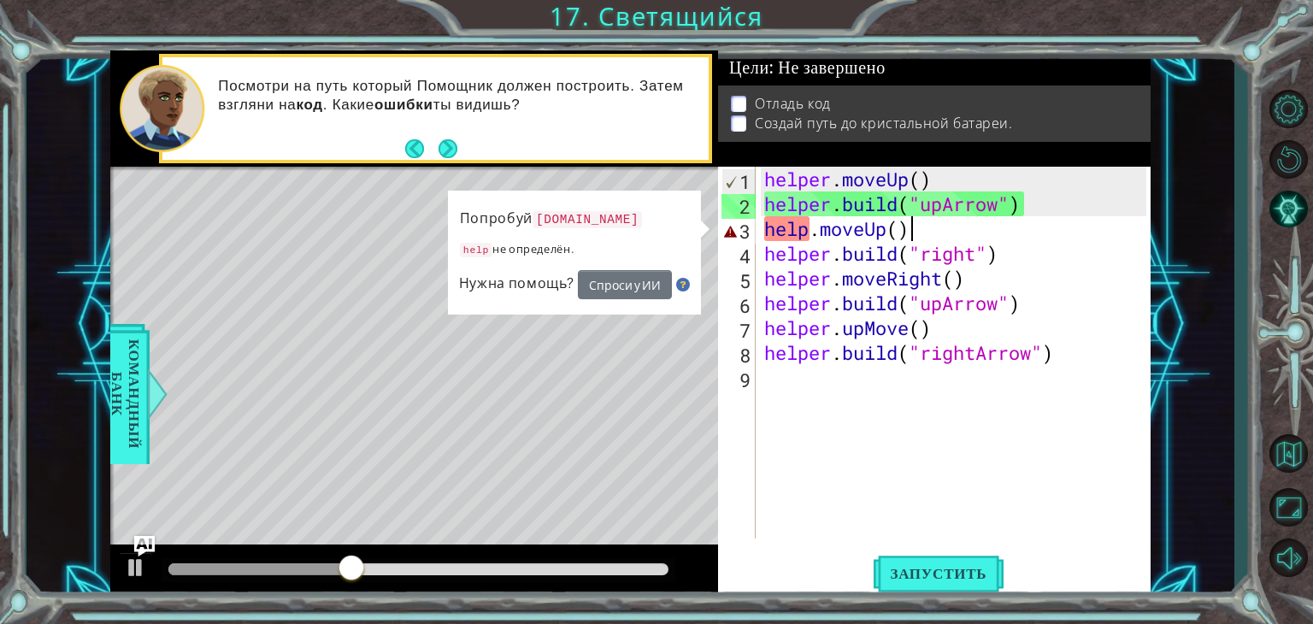
click at [909, 237] on div "helper . moveUp ( ) helper . build ( "upArrow" ) help . moveUp ( ) helper . bui…" at bounding box center [958, 378] width 394 height 422
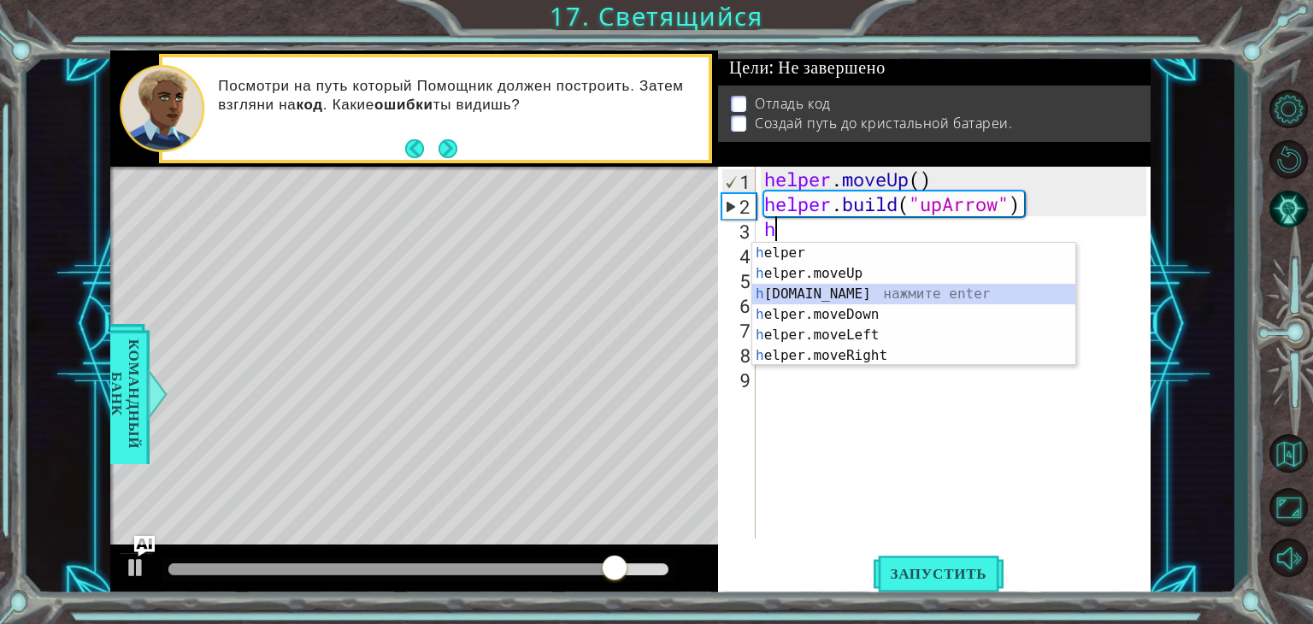
click at [982, 291] on div "h elper нажмите enter h elper.moveUp нажмите enter h [DOMAIN_NAME] нажмите ente…" at bounding box center [913, 325] width 323 height 164
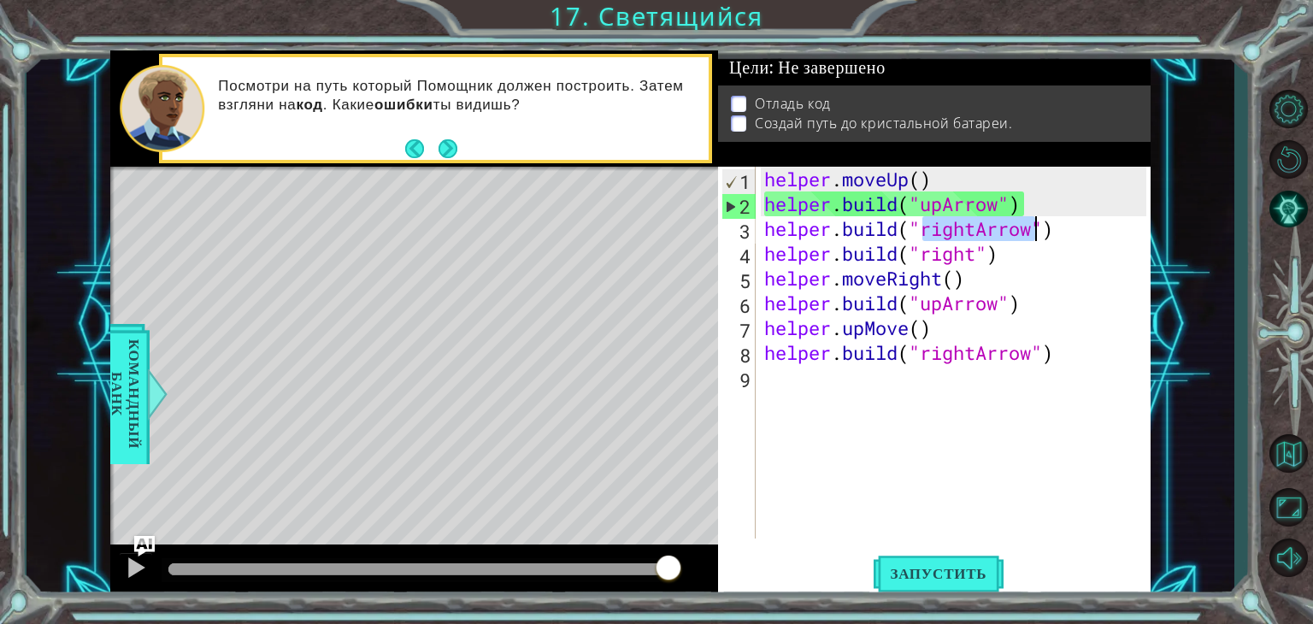
click at [980, 237] on div "helper . moveUp ( ) helper . build ( "upArrow" ) helper . build ( "rightArrow" …" at bounding box center [954, 353] width 386 height 372
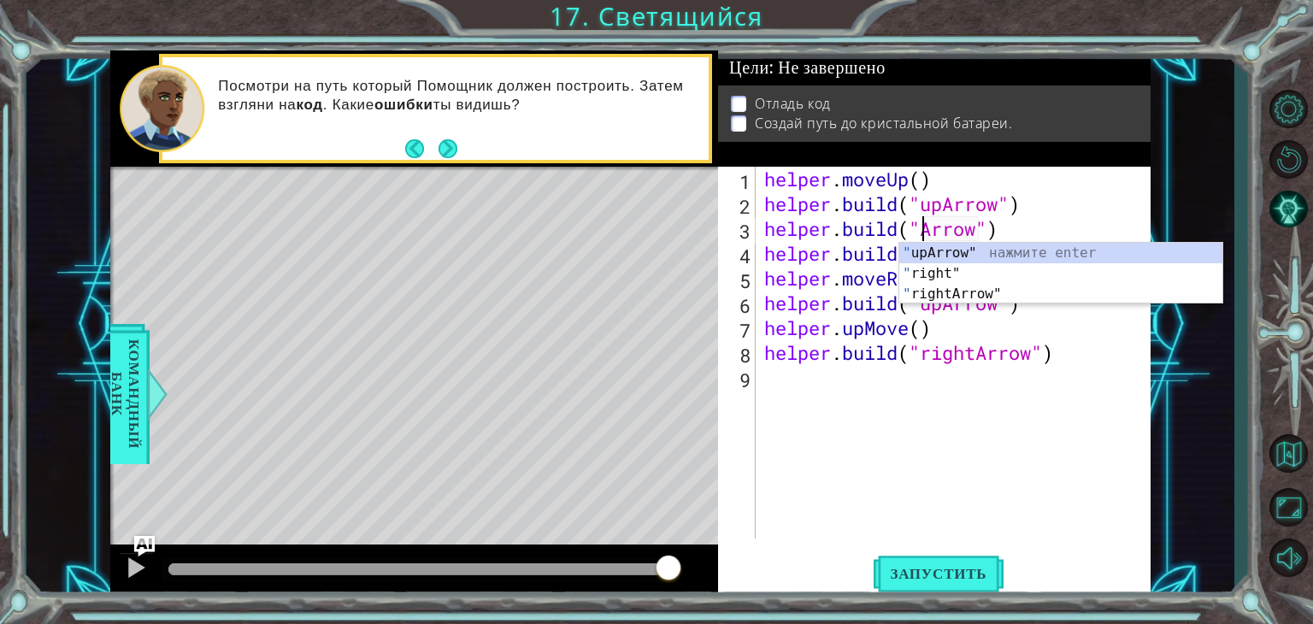
scroll to position [0, 7]
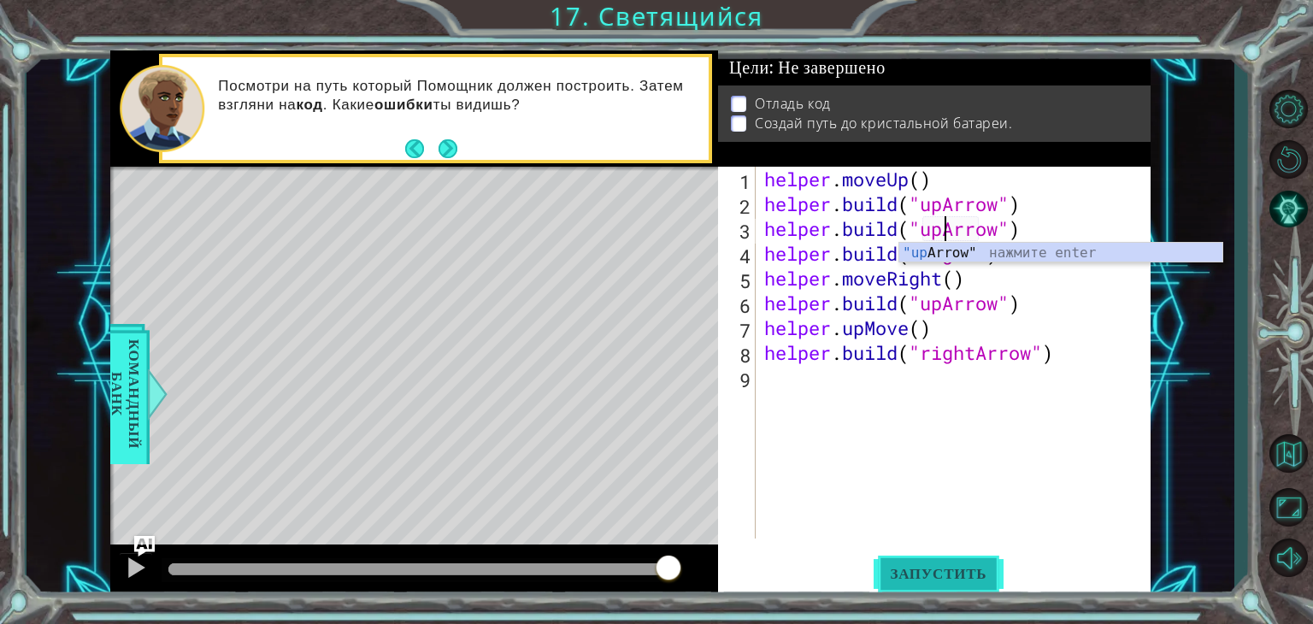
type textarea "[DOMAIN_NAME]("upArrow")"
click at [964, 562] on button "Запустить" at bounding box center [939, 574] width 131 height 44
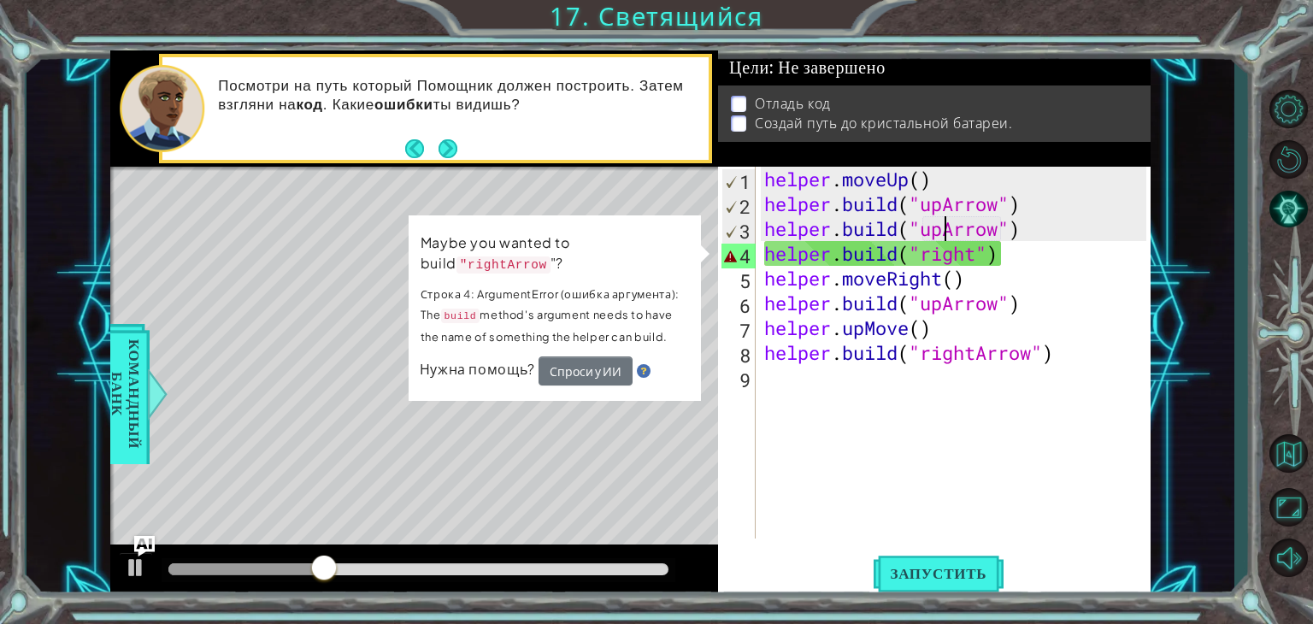
click at [587, 198] on div "Level Map" at bounding box center [505, 419] width 790 height 504
drag, startPoint x: 587, startPoint y: 198, endPoint x: 449, endPoint y: 229, distance: 142.1
click at [587, 198] on div "Level Map" at bounding box center [505, 419] width 790 height 504
click at [339, 314] on div "Level Map" at bounding box center [505, 419] width 790 height 504
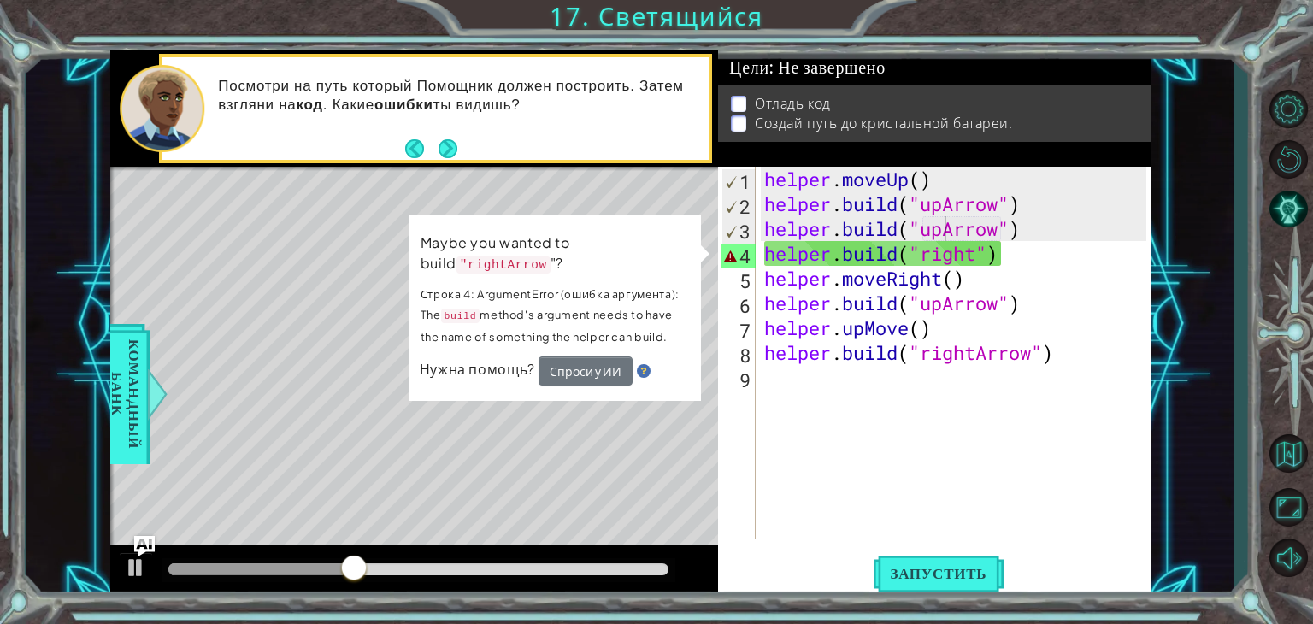
click at [339, 314] on div "Level Map" at bounding box center [505, 419] width 790 height 504
click at [368, 302] on div "Level Map" at bounding box center [505, 419] width 790 height 504
click at [1095, 370] on div "helper . moveUp ( ) helper . build ( "upArrow" ) helper . build ( "upArrow" ) h…" at bounding box center [958, 378] width 394 height 422
click at [1091, 351] on div "helper . moveUp ( ) helper . build ( "upArrow" ) helper . build ( "upArrow" ) h…" at bounding box center [958, 378] width 394 height 422
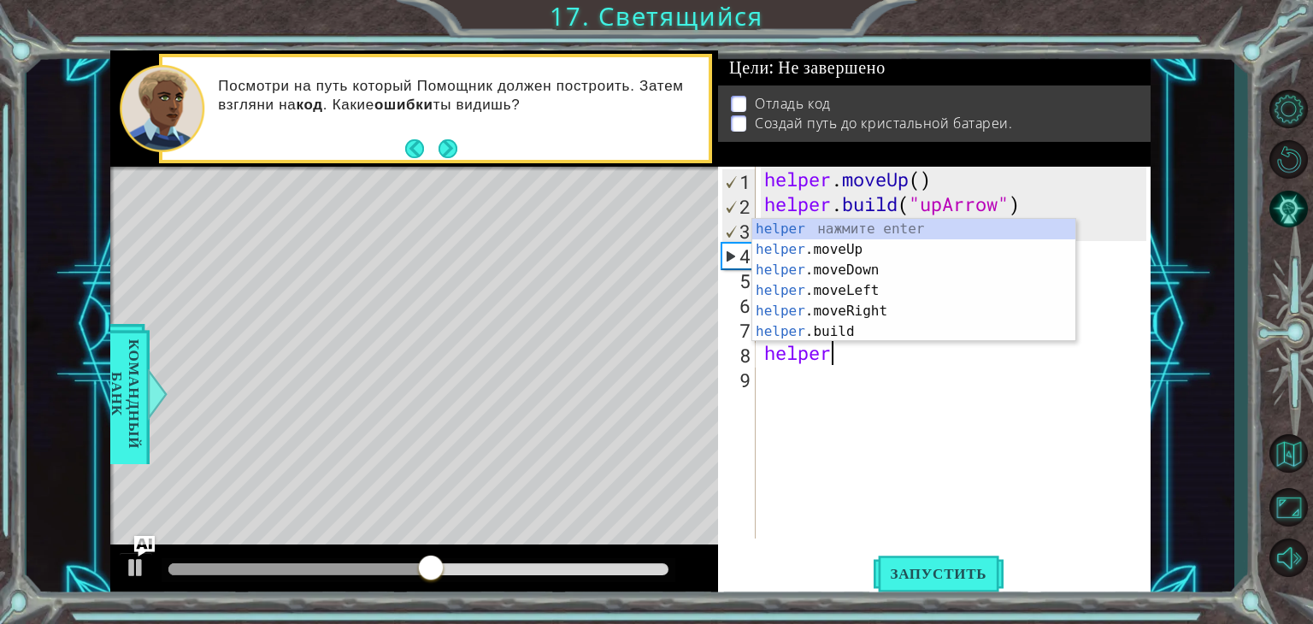
type textarea "h"
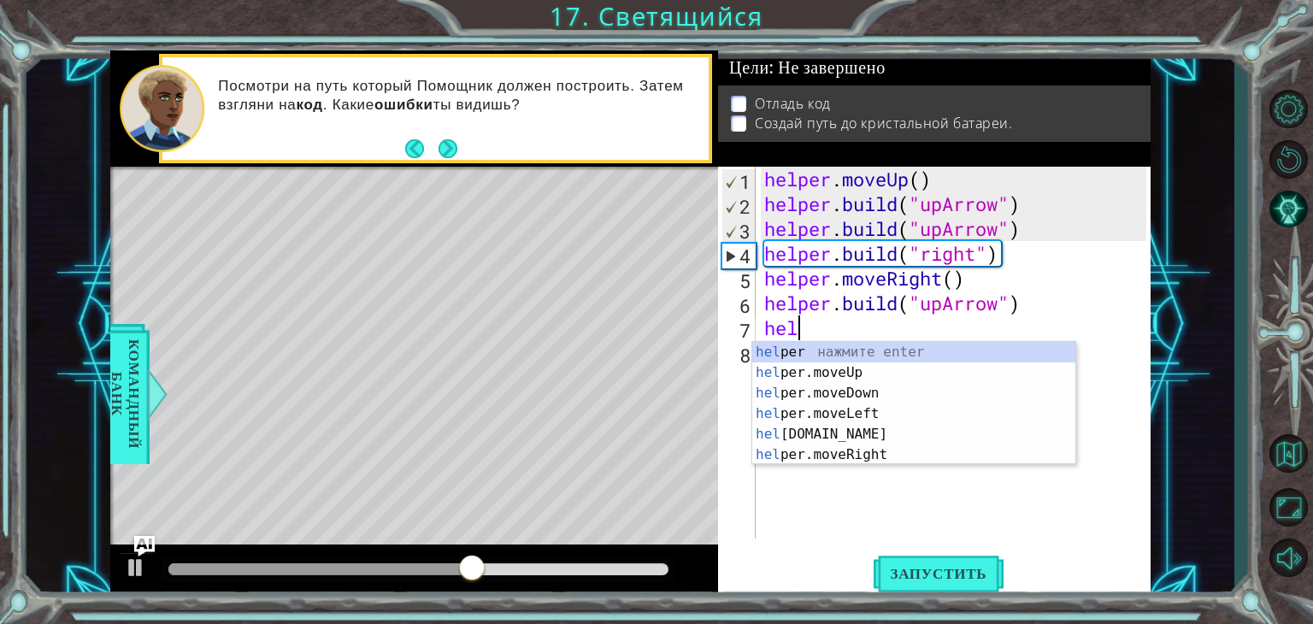
type textarea "h"
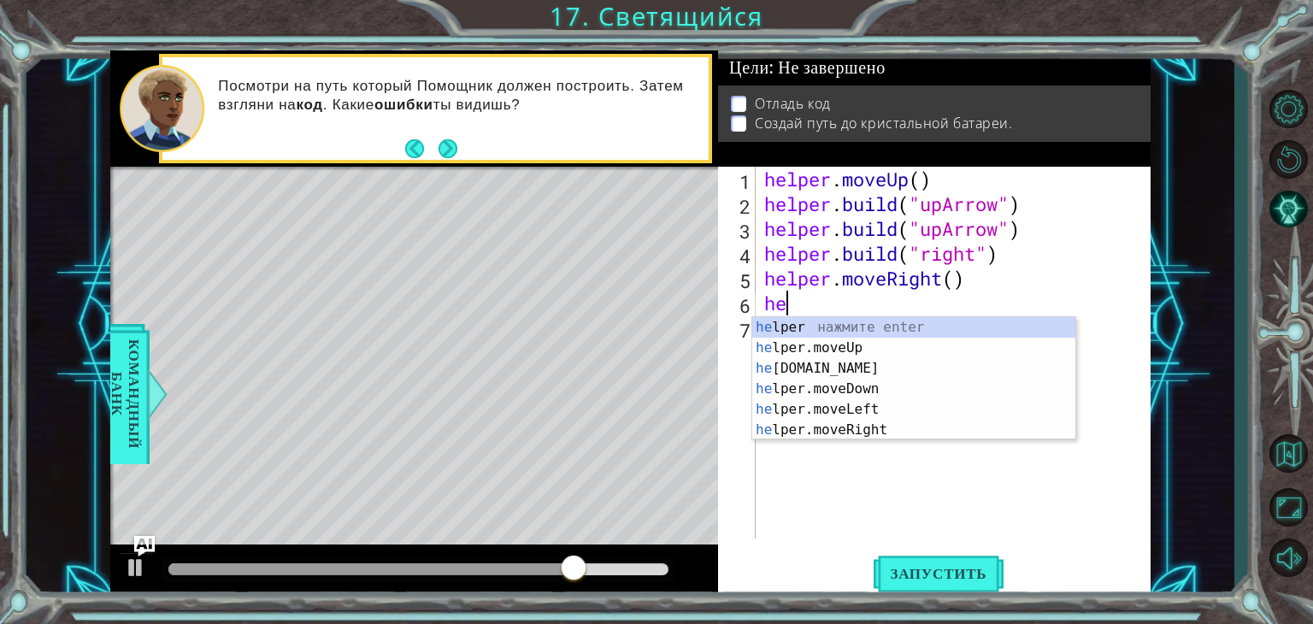
type textarea "h"
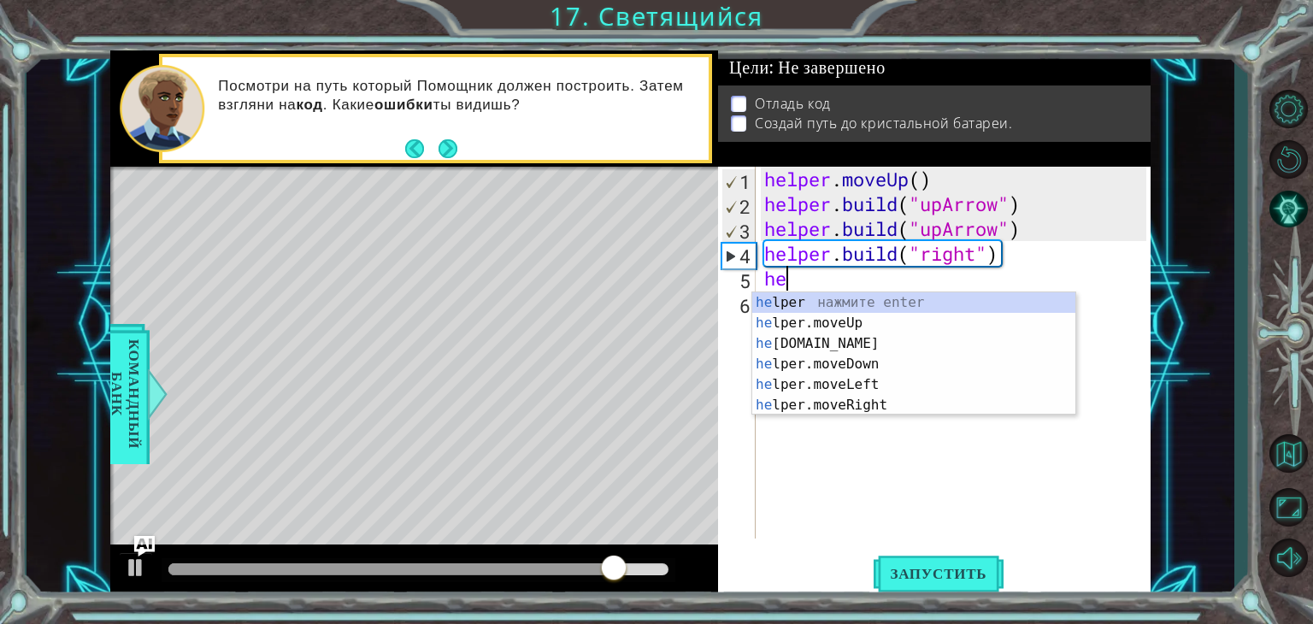
type textarea "h"
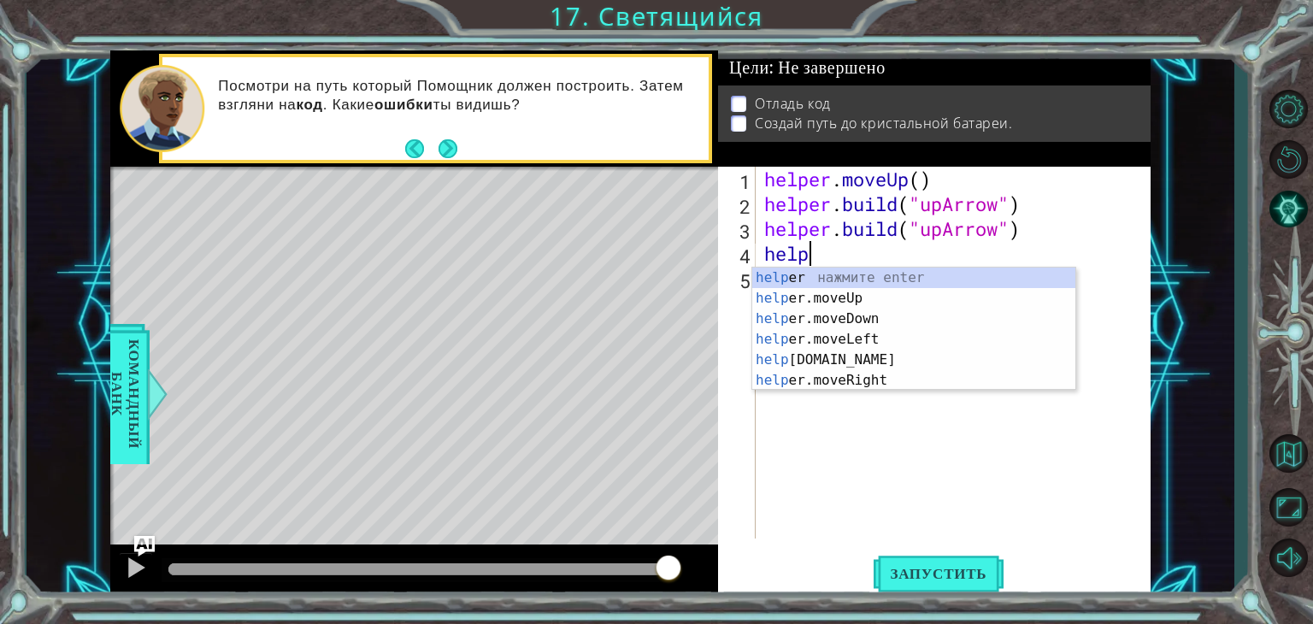
type textarea "h"
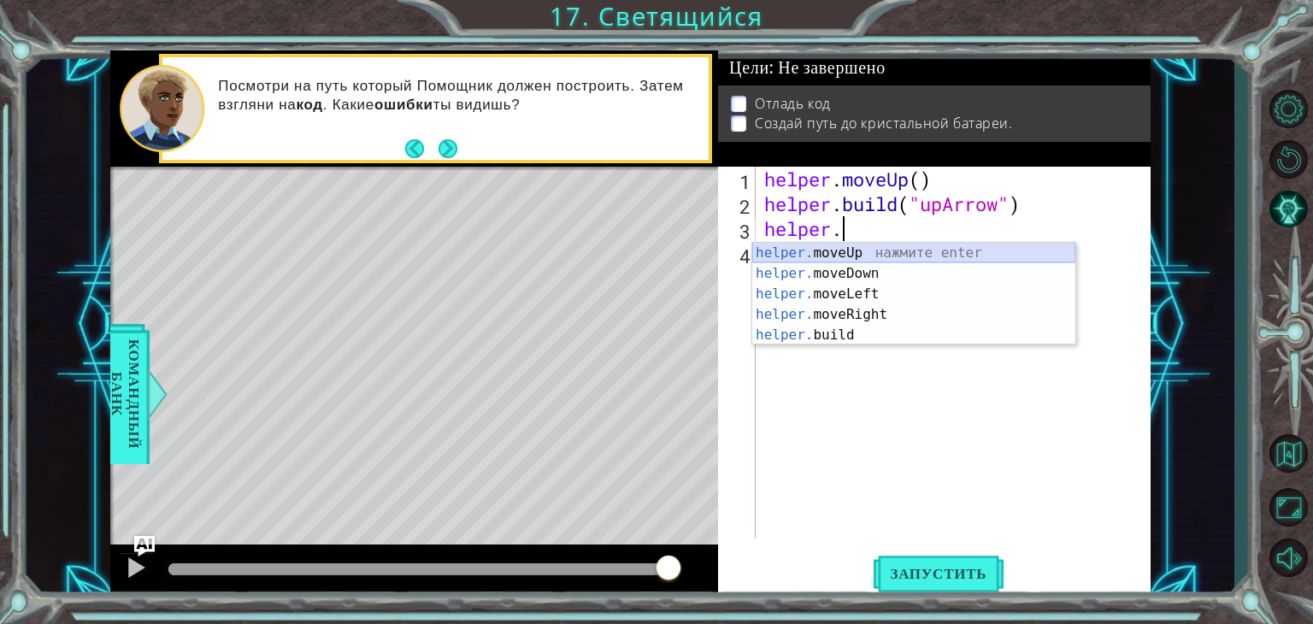
click at [994, 253] on div "helper. moveUp нажмите enter helper. moveDown нажмите enter helper. moveLeft на…" at bounding box center [913, 315] width 323 height 144
type textarea "helper.moveUp(1)"
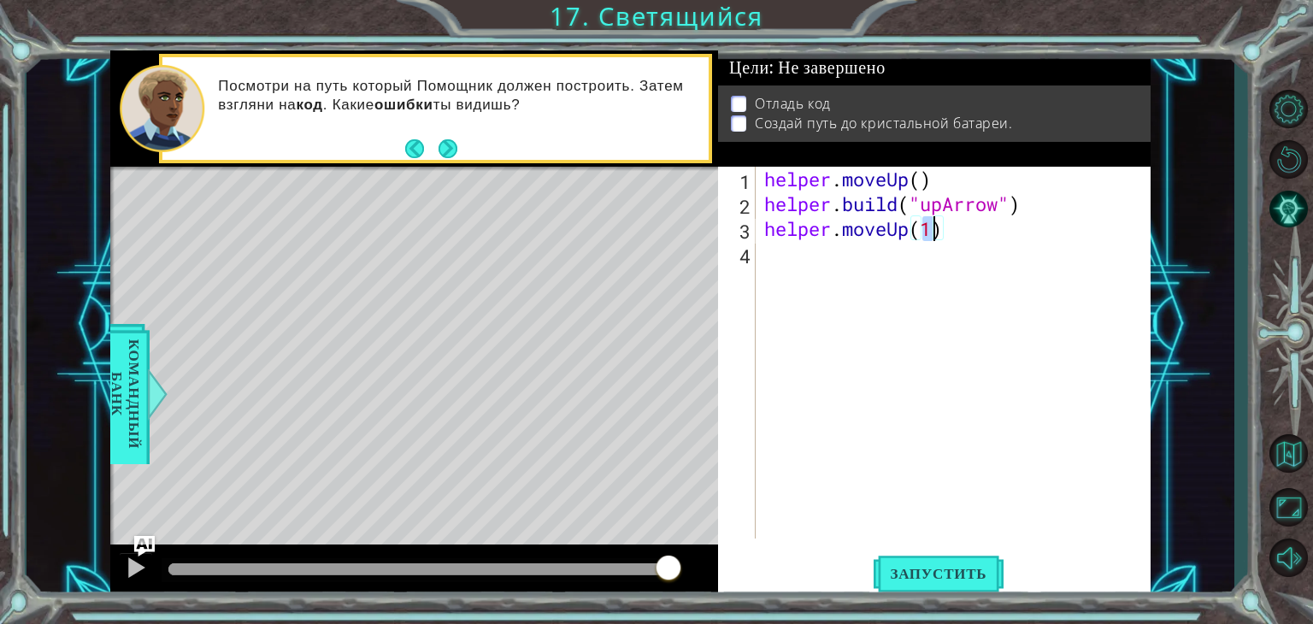
click at [790, 254] on div "helper . moveUp ( ) helper . build ( "upArrow" ) helper . moveUp ( 1 )" at bounding box center [958, 378] width 394 height 422
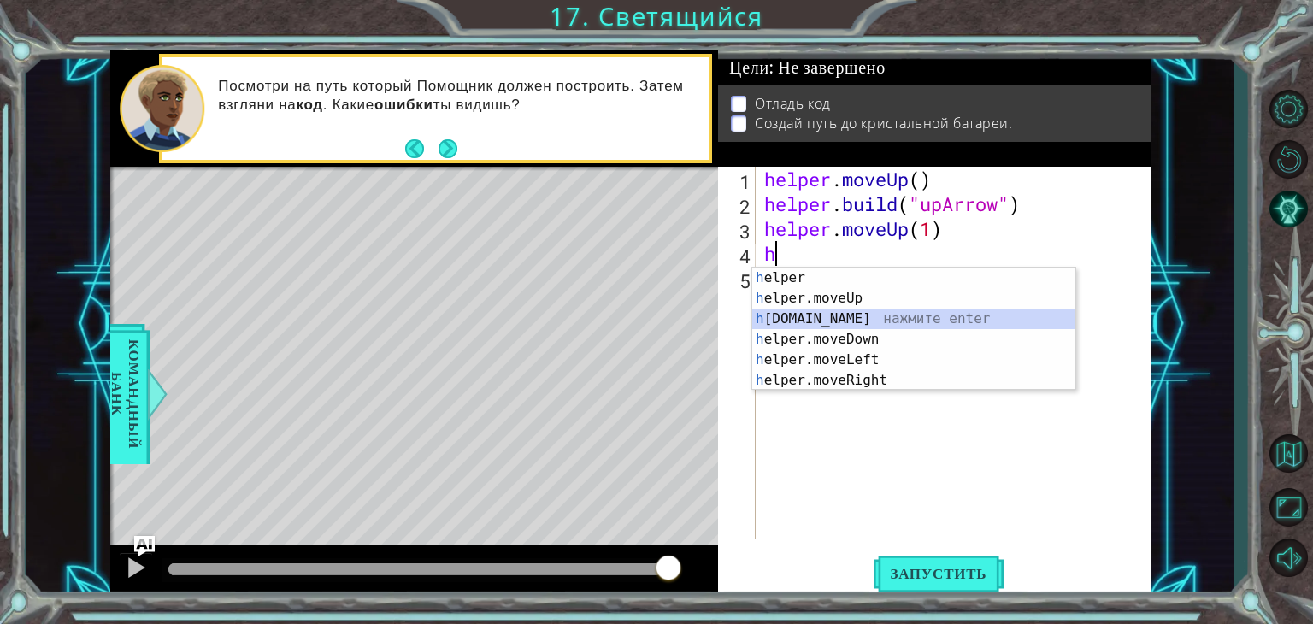
click at [821, 322] on div "h elper нажмите enter h elper.moveUp нажмите enter h [DOMAIN_NAME] нажмите ente…" at bounding box center [913, 350] width 323 height 164
type textarea "[DOMAIN_NAME]("rightArrow")"
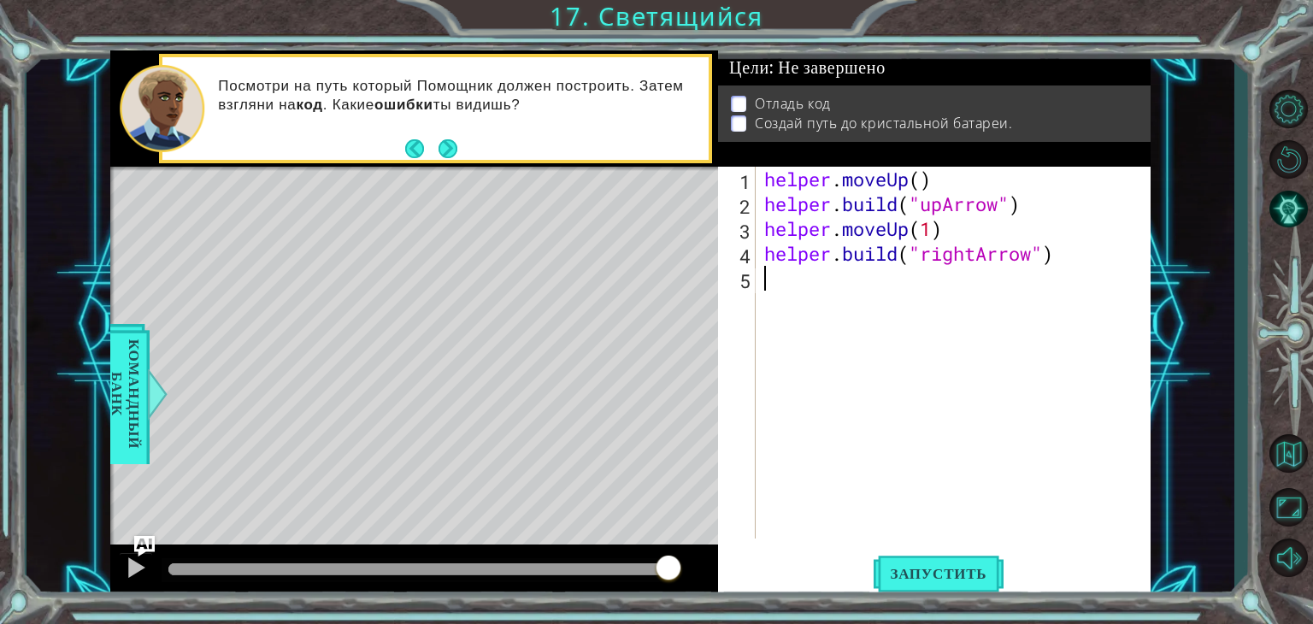
click at [802, 291] on div "helper . moveUp ( ) helper . build ( "upArrow" ) helper . moveUp ( 1 ) helper .…" at bounding box center [958, 378] width 394 height 422
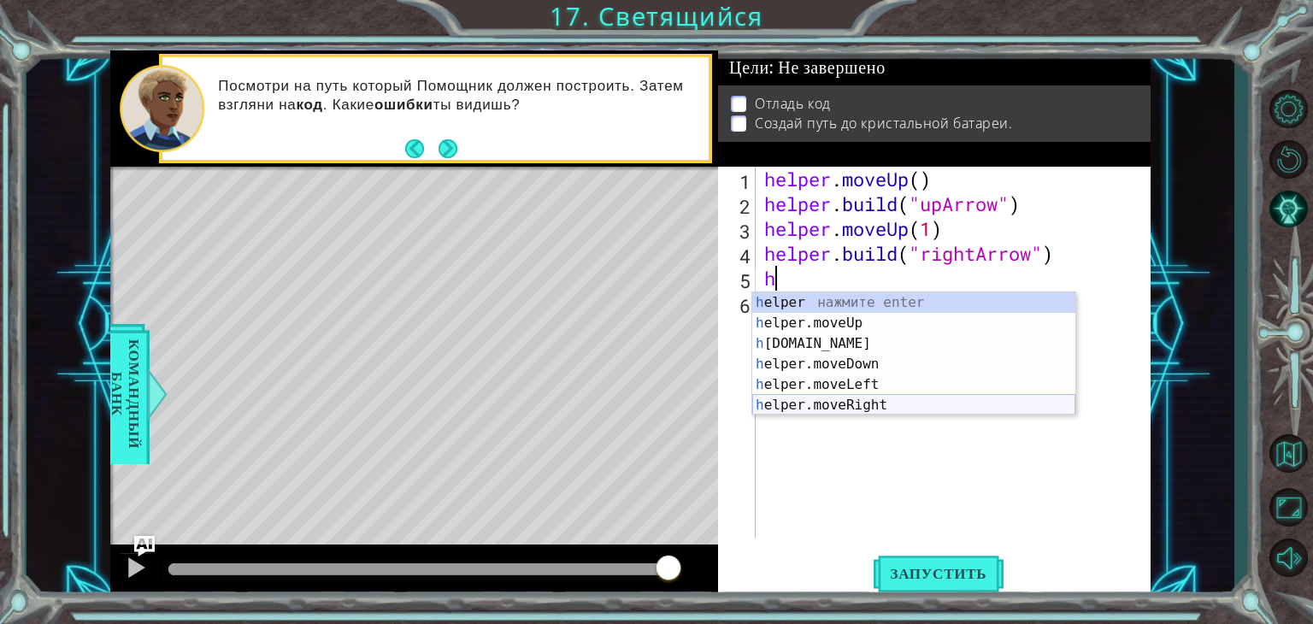
click at [857, 399] on div "h elper нажмите enter h elper.moveUp нажмите enter h [DOMAIN_NAME] нажмите ente…" at bounding box center [913, 374] width 323 height 164
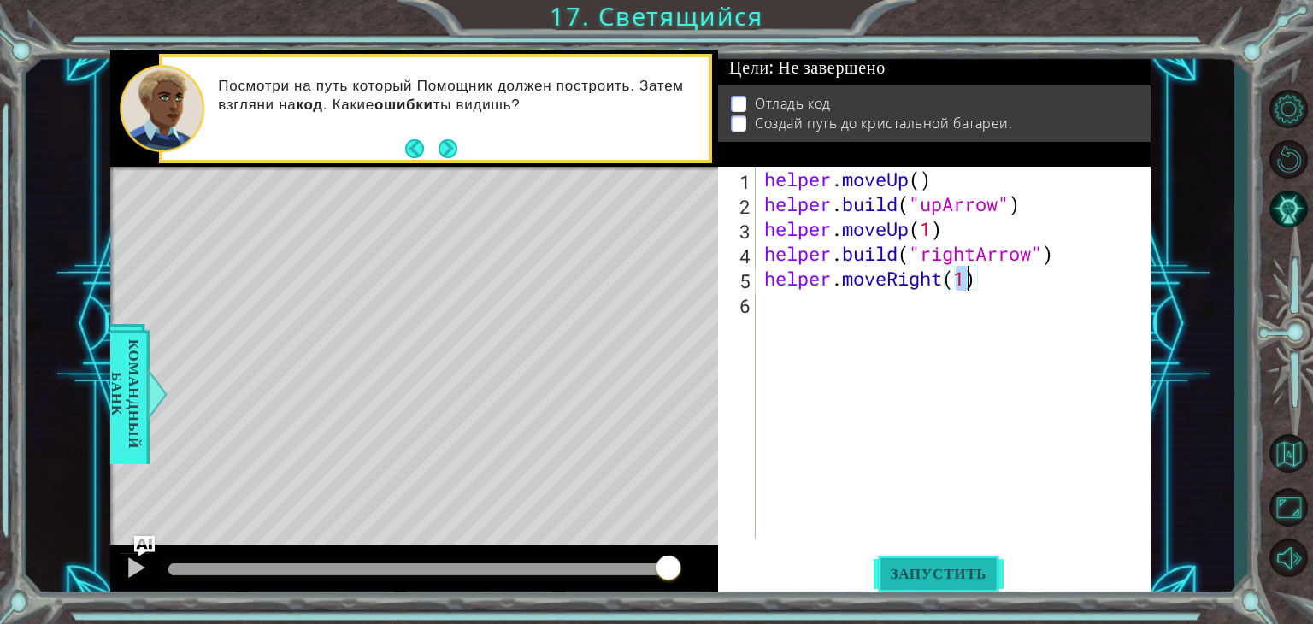
type textarea "helper.moveRight(1)"
click at [938, 569] on span "Запустить" at bounding box center [939, 573] width 131 height 17
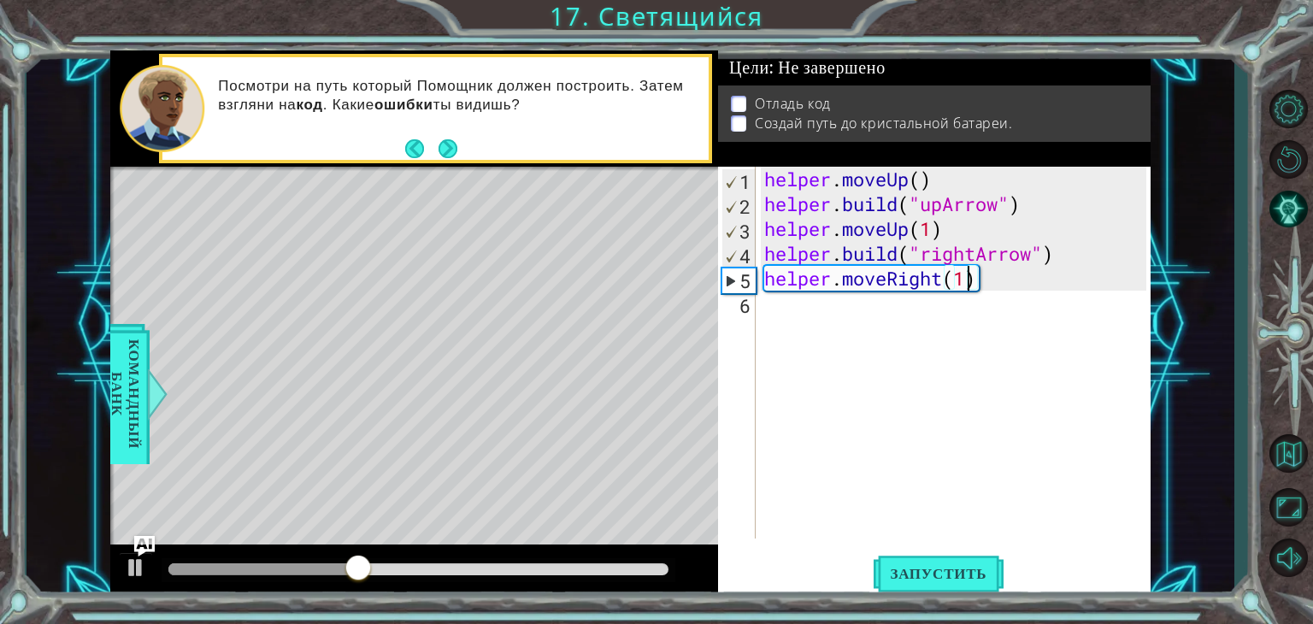
click at [802, 350] on div "helper . moveUp ( ) helper . build ( "upArrow" ) helper . moveUp ( 1 ) helper .…" at bounding box center [958, 378] width 394 height 422
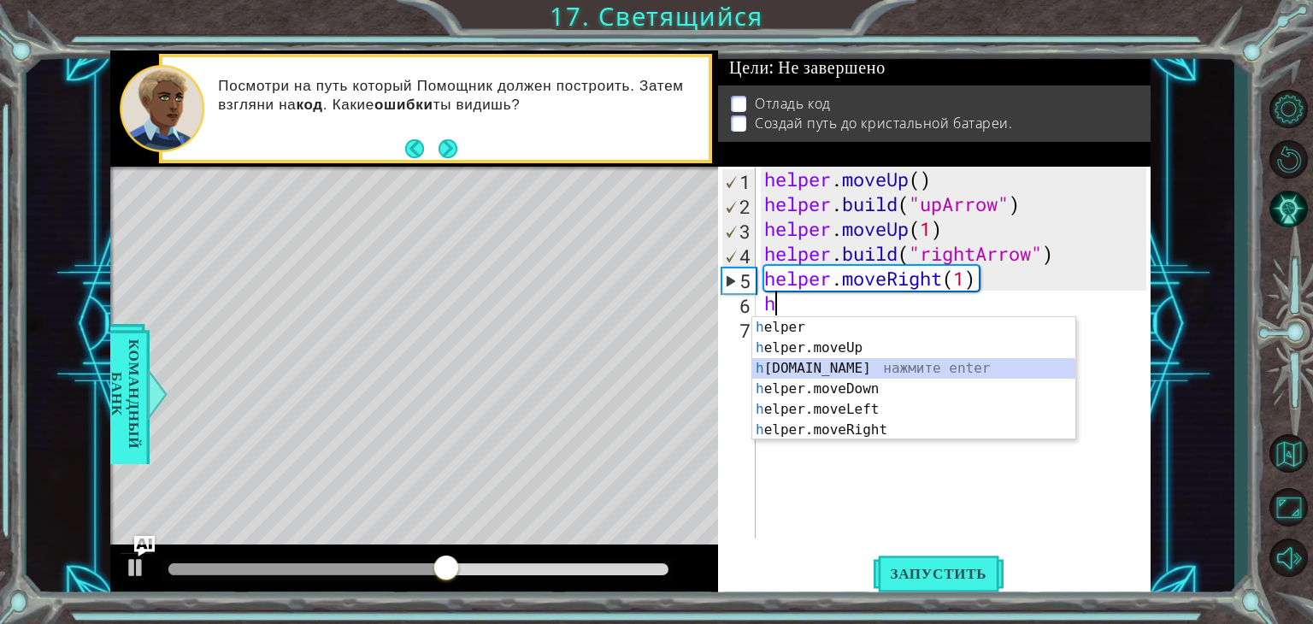
click at [832, 369] on div "h elper нажмите enter h elper.moveUp нажмите enter h [DOMAIN_NAME] нажмите ente…" at bounding box center [913, 399] width 323 height 164
type textarea "[DOMAIN_NAME]("rightArrow")"
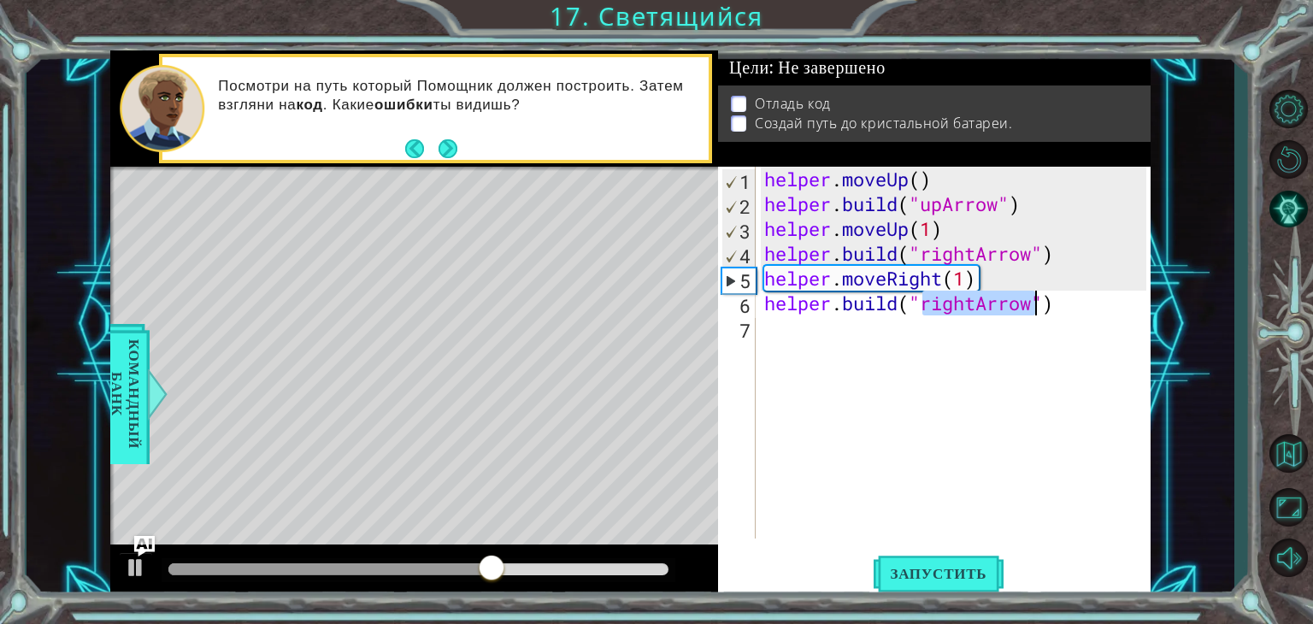
click at [780, 323] on div "helper . moveUp ( ) helper . build ( "upArrow" ) helper . moveUp ( 1 ) helper .…" at bounding box center [958, 378] width 394 height 422
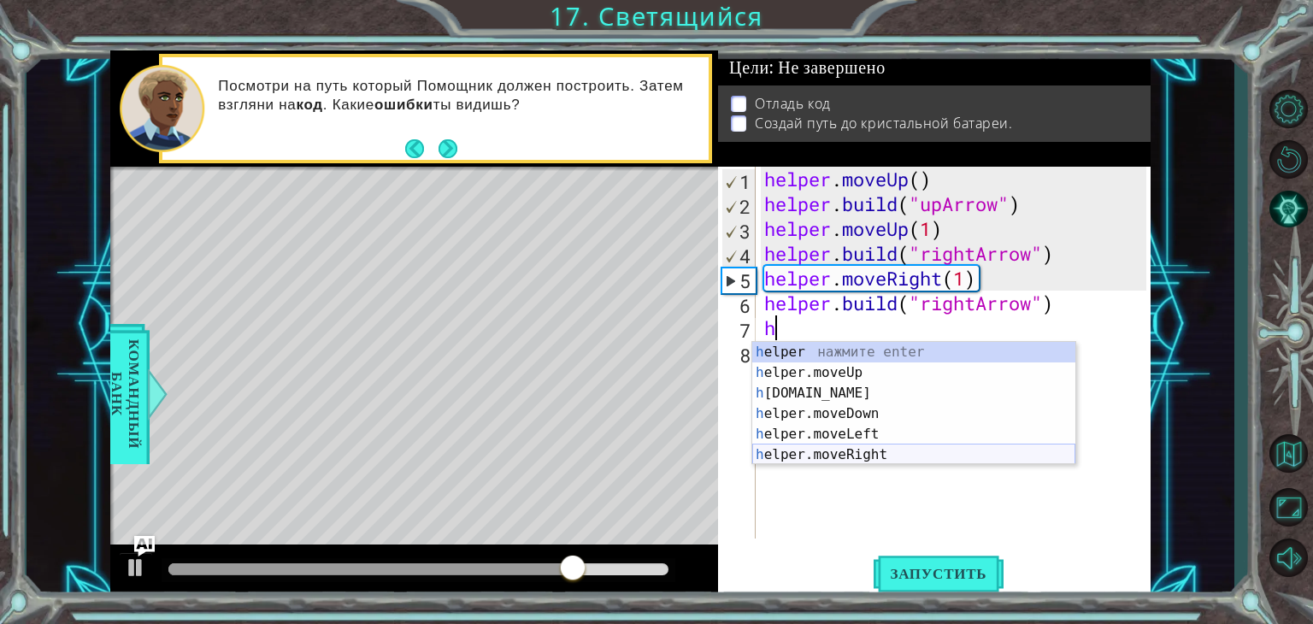
click at [853, 452] on div "h elper нажмите enter h elper.moveUp нажмите enter h [DOMAIN_NAME] нажмите ente…" at bounding box center [913, 424] width 323 height 164
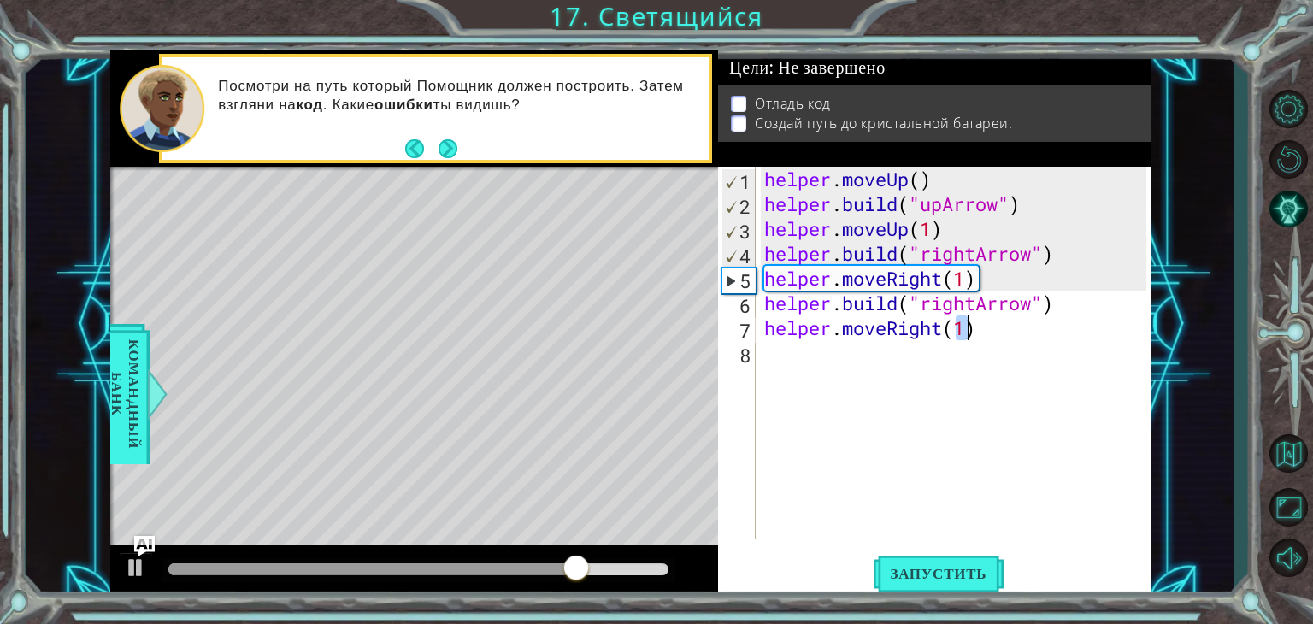
type textarea "helper.moveRight(1)"
click at [797, 373] on div "helper . moveUp ( ) helper . build ( "upArrow" ) helper . moveUp ( 1 ) helper .…" at bounding box center [958, 378] width 394 height 422
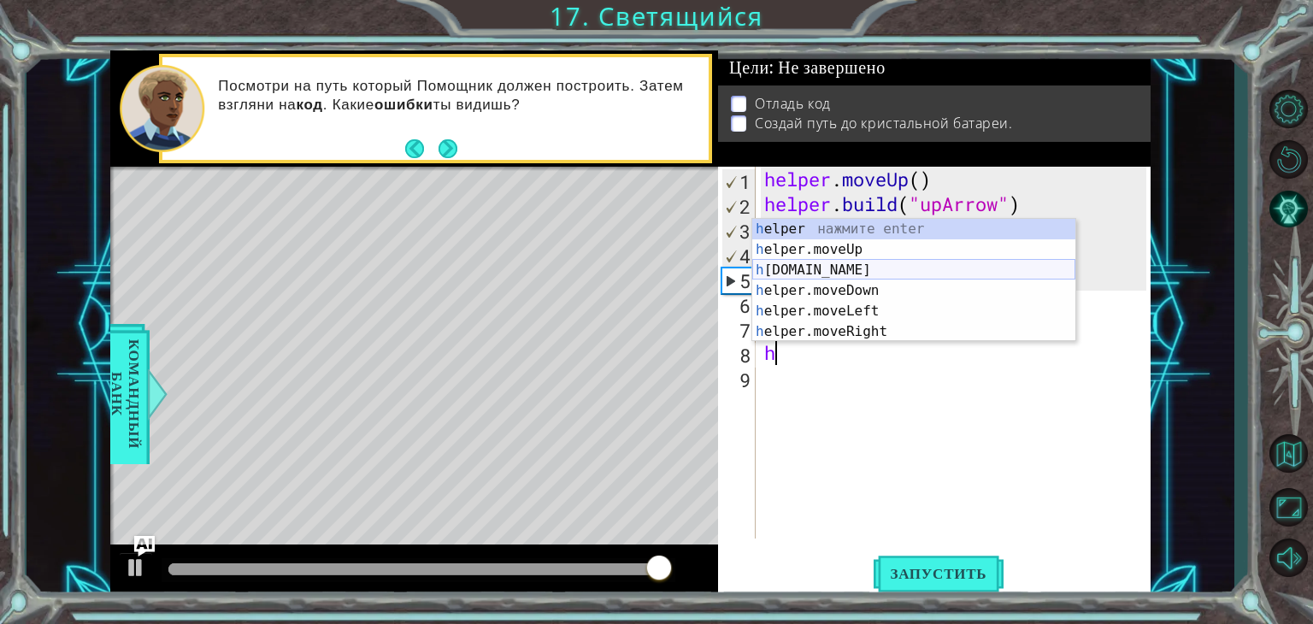
click at [852, 274] on div "h elper нажмите enter h elper.moveUp нажмите enter h [DOMAIN_NAME] нажмите ente…" at bounding box center [913, 301] width 323 height 164
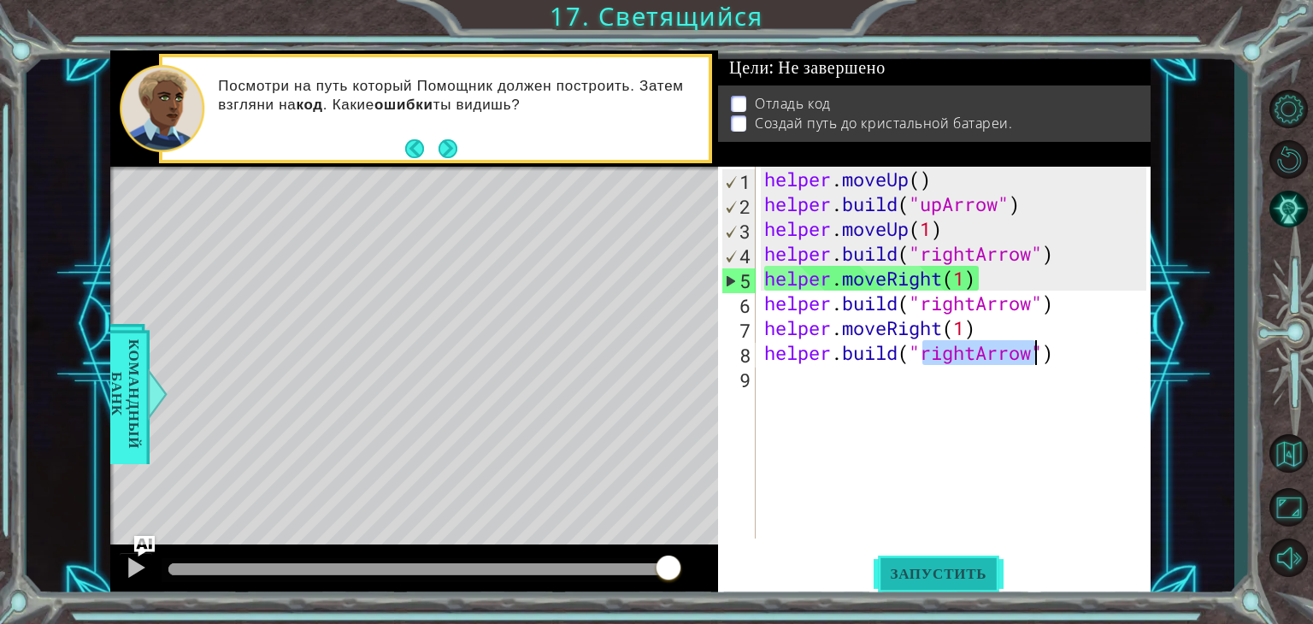
click at [906, 572] on span "Запустить" at bounding box center [939, 573] width 131 height 17
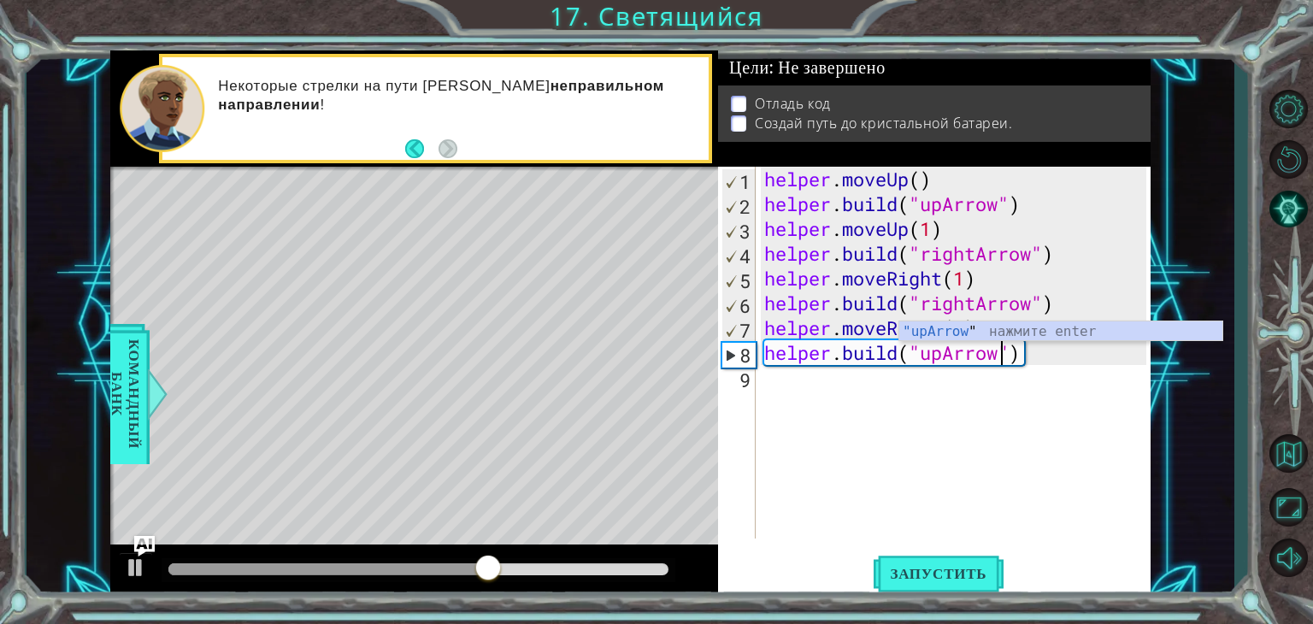
scroll to position [0, 10]
type textarea "[DOMAIN_NAME]("upArrow")"
click at [965, 596] on div "[DOMAIN_NAME]("upArrow") 1 2 3 4 5 6 7 8 9 helper . moveUp ( ) helper . build (…" at bounding box center [934, 383] width 433 height 432
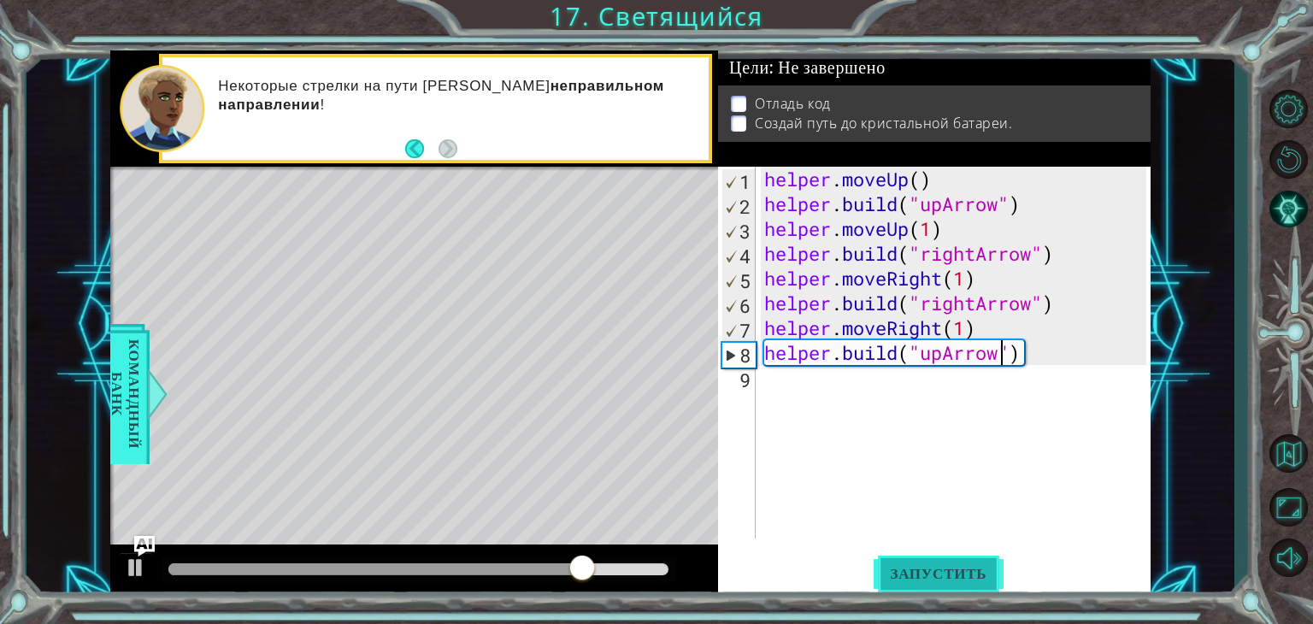
click at [948, 570] on span "Запустить" at bounding box center [939, 573] width 131 height 17
click at [971, 566] on span "Запустить" at bounding box center [939, 573] width 131 height 17
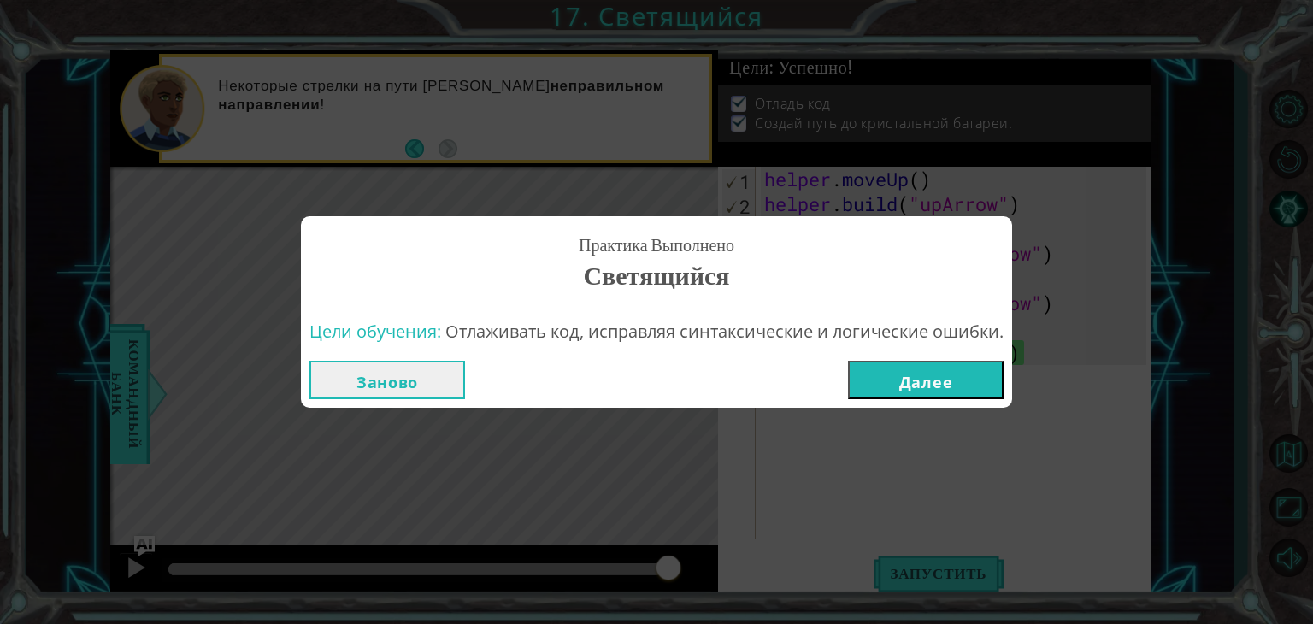
click at [909, 374] on button "Далее" at bounding box center [926, 380] width 156 height 38
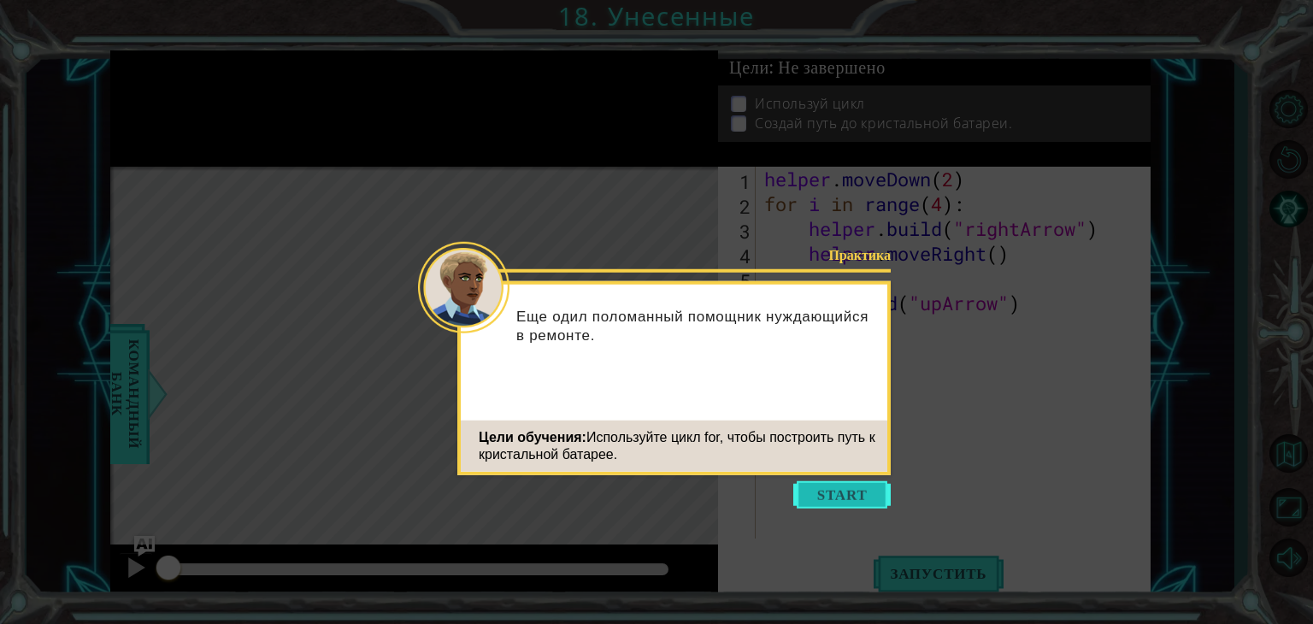
click at [824, 500] on button "Start" at bounding box center [842, 494] width 97 height 27
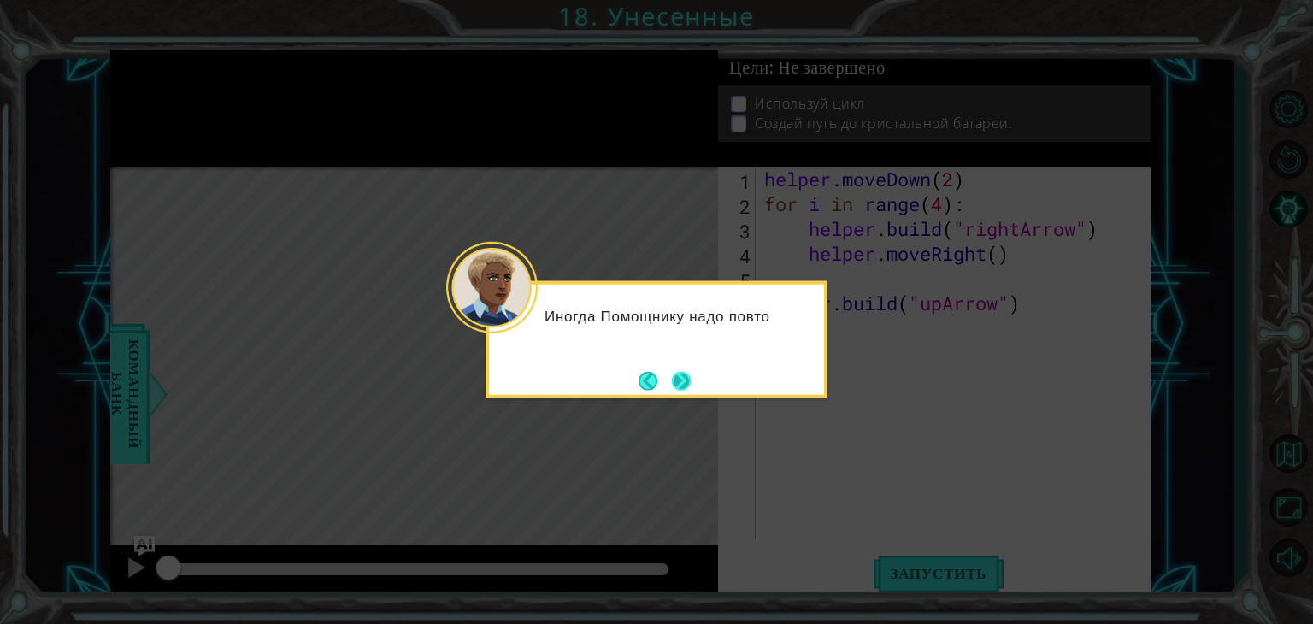
click at [691, 381] on button "Next" at bounding box center [681, 380] width 29 height 29
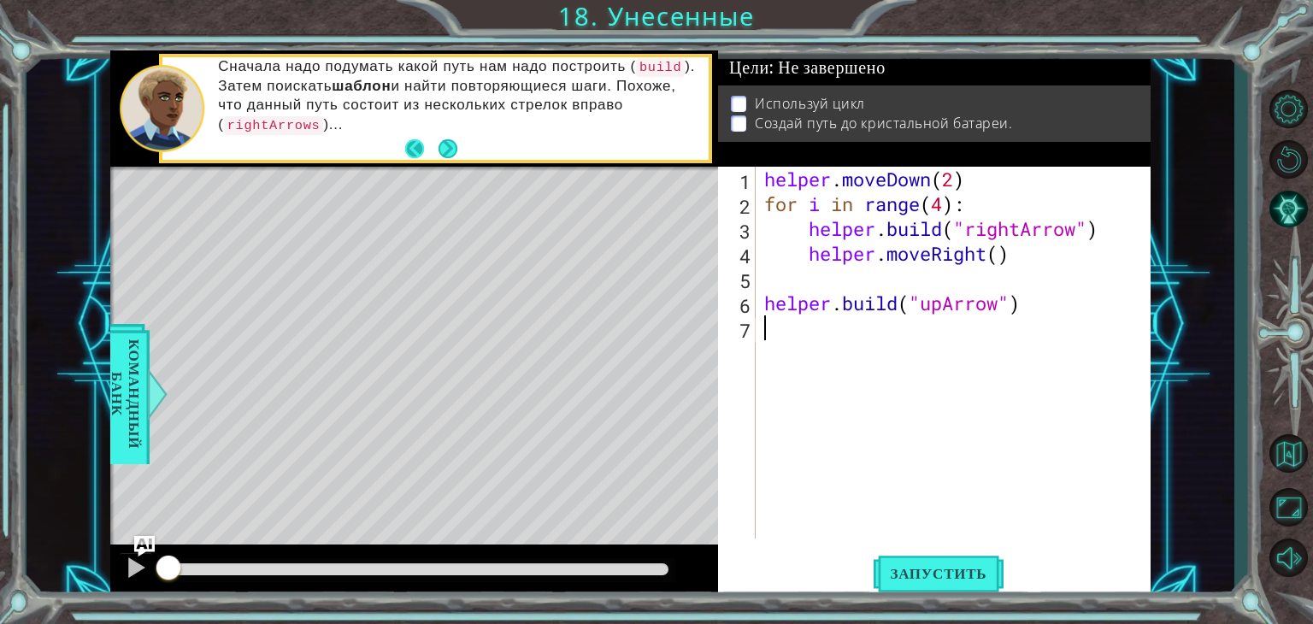
click at [415, 151] on button "Back" at bounding box center [421, 148] width 33 height 19
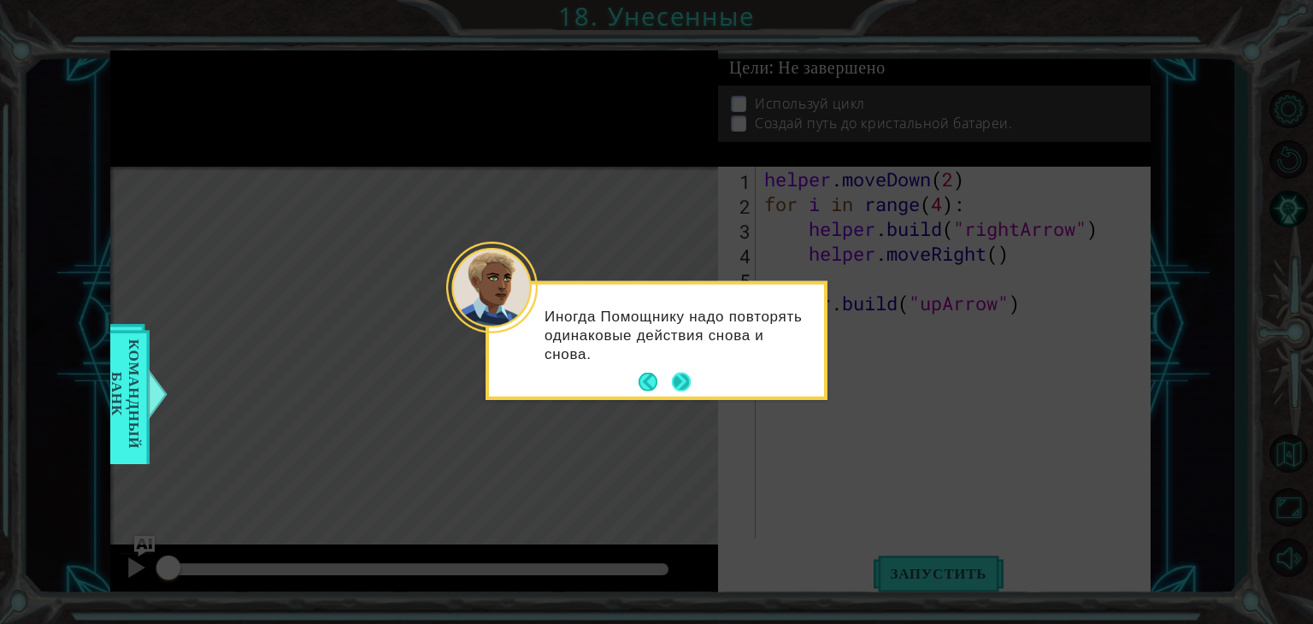
click at [679, 377] on button "Next" at bounding box center [681, 382] width 31 height 31
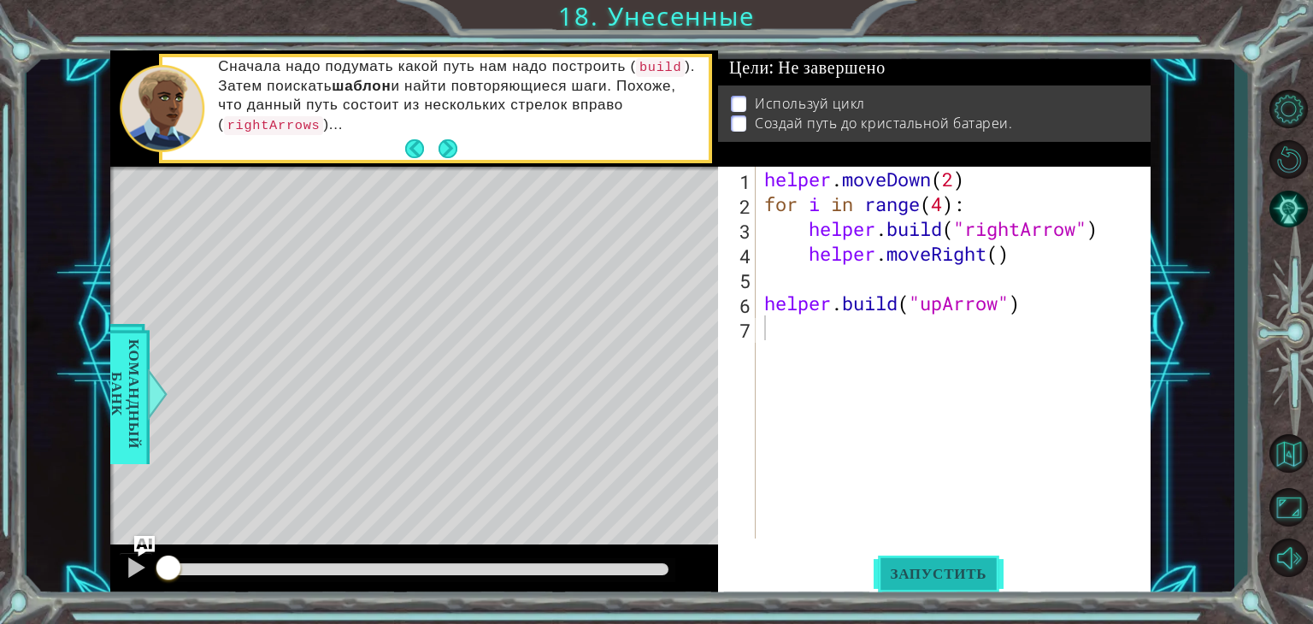
click at [930, 581] on span "Запустить" at bounding box center [939, 573] width 131 height 17
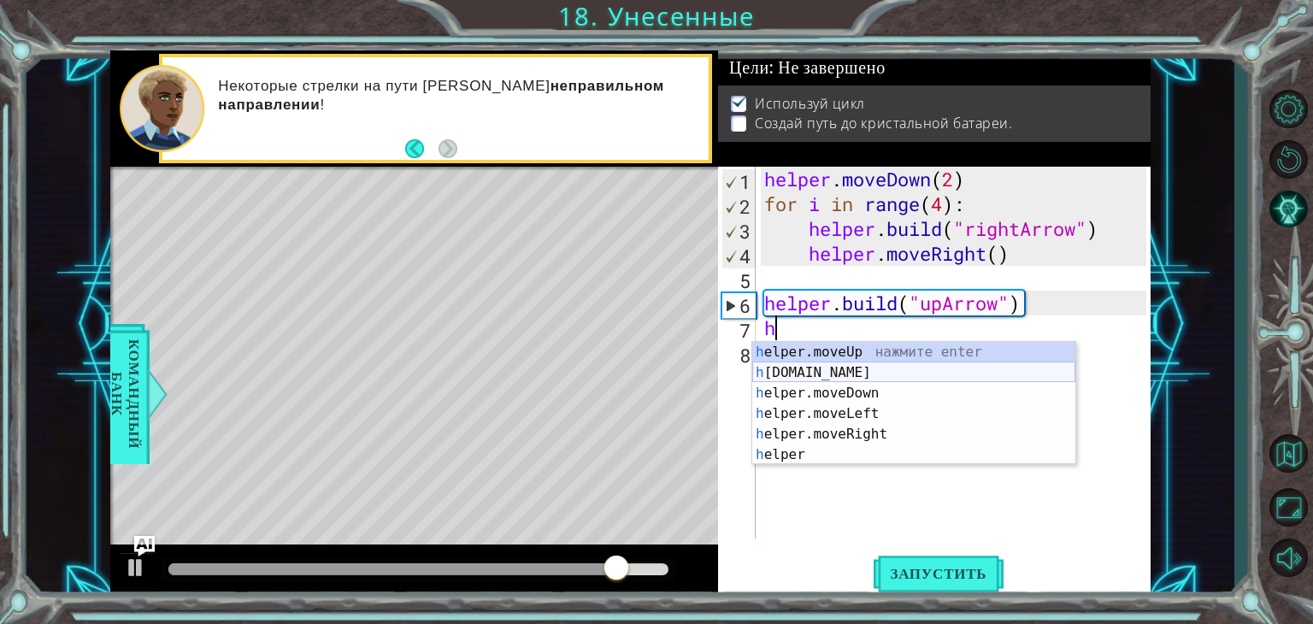
click at [796, 374] on div "h elper.moveUp нажмите enter h [DOMAIN_NAME] нажмите enter h elper.moveDown наж…" at bounding box center [913, 424] width 323 height 164
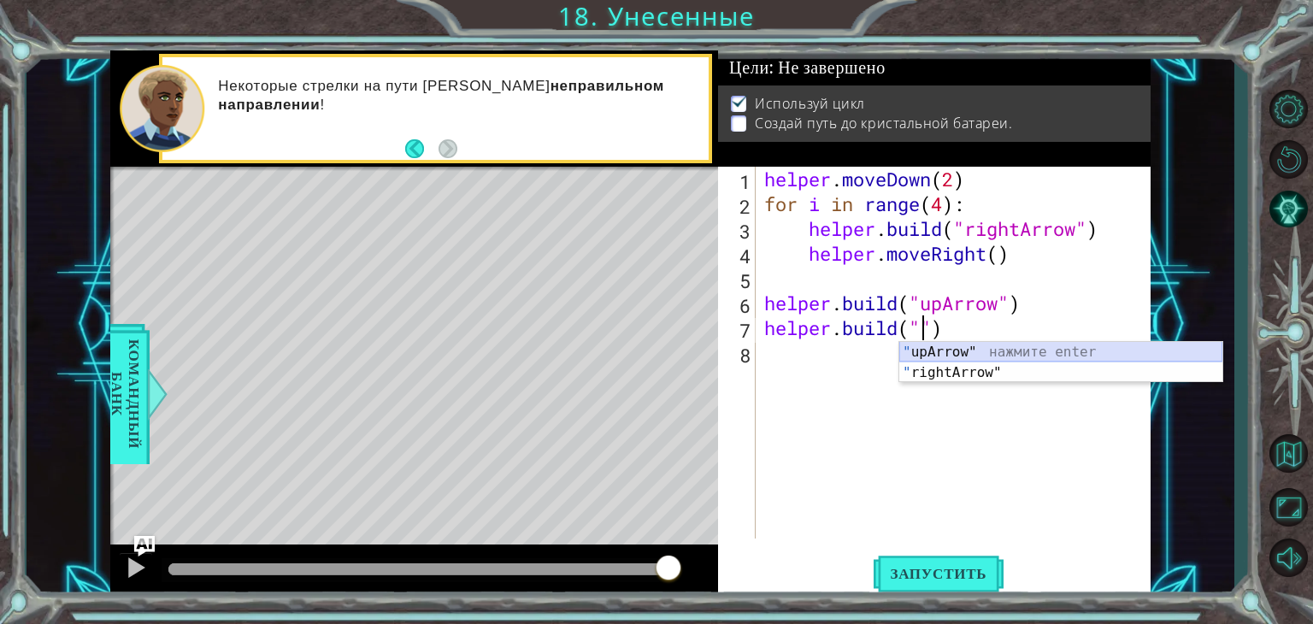
click at [962, 346] on div "" upArrow" нажмите enter " rightArrow" нажмите enter" at bounding box center [1061, 383] width 323 height 82
type textarea "[DOMAIN_NAME]("upArrow")"
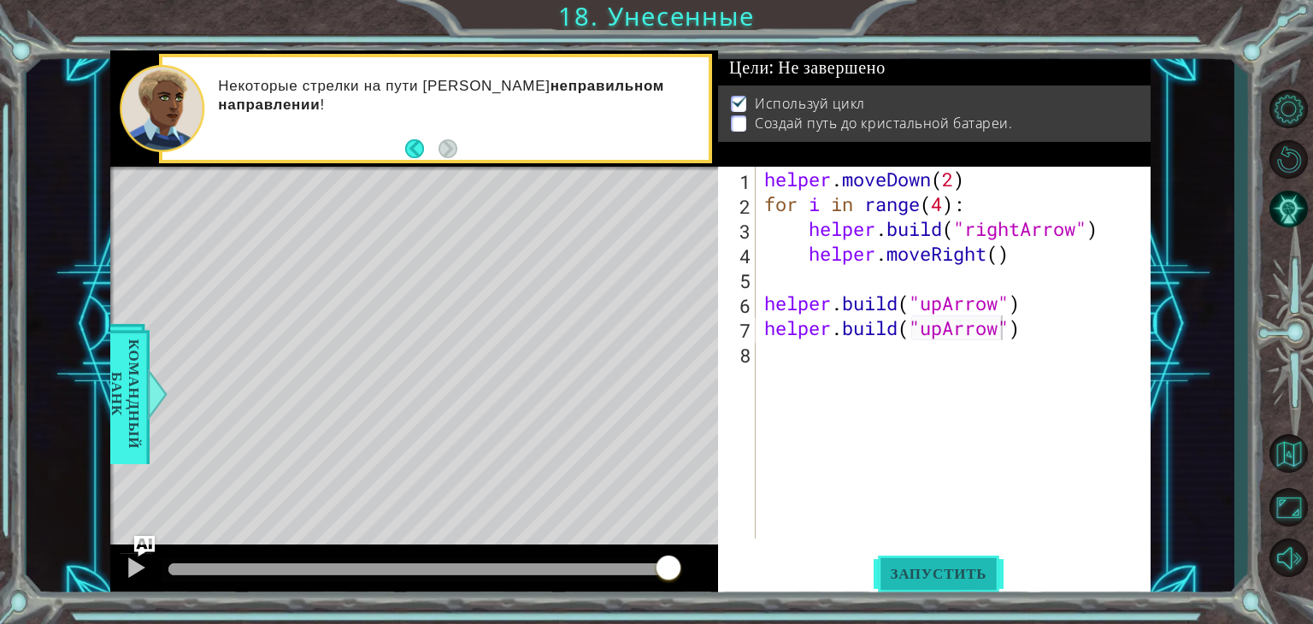
click at [918, 564] on button "Запустить" at bounding box center [939, 574] width 131 height 44
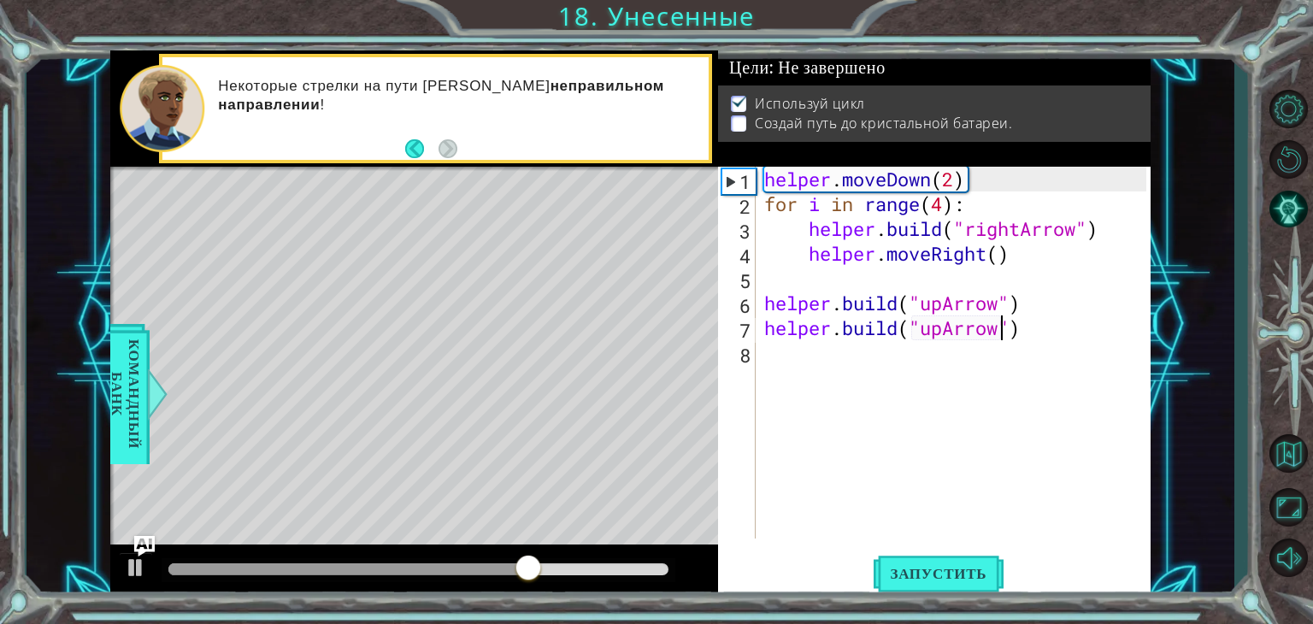
click at [1047, 344] on div "helper . moveDown ( 2 ) for i in range ( 4 ) : helper . build ( "rightArrow" ) …" at bounding box center [958, 378] width 394 height 422
click at [1030, 346] on div "helper . moveDown ( 2 ) for i in range ( 4 ) : helper . build ( "rightArrow" ) …" at bounding box center [958, 378] width 394 height 422
click at [1024, 335] on div "helper . moveDown ( 2 ) for i in range ( 4 ) : helper . build ( "rightArrow" ) …" at bounding box center [958, 378] width 394 height 422
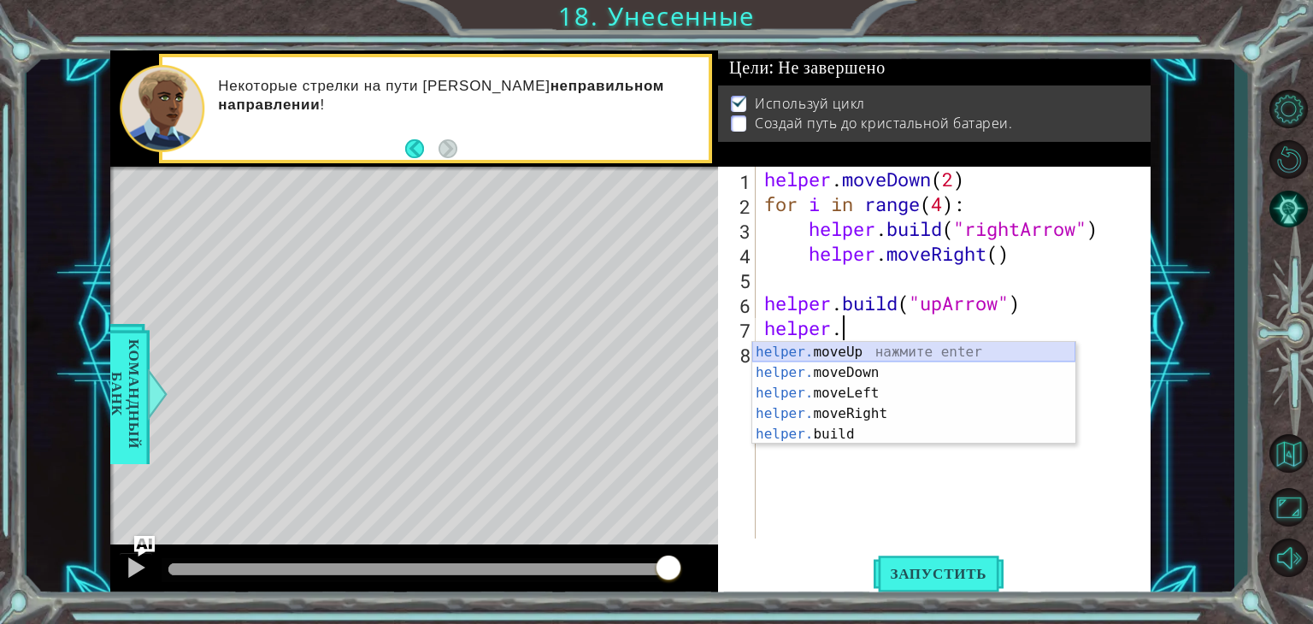
click at [852, 351] on div "helper. moveUp нажмите enter helper. moveDown нажмите enter helper. moveLeft на…" at bounding box center [913, 414] width 323 height 144
type textarea "helper.moveUp(1)"
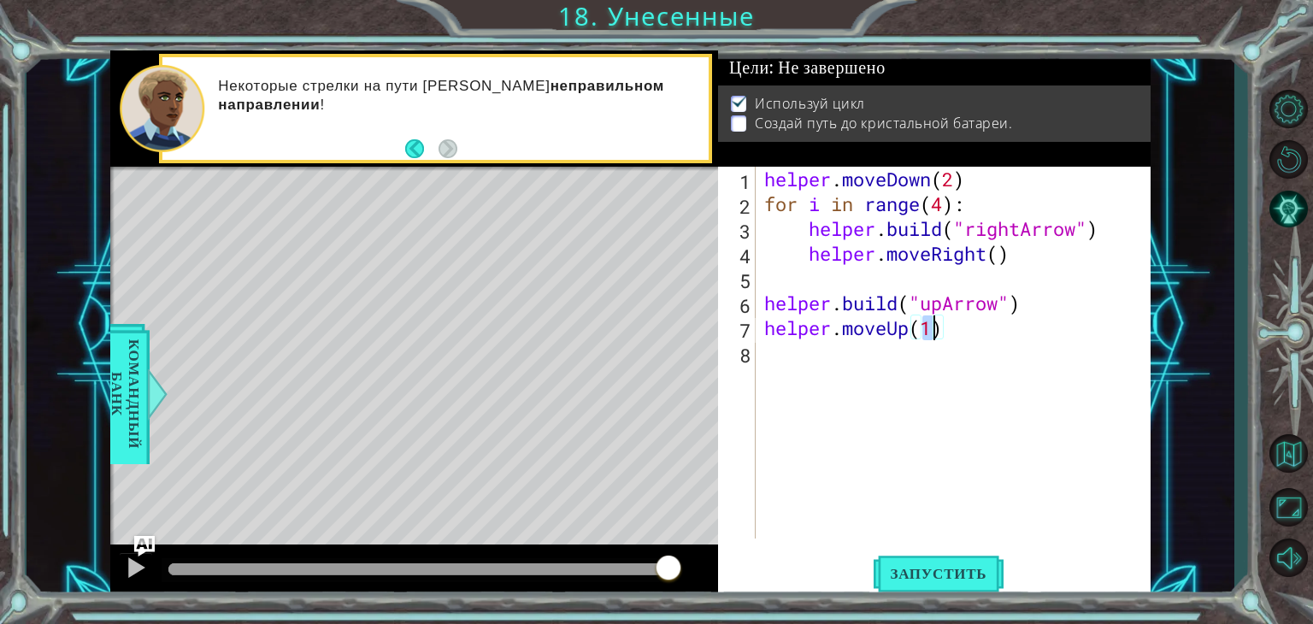
click at [800, 355] on div "helper . moveDown ( 2 ) for i in range ( 4 ) : helper . build ( "rightArrow" ) …" at bounding box center [958, 378] width 394 height 422
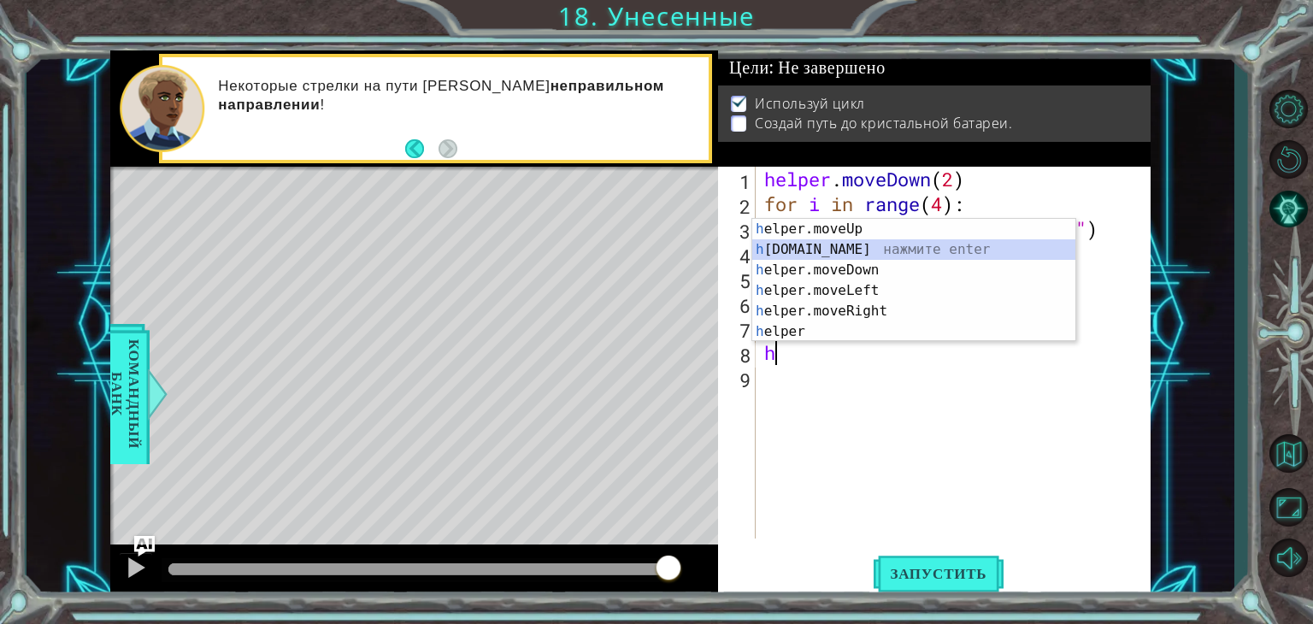
click at [818, 247] on div "h elper.moveUp нажмите enter h [DOMAIN_NAME] нажмите enter h elper.moveDown наж…" at bounding box center [913, 301] width 323 height 164
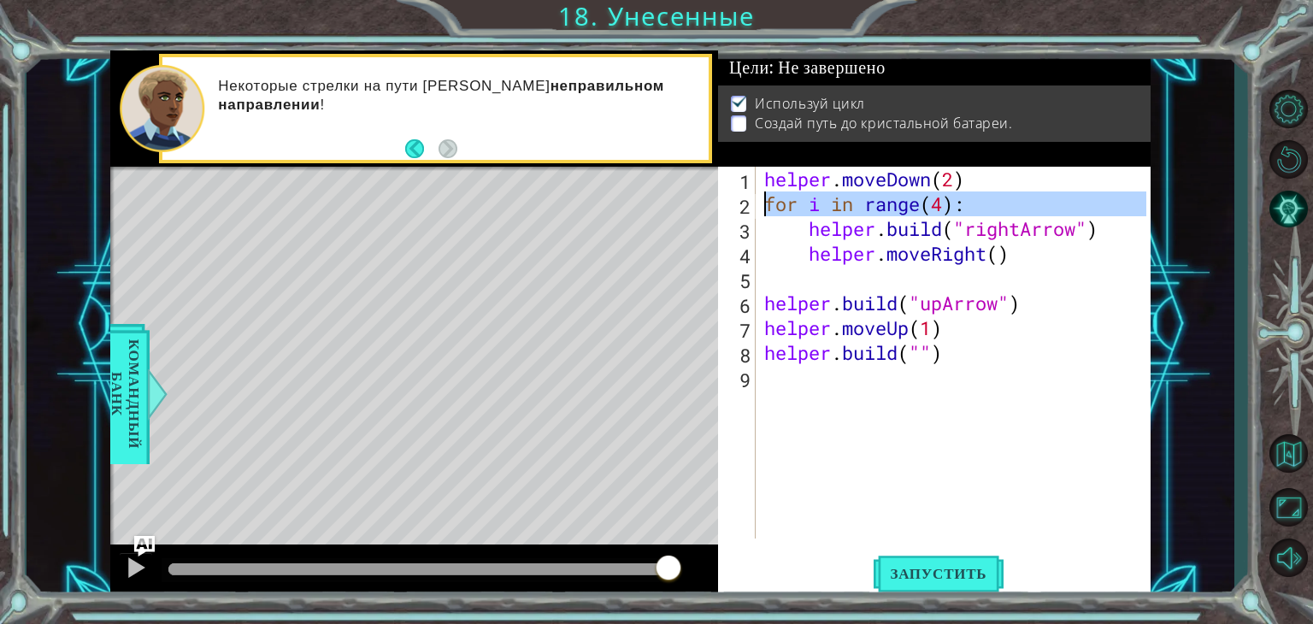
click at [750, 216] on div "2" at bounding box center [739, 206] width 34 height 25
click at [917, 357] on div "helper . moveDown ( 2 ) for i in range ( 4 ) : helper . build ( "rightArrow" ) …" at bounding box center [958, 378] width 394 height 422
click at [925, 351] on div "helper . moveDown ( 2 ) for i in range ( 4 ) : helper . build ( "rightArrow" ) …" at bounding box center [958, 378] width 394 height 422
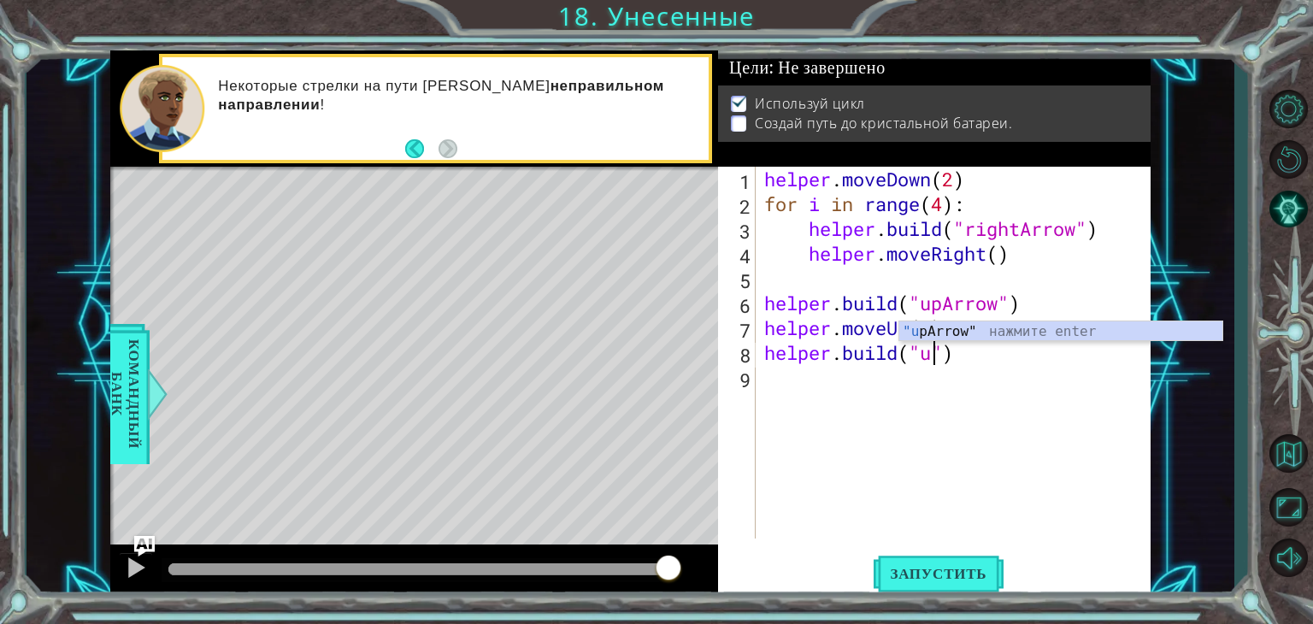
scroll to position [0, 7]
click at [1050, 340] on body "1 ההההההההההההההההההההההההההההההההההההההההההההההההההההההההההההההההההההההההההההה…" at bounding box center [656, 312] width 1313 height 624
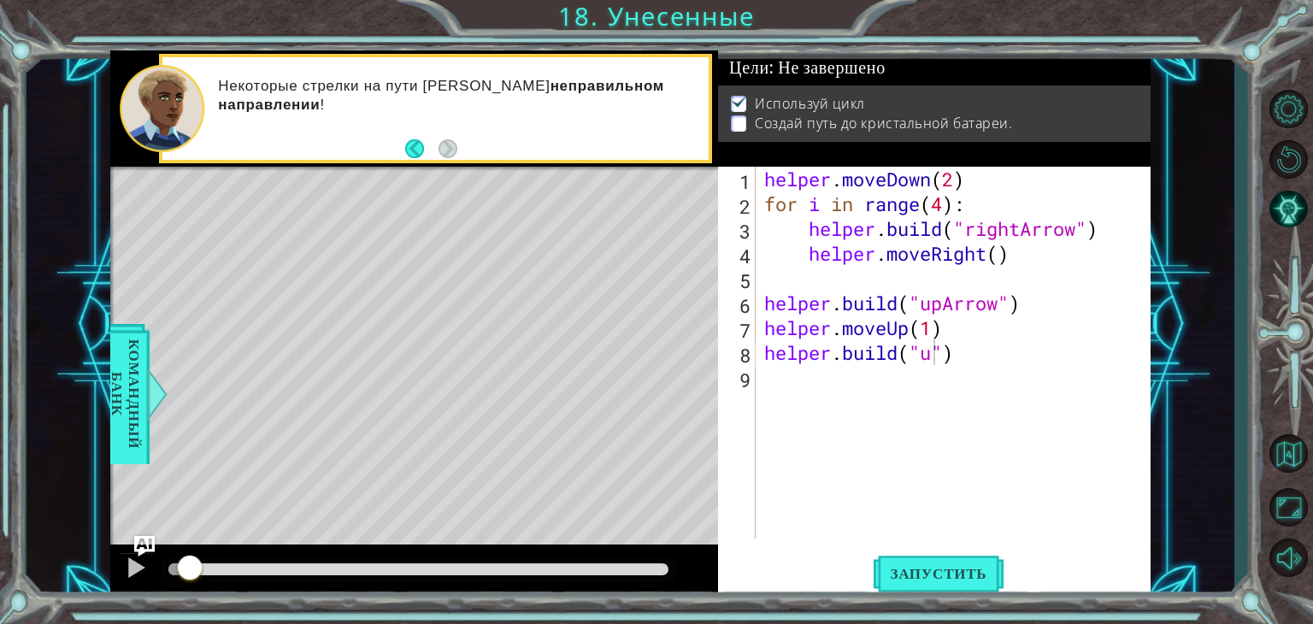
click at [945, 358] on div "helper . moveDown ( 2 ) for i in range ( 4 ) : helper . build ( "rightArrow" ) …" at bounding box center [958, 378] width 394 height 422
click at [942, 360] on div "helper . moveDown ( 2 ) for i in range ( 4 ) : helper . build ( "rightArrow" ) …" at bounding box center [958, 378] width 394 height 422
click at [936, 360] on div "helper . moveDown ( 2 ) for i in range ( 4 ) : helper . build ( "rightArrow" ) …" at bounding box center [958, 378] width 394 height 422
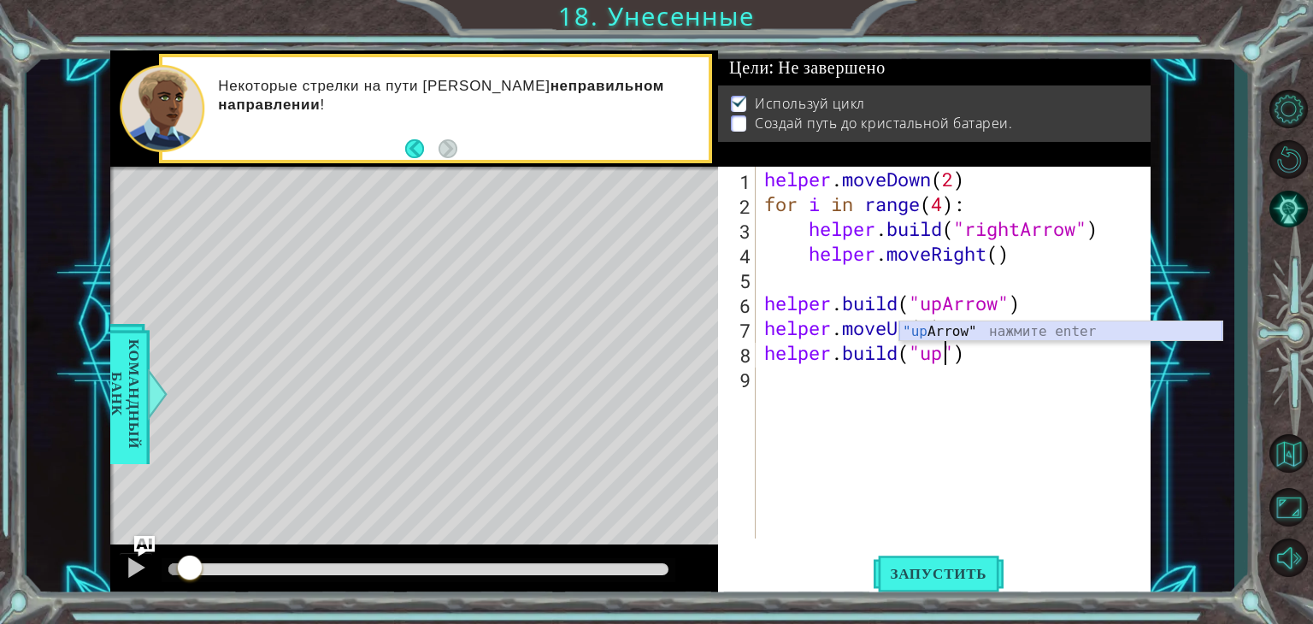
click at [995, 322] on div ""up Arrow" нажмите enter" at bounding box center [1061, 353] width 323 height 62
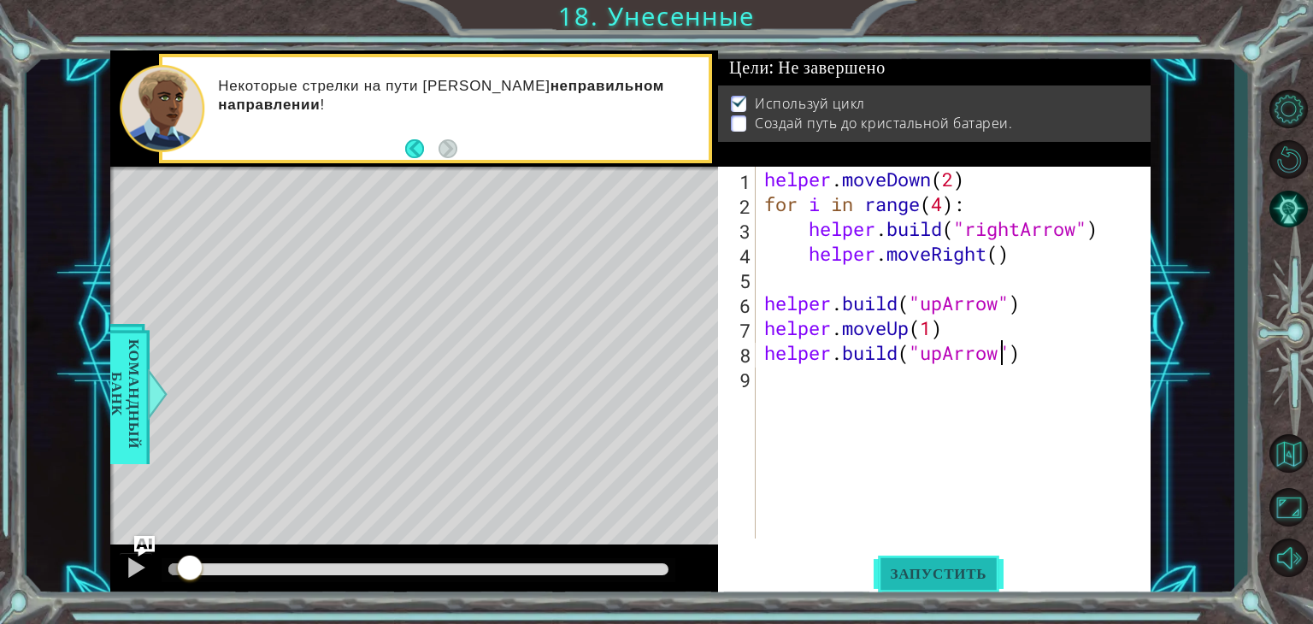
type textarea "[DOMAIN_NAME]("upArrow")"
click at [972, 562] on button "Запустить" at bounding box center [939, 574] width 131 height 44
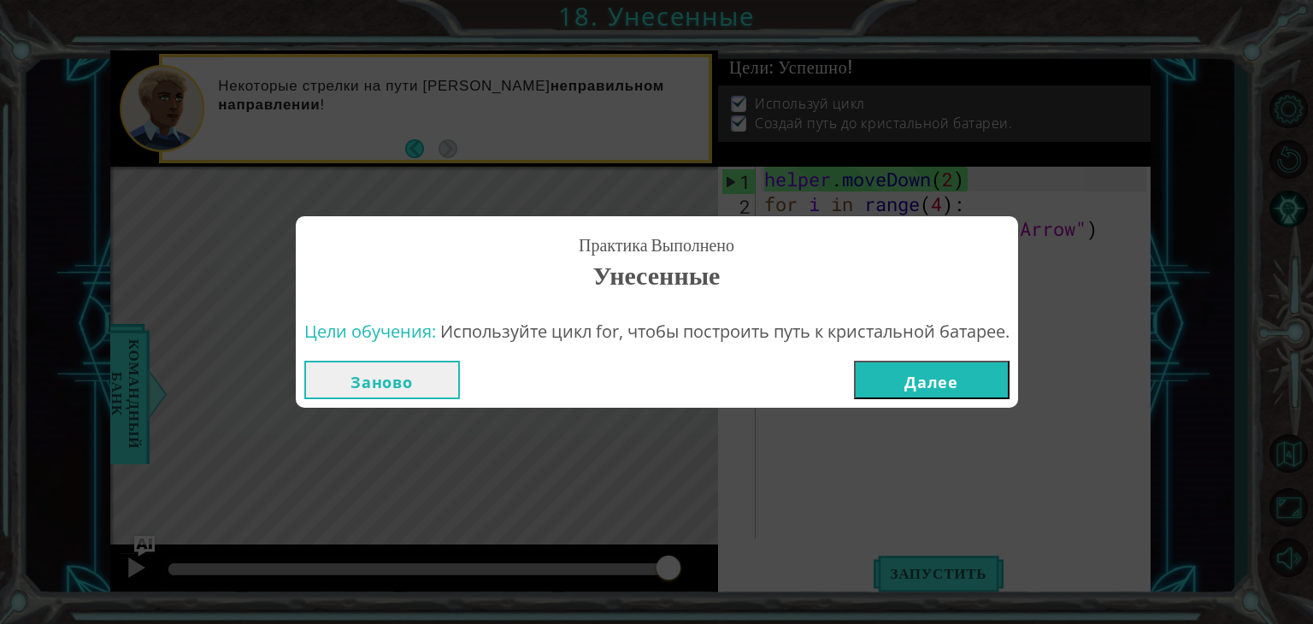
click at [987, 372] on button "Далее" at bounding box center [932, 380] width 156 height 38
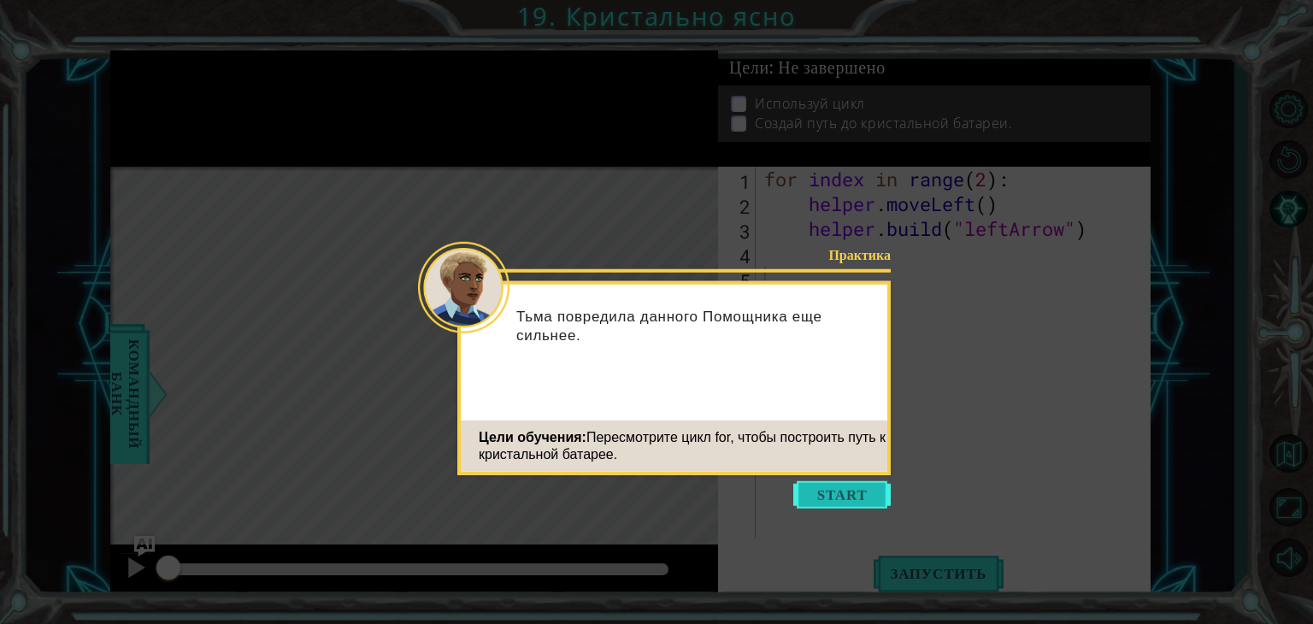
click at [831, 497] on button "Start" at bounding box center [842, 494] width 97 height 27
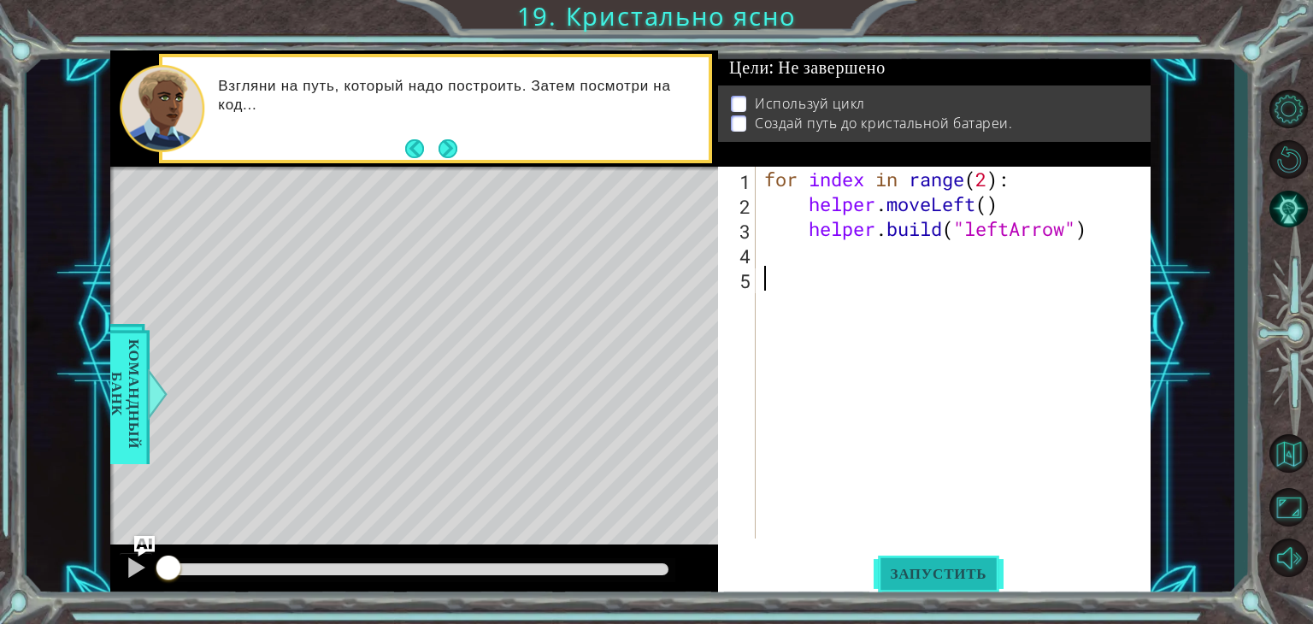
click at [976, 569] on span "Запустить" at bounding box center [939, 573] width 131 height 17
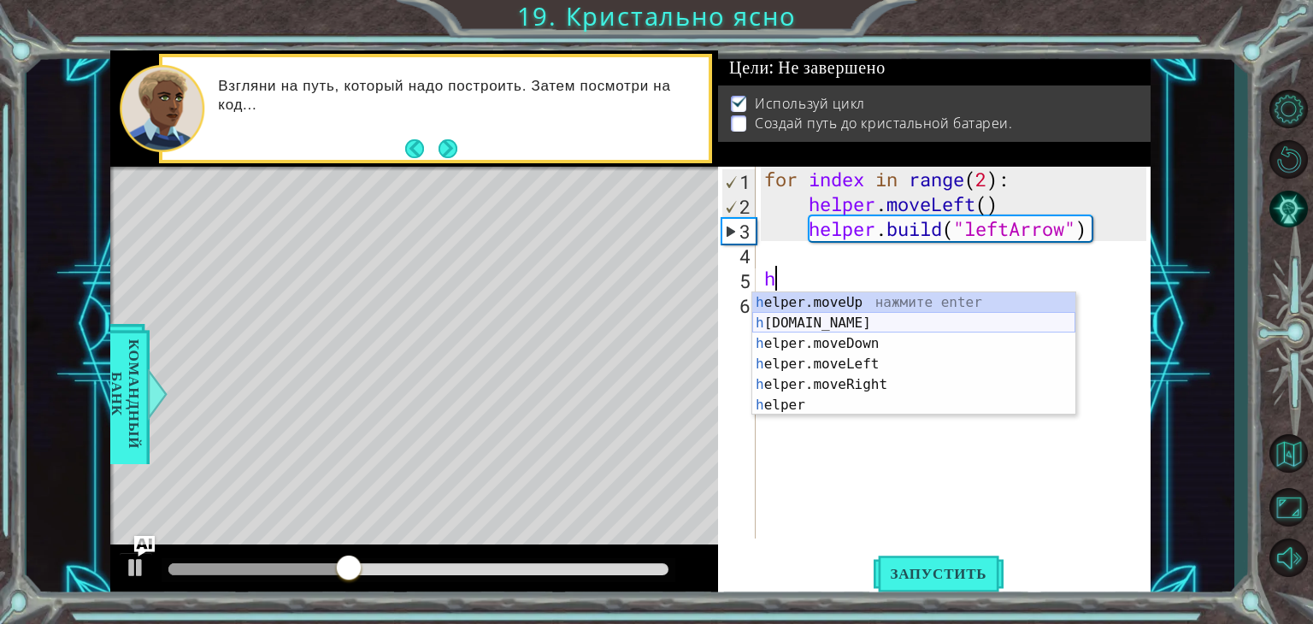
click at [843, 327] on div "h elper.moveUp нажмите enter h [DOMAIN_NAME] нажмите enter h elper.moveDown наж…" at bounding box center [913, 374] width 323 height 164
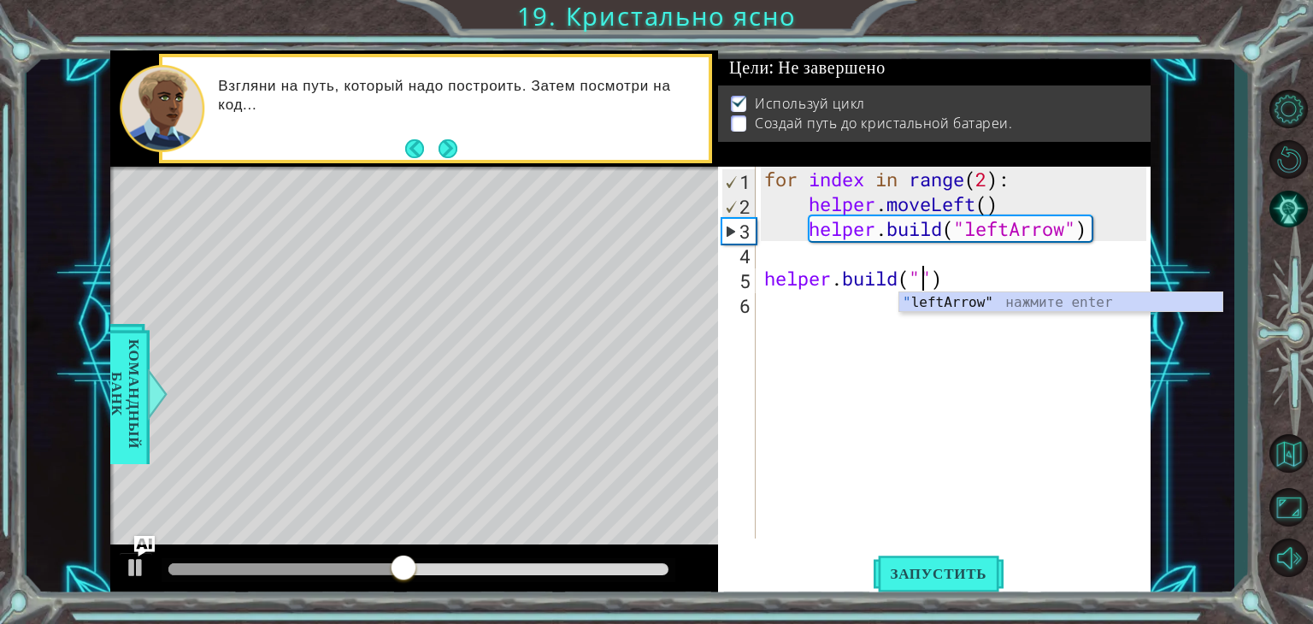
type textarea "[DOMAIN_NAME]("")"
click at [956, 312] on body "1 ההההההההההההההההההההההההההההההההההההההההההההההההההההההההההההההההההההההההההההה…" at bounding box center [656, 312] width 1313 height 624
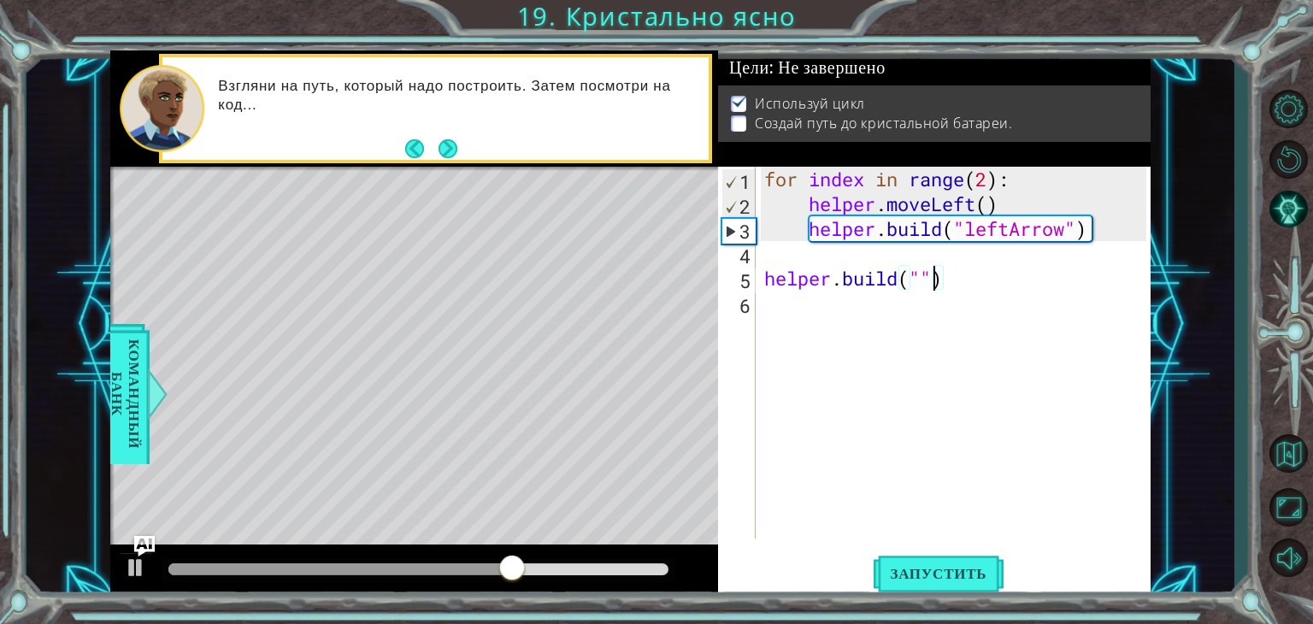
click at [929, 283] on div "for index in range ( 2 ) : helper . moveLeft ( ) helper . build ( "leftArrow" )…" at bounding box center [958, 378] width 394 height 422
click at [923, 292] on div "for index in range ( 2 ) : helper . moveLeft ( ) helper . build ( "leftArrow" )…" at bounding box center [958, 378] width 394 height 422
click at [922, 288] on div "for index in range ( 2 ) : helper . moveLeft ( ) helper . build ( "leftArrow" )…" at bounding box center [958, 378] width 394 height 422
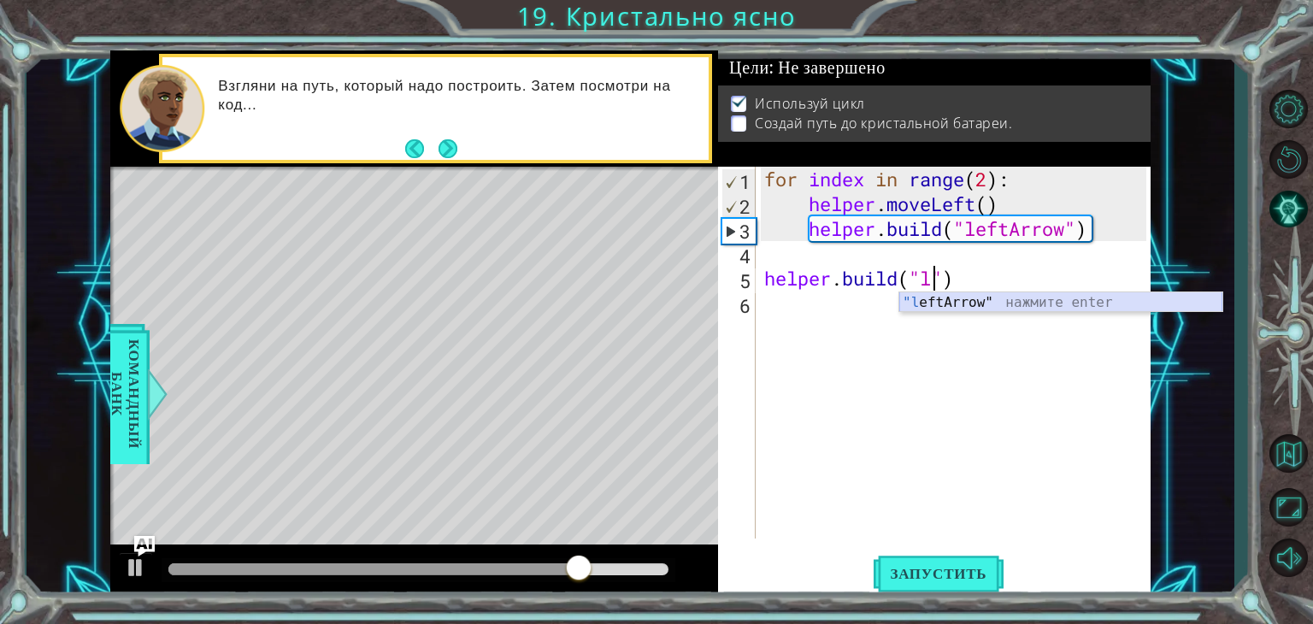
click at [930, 310] on div ""l eftArrow" нажмите enter" at bounding box center [1061, 323] width 323 height 62
type textarea "[DOMAIN_NAME]("leftArrow")"
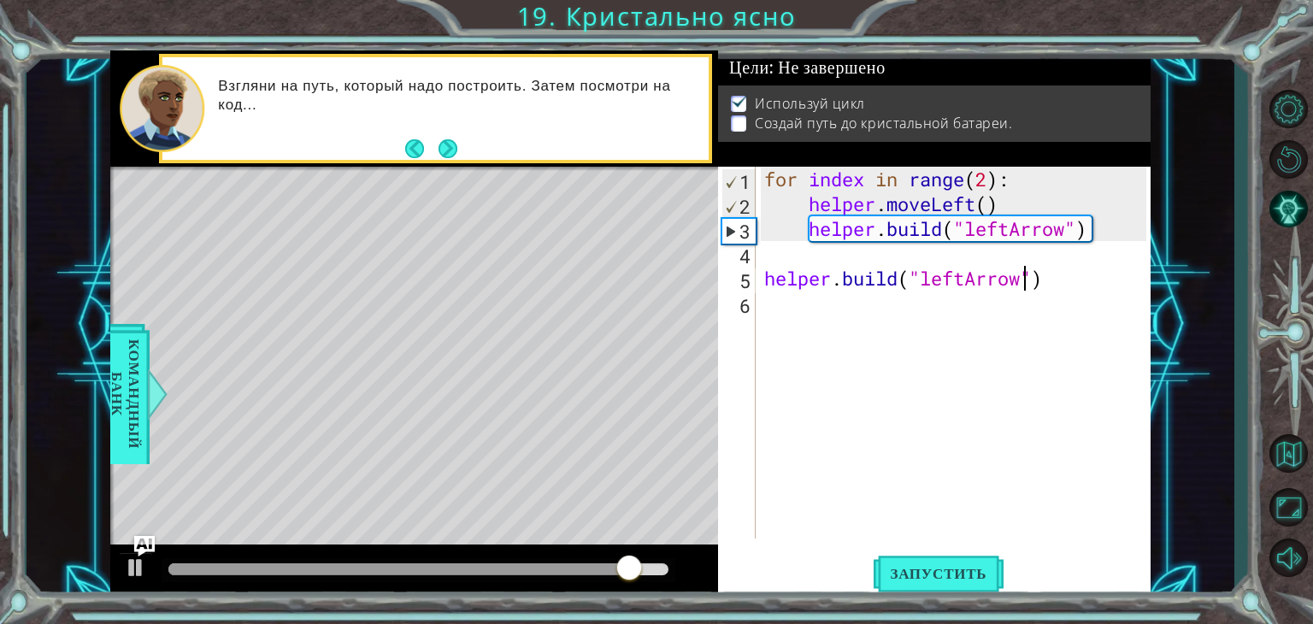
click at [779, 327] on div "for index in range ( 2 ) : helper . moveLeft ( ) helper . build ( "leftArrow" )…" at bounding box center [958, 378] width 394 height 422
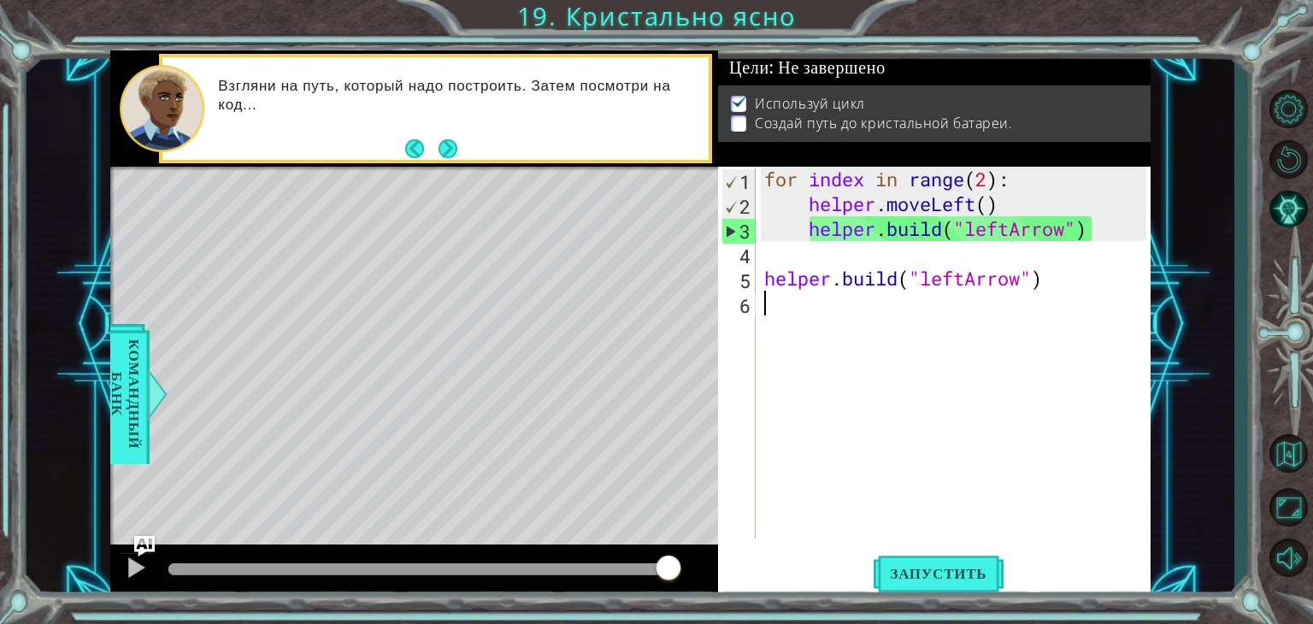
click at [1067, 294] on div "for index in range ( 2 ) : helper . moveLeft ( ) helper . build ( "leftArrow" )…" at bounding box center [958, 378] width 394 height 422
click at [1050, 293] on div "for index in range ( 2 ) : helper . moveLeft ( ) helper . build ( "leftArrow" )…" at bounding box center [958, 378] width 394 height 422
click at [1040, 282] on div "for index in range ( 2 ) : helper . moveLeft ( ) helper . build ( "leftArrow" )…" at bounding box center [958, 378] width 394 height 422
click at [1045, 282] on div "for index in range ( 2 ) : helper . moveLeft ( ) helper . build ( "leftArrow" )…" at bounding box center [958, 378] width 394 height 422
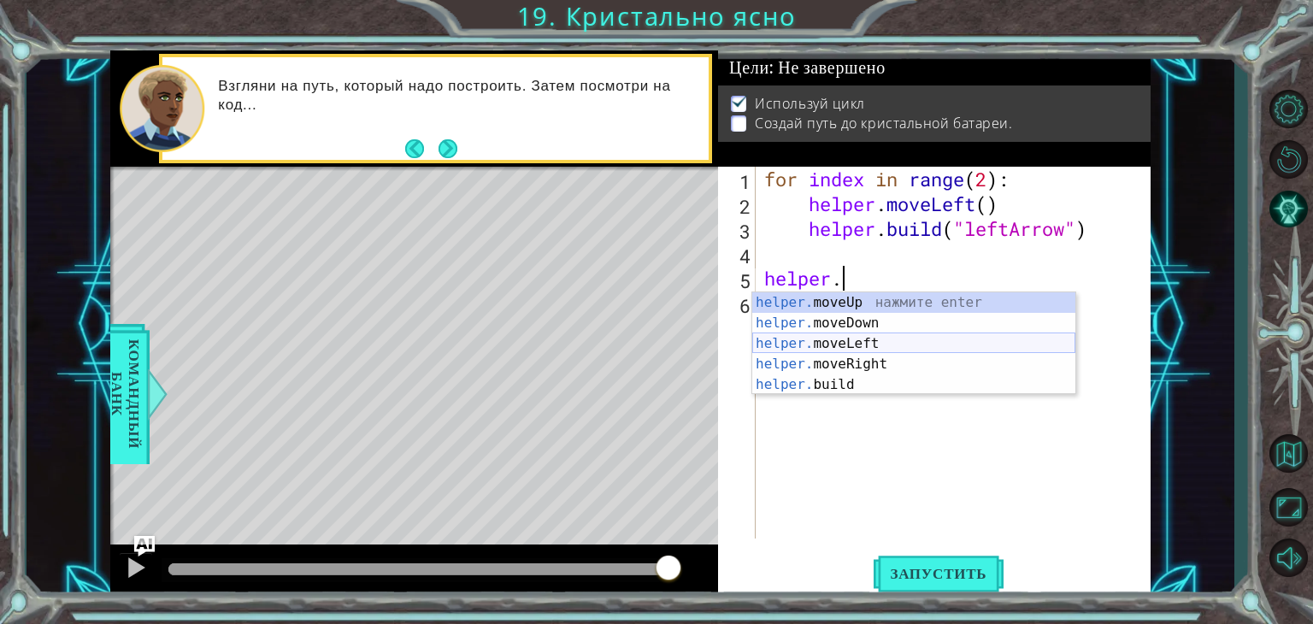
click at [882, 350] on div "helper. moveUp нажмите enter helper. moveDown нажмите enter helper. moveLeft на…" at bounding box center [913, 364] width 323 height 144
type textarea "helper.moveLeft(1)"
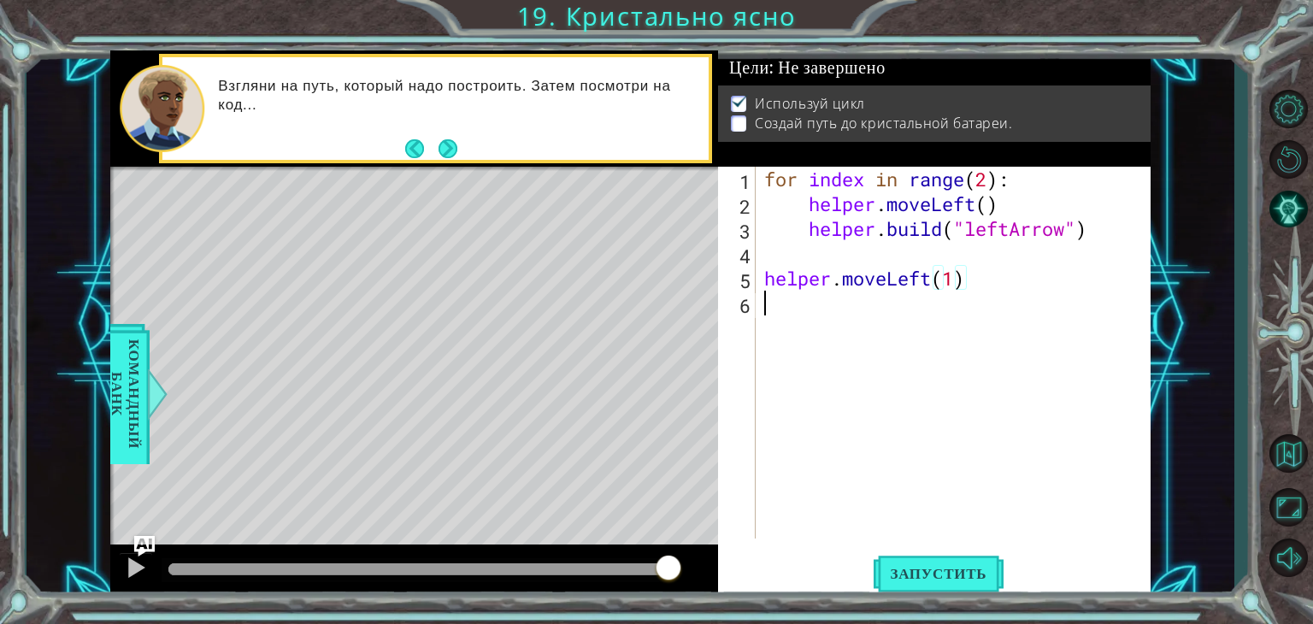
click at [832, 332] on div "for index in range ( 2 ) : helper . moveLeft ( ) helper . build ( "leftArrow" )…" at bounding box center [958, 378] width 394 height 422
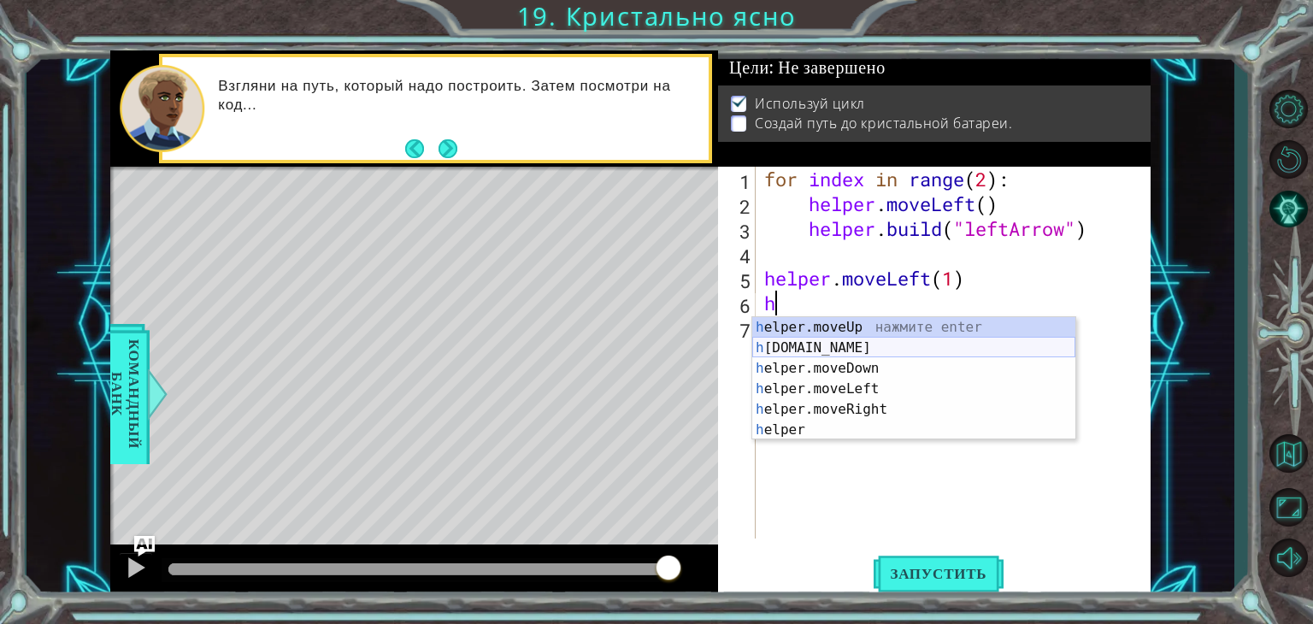
click at [842, 351] on div "h elper.moveUp нажмите enter h [DOMAIN_NAME] нажмите enter h elper.moveDown наж…" at bounding box center [913, 399] width 323 height 164
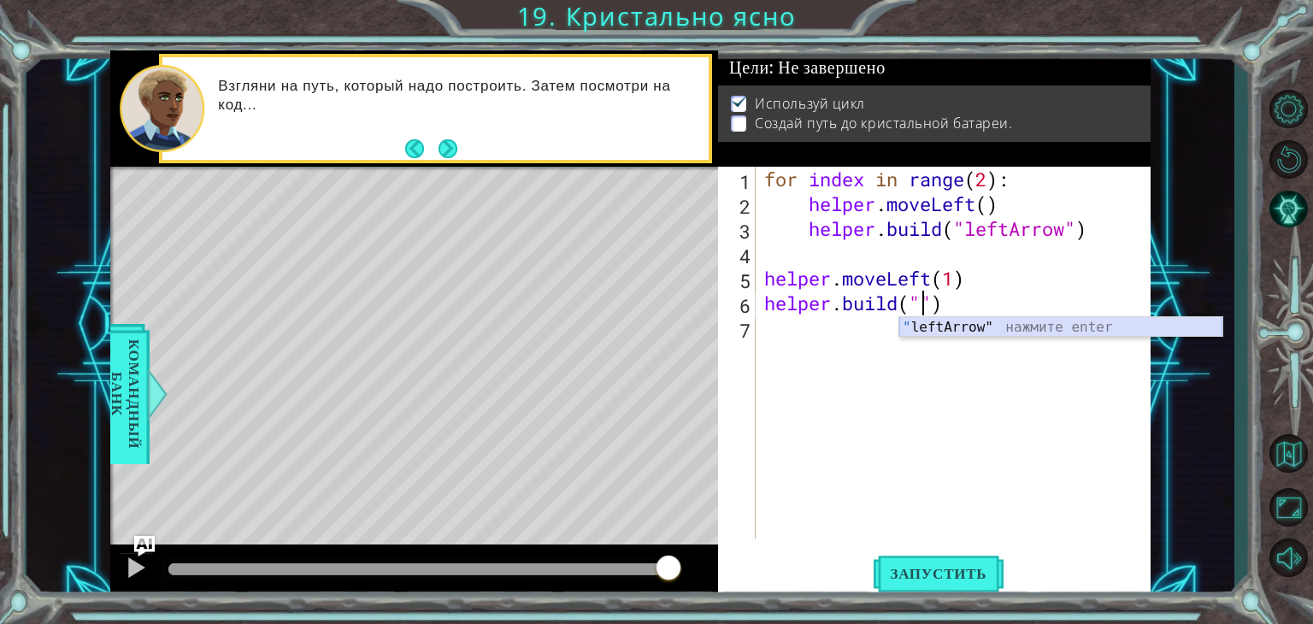
click at [925, 332] on div "" leftArrow" нажмите enter" at bounding box center [1061, 348] width 323 height 62
type textarea "[DOMAIN_NAME]("leftArrow")"
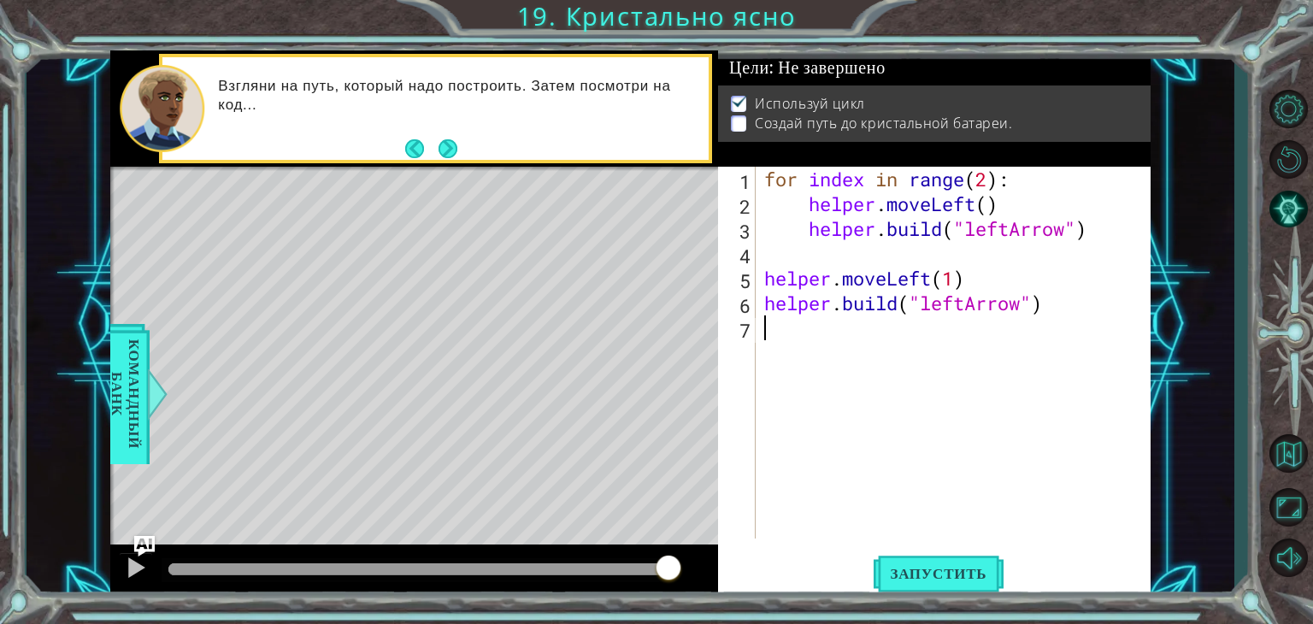
click at [817, 337] on div "for index in range ( 2 ) : helper . moveLeft ( ) helper . build ( "leftArrow" )…" at bounding box center [958, 378] width 394 height 422
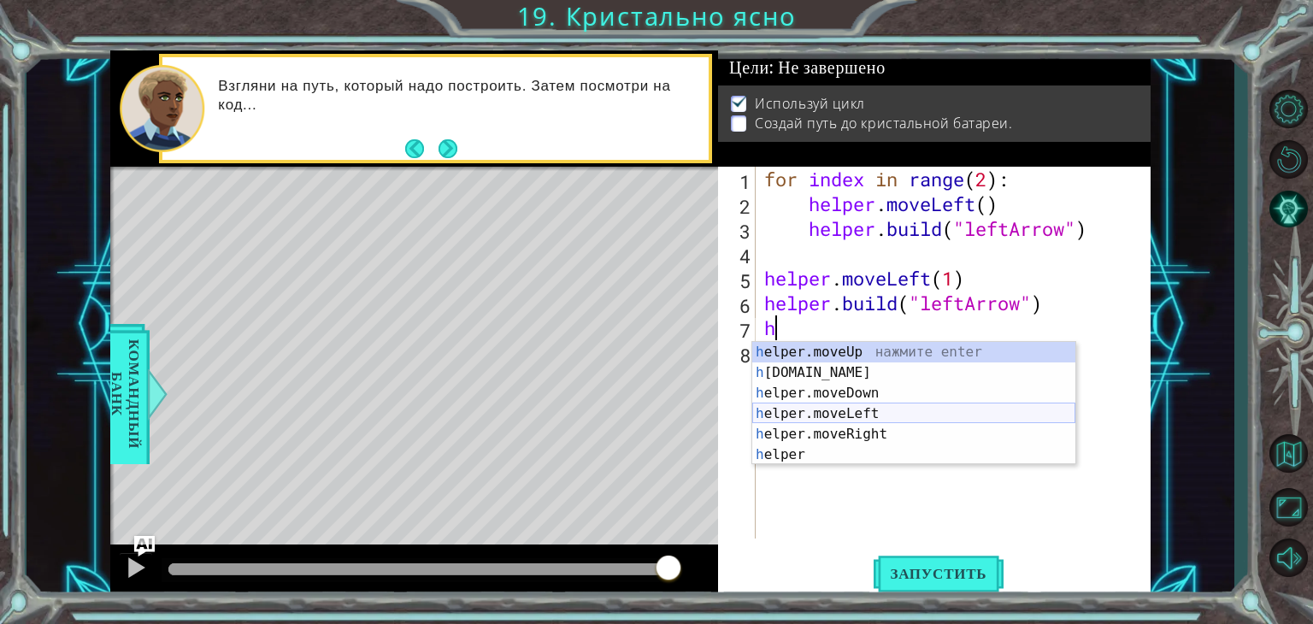
click at [844, 416] on div "h elper.moveUp нажмите enter h [DOMAIN_NAME] нажмите enter h elper.moveDown наж…" at bounding box center [913, 424] width 323 height 164
type textarea "helper.moveLeft(1)"
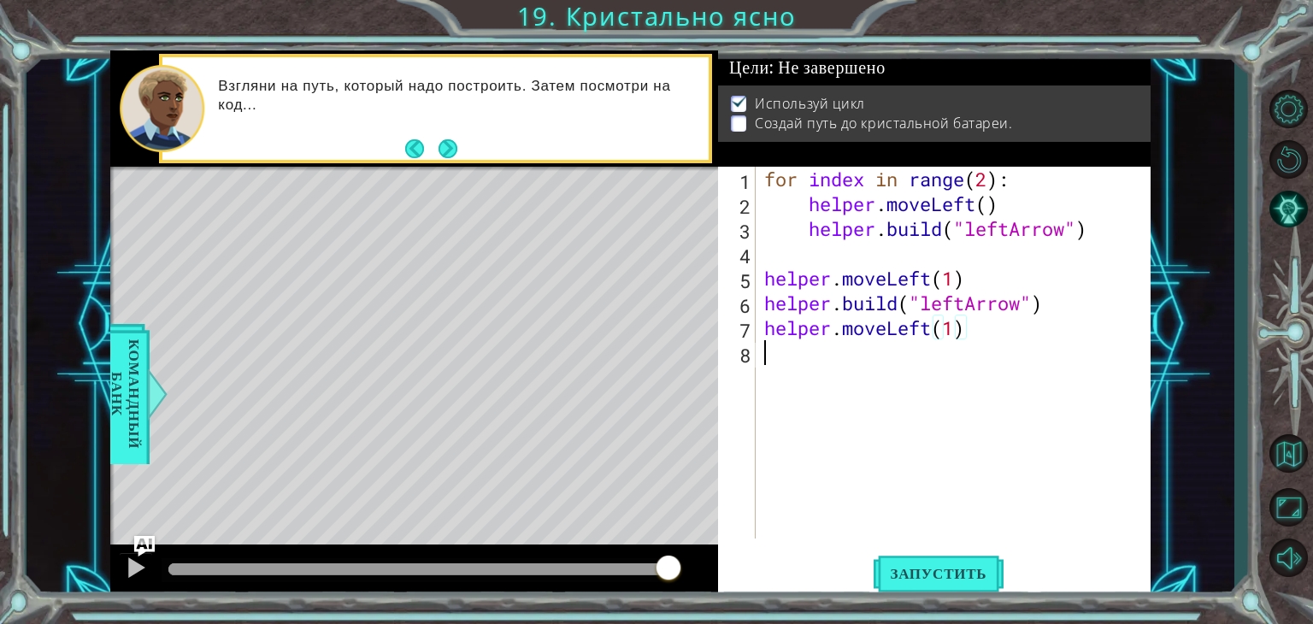
click at [875, 389] on div "for index in range ( 2 ) : helper . moveLeft ( ) helper . build ( "leftArrow" )…" at bounding box center [958, 378] width 394 height 422
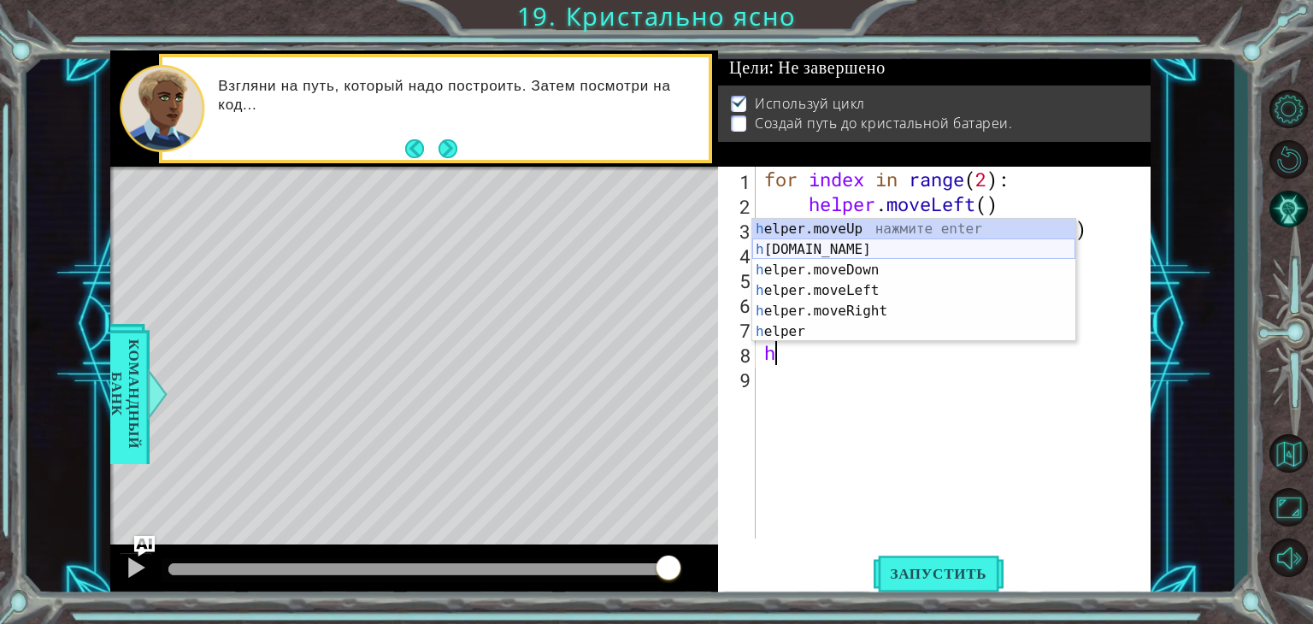
click at [836, 257] on div "h elper.moveUp нажмите enter h [DOMAIN_NAME] нажмите enter h elper.moveDown наж…" at bounding box center [913, 301] width 323 height 164
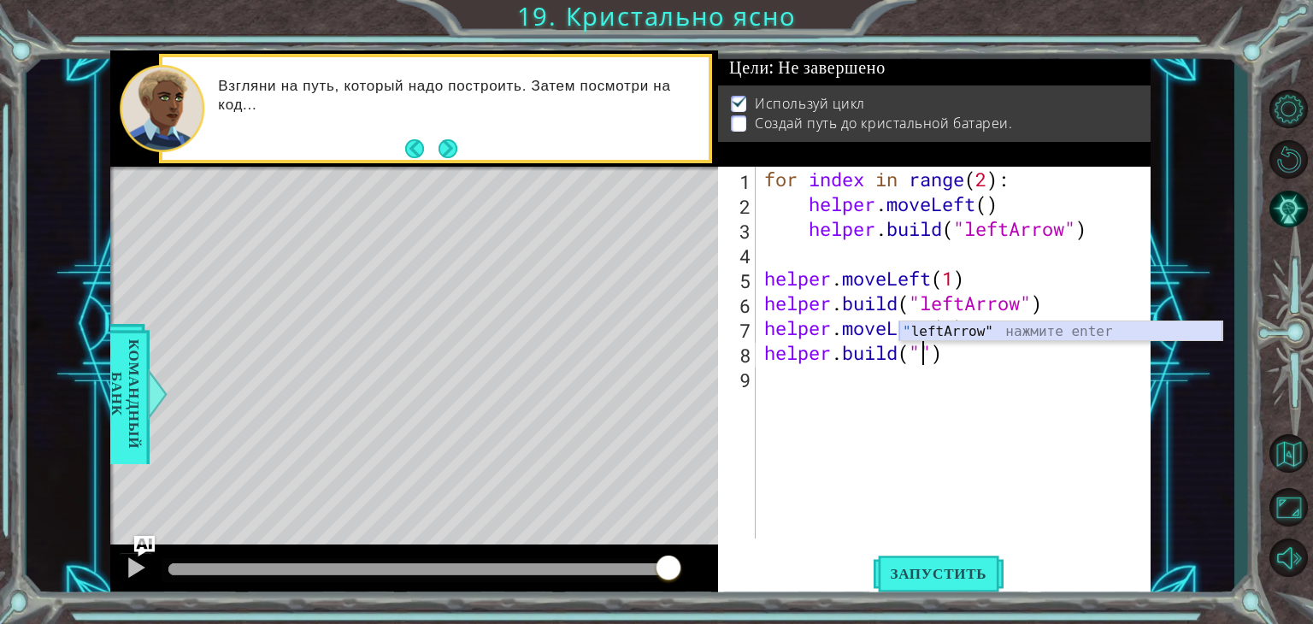
click at [940, 332] on div "" leftArrow" нажмите enter" at bounding box center [1061, 353] width 323 height 62
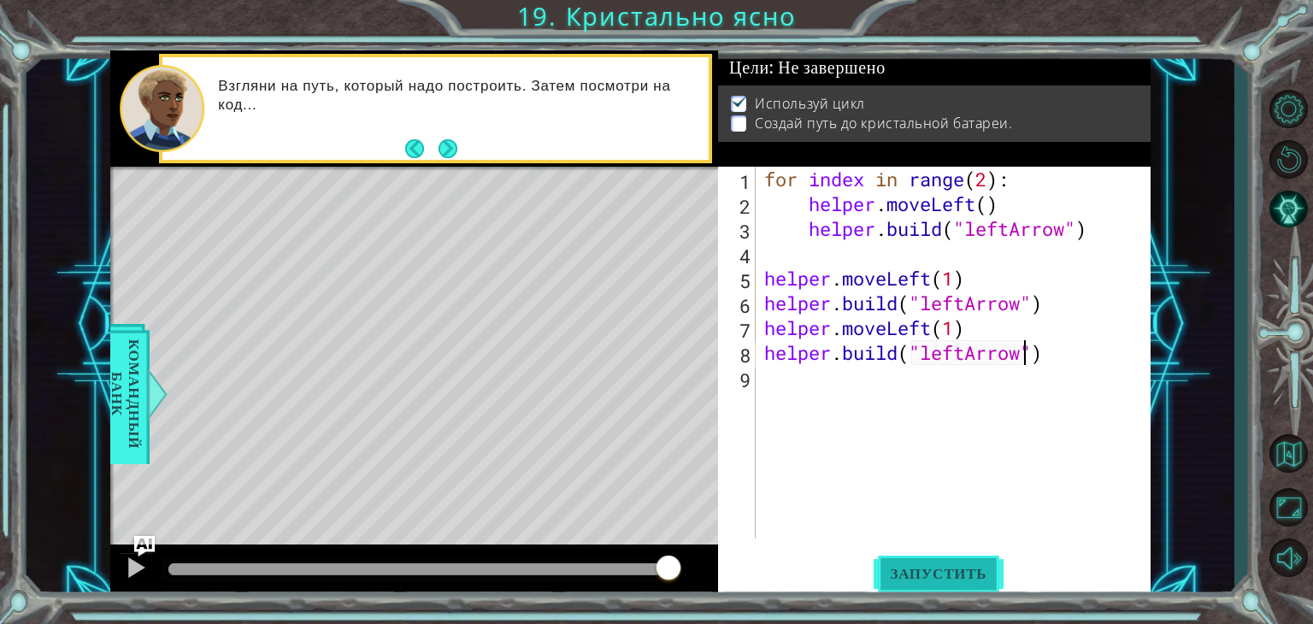
type textarea "[DOMAIN_NAME]("leftArrow")"
click at [970, 560] on button "Запустить" at bounding box center [939, 574] width 131 height 44
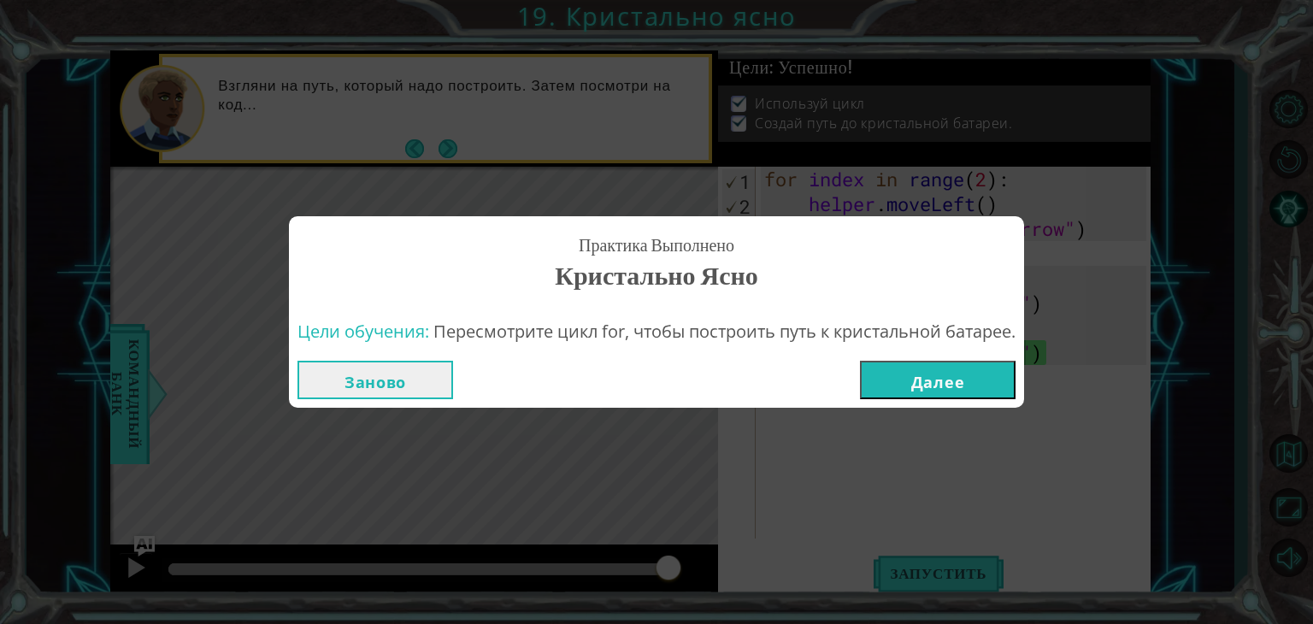
click at [930, 392] on button "Далее" at bounding box center [938, 380] width 156 height 38
